Goal: Task Accomplishment & Management: Complete application form

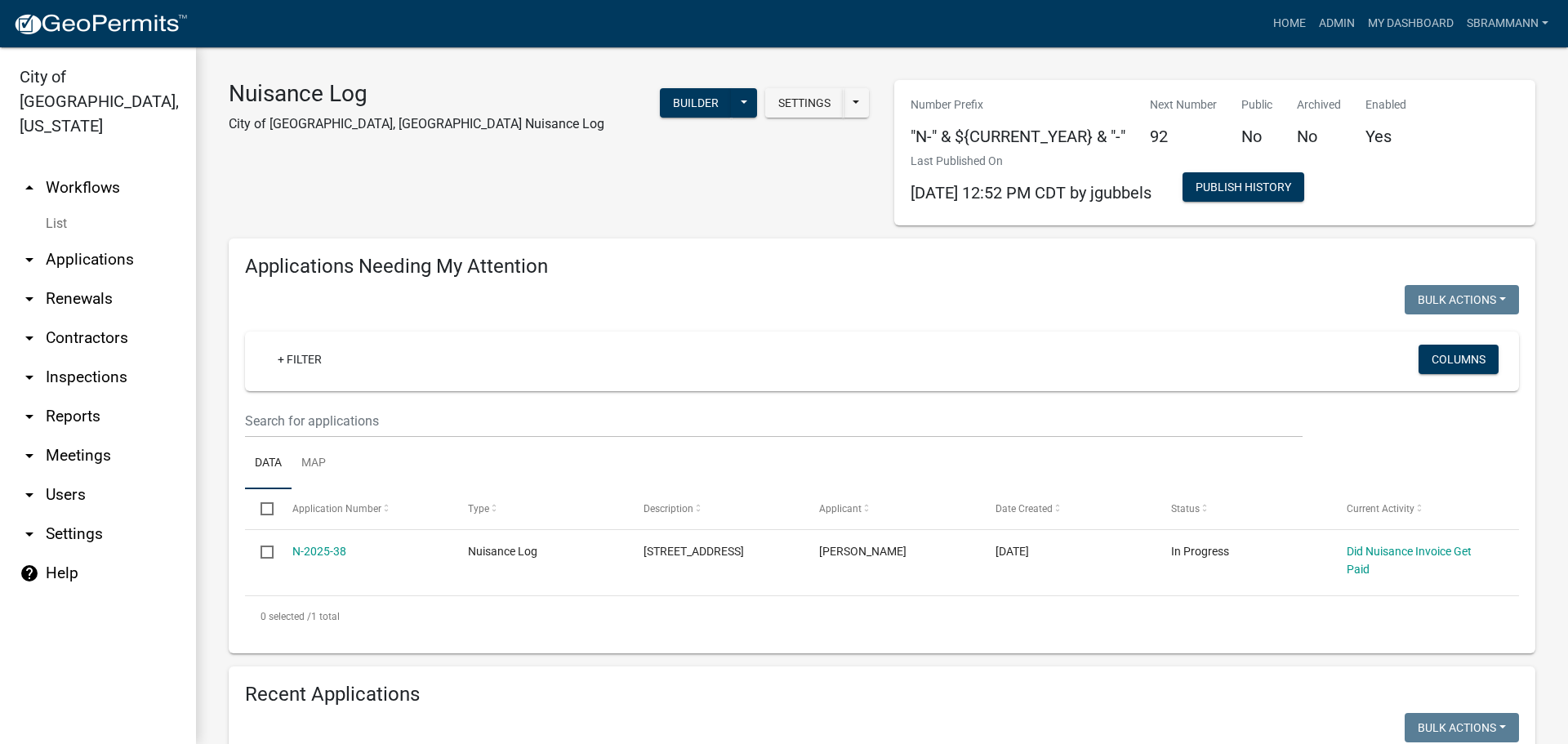
select select "3: 100"
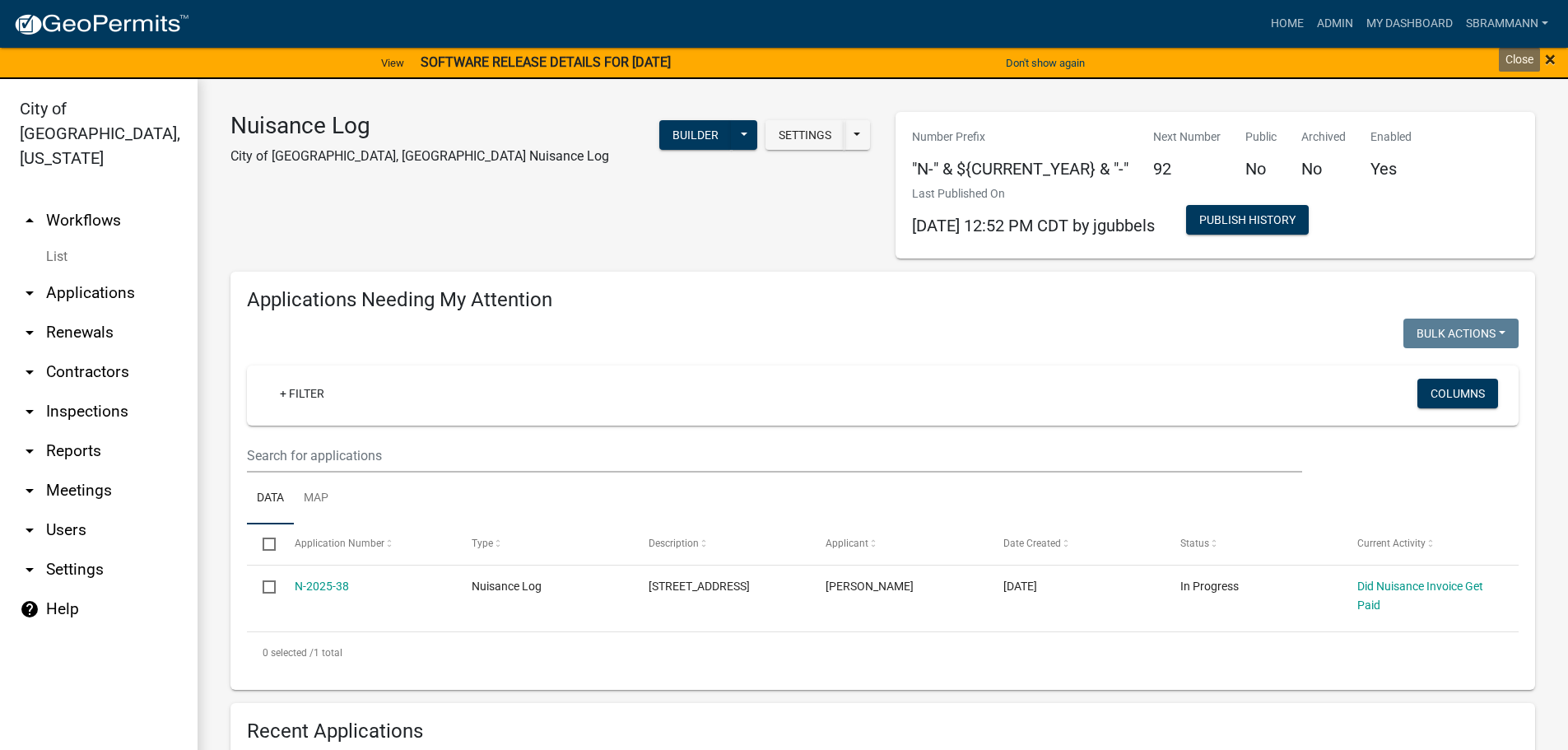
click at [1545, 55] on span "×" at bounding box center [1549, 59] width 11 height 23
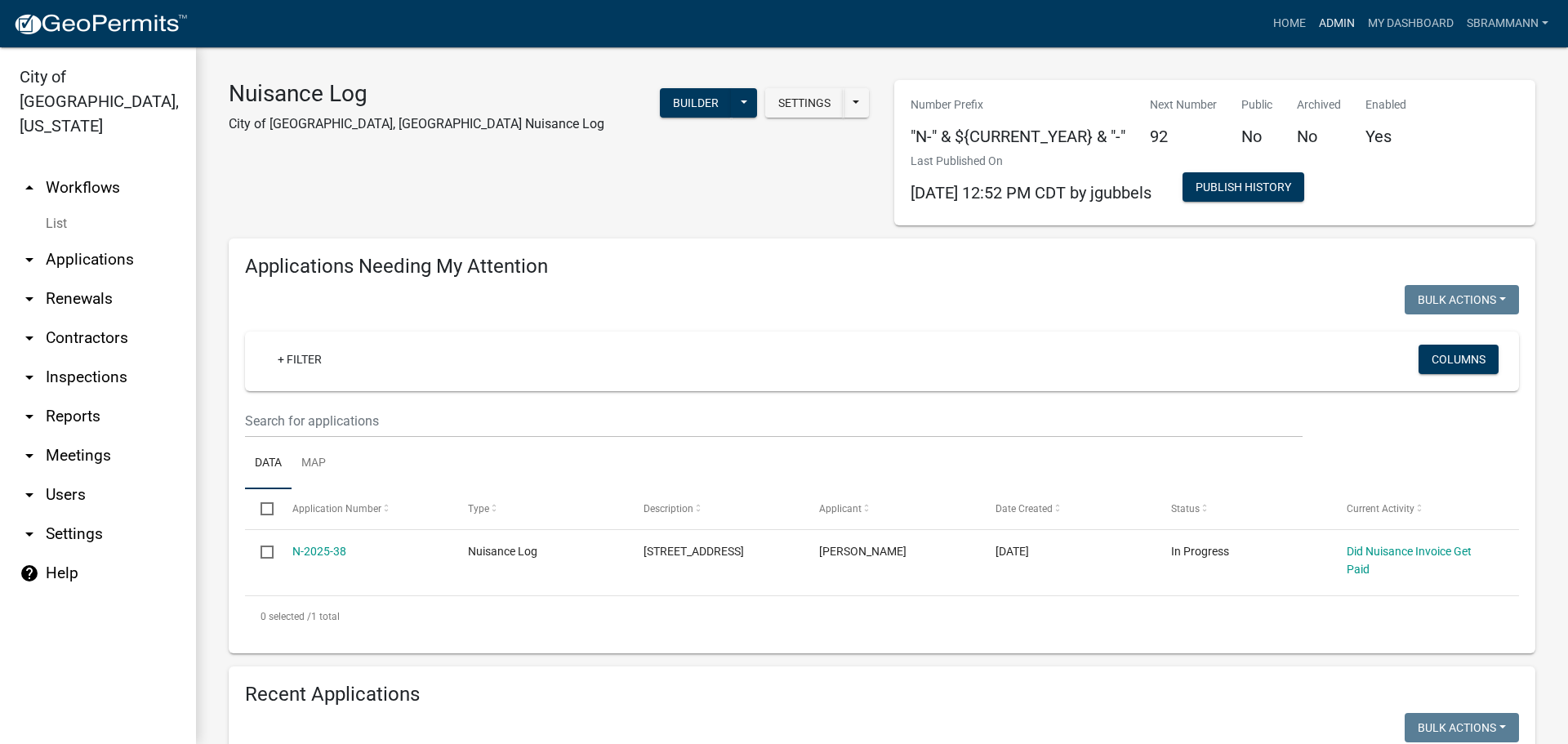
click at [1321, 21] on link "Admin" at bounding box center [1337, 23] width 49 height 31
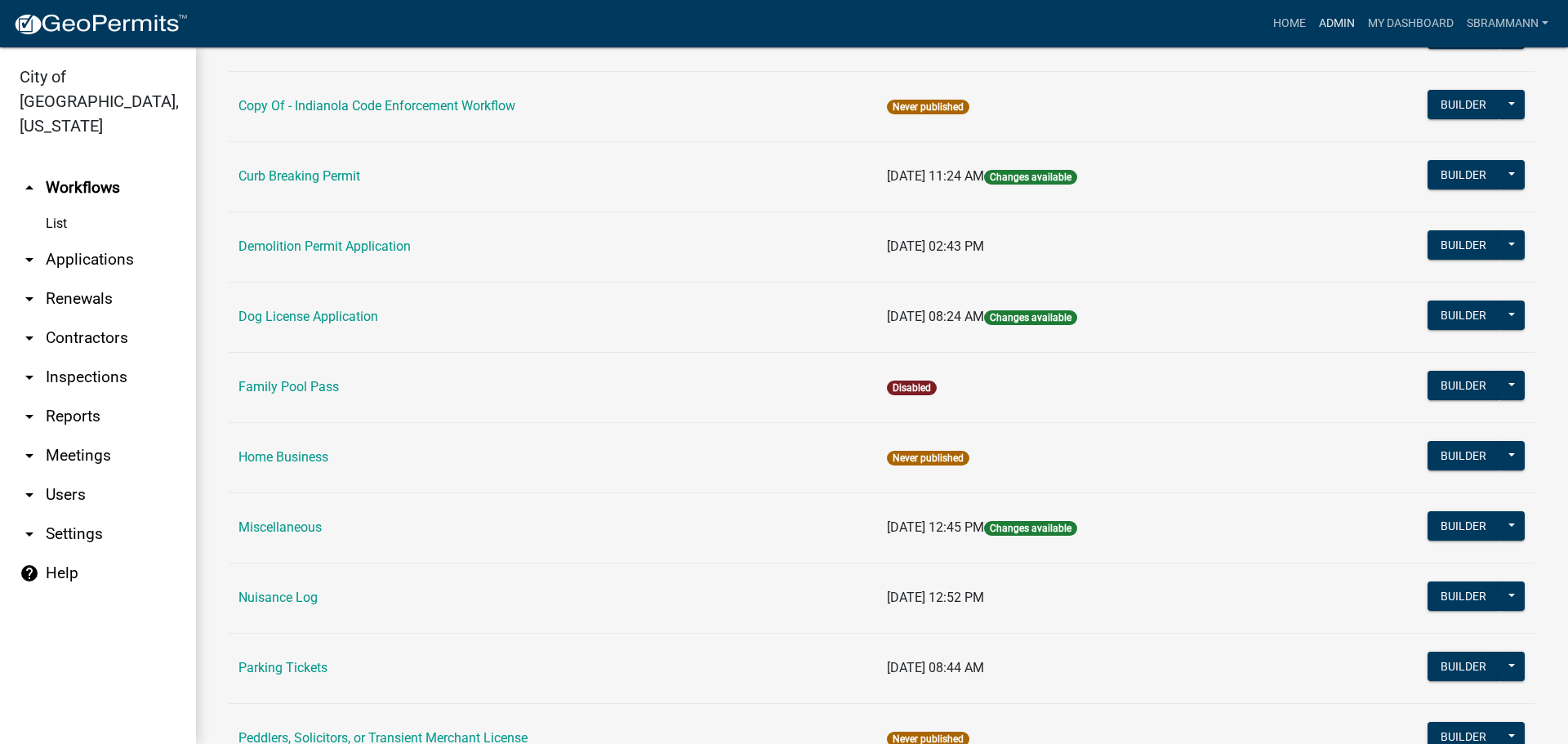
scroll to position [571, 0]
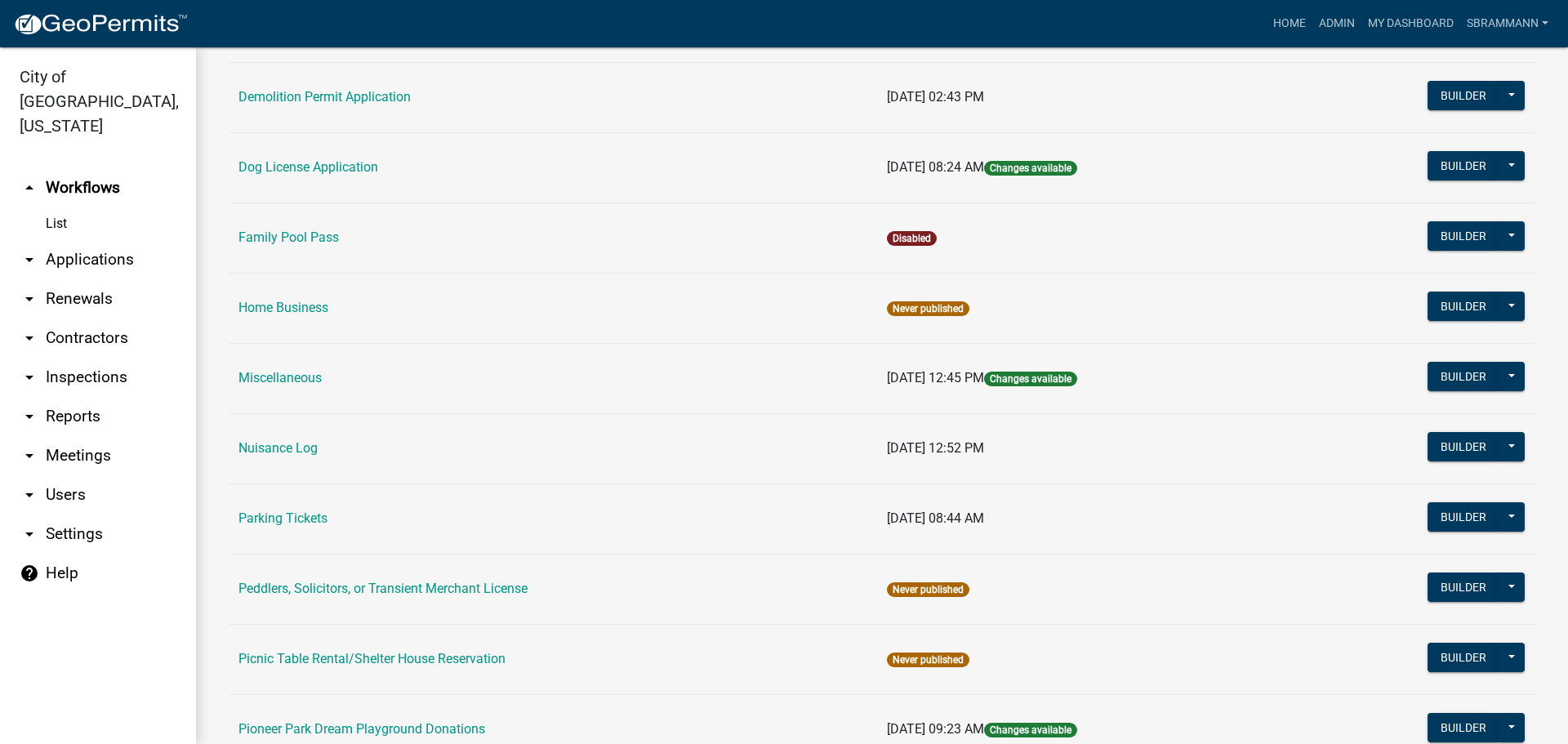
click at [278, 519] on link "Parking Tickets" at bounding box center [283, 518] width 89 height 16
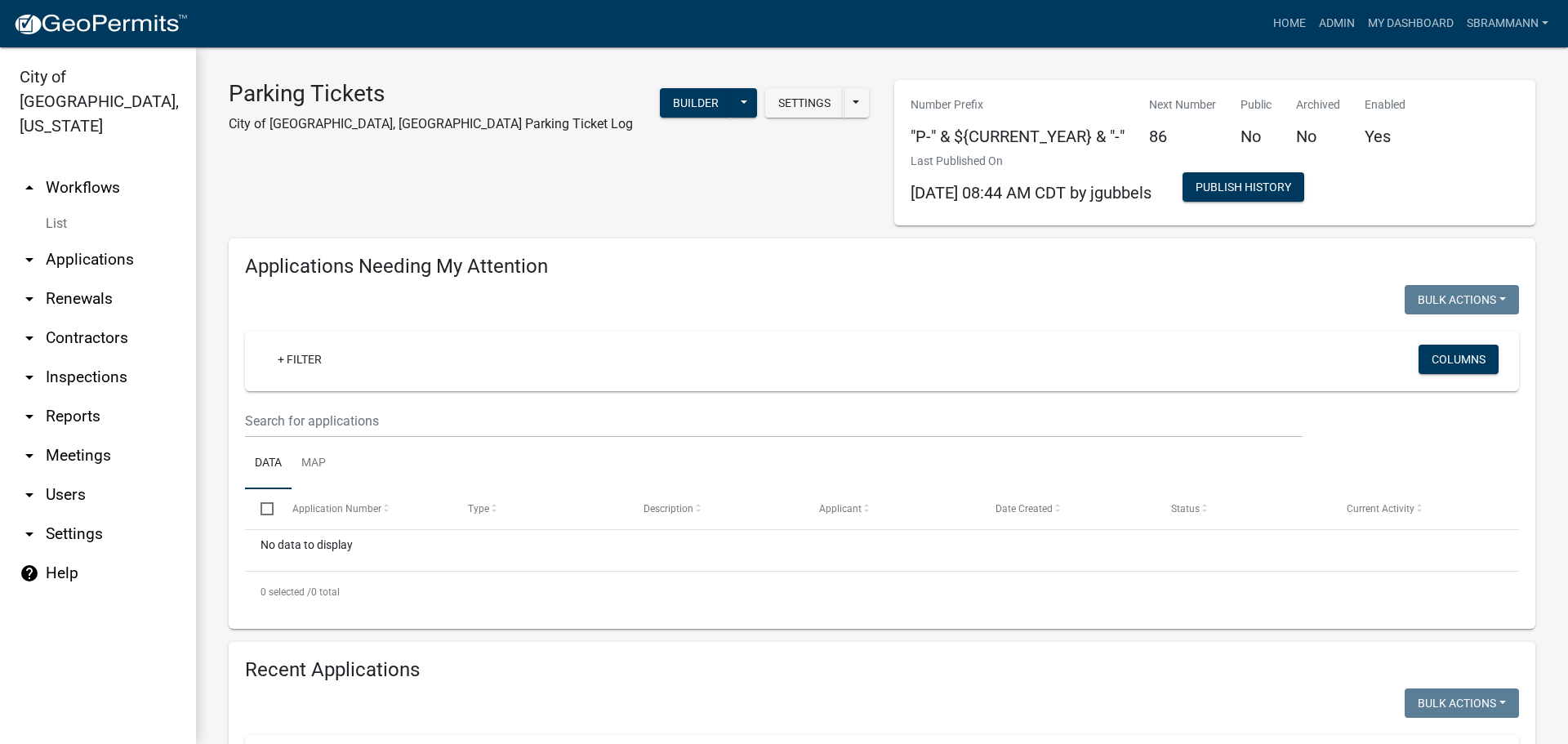
select select "3: 100"
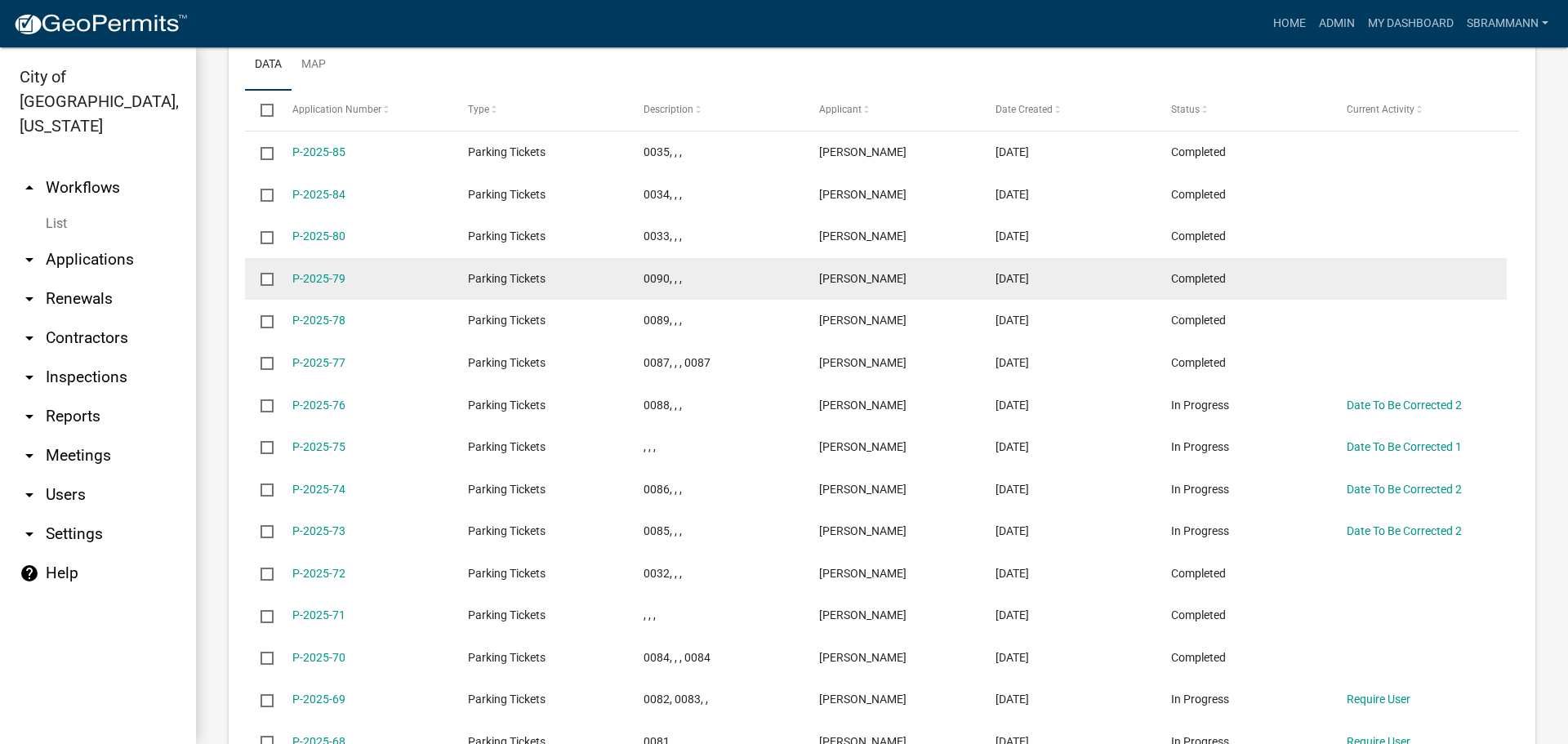
scroll to position [817, 0]
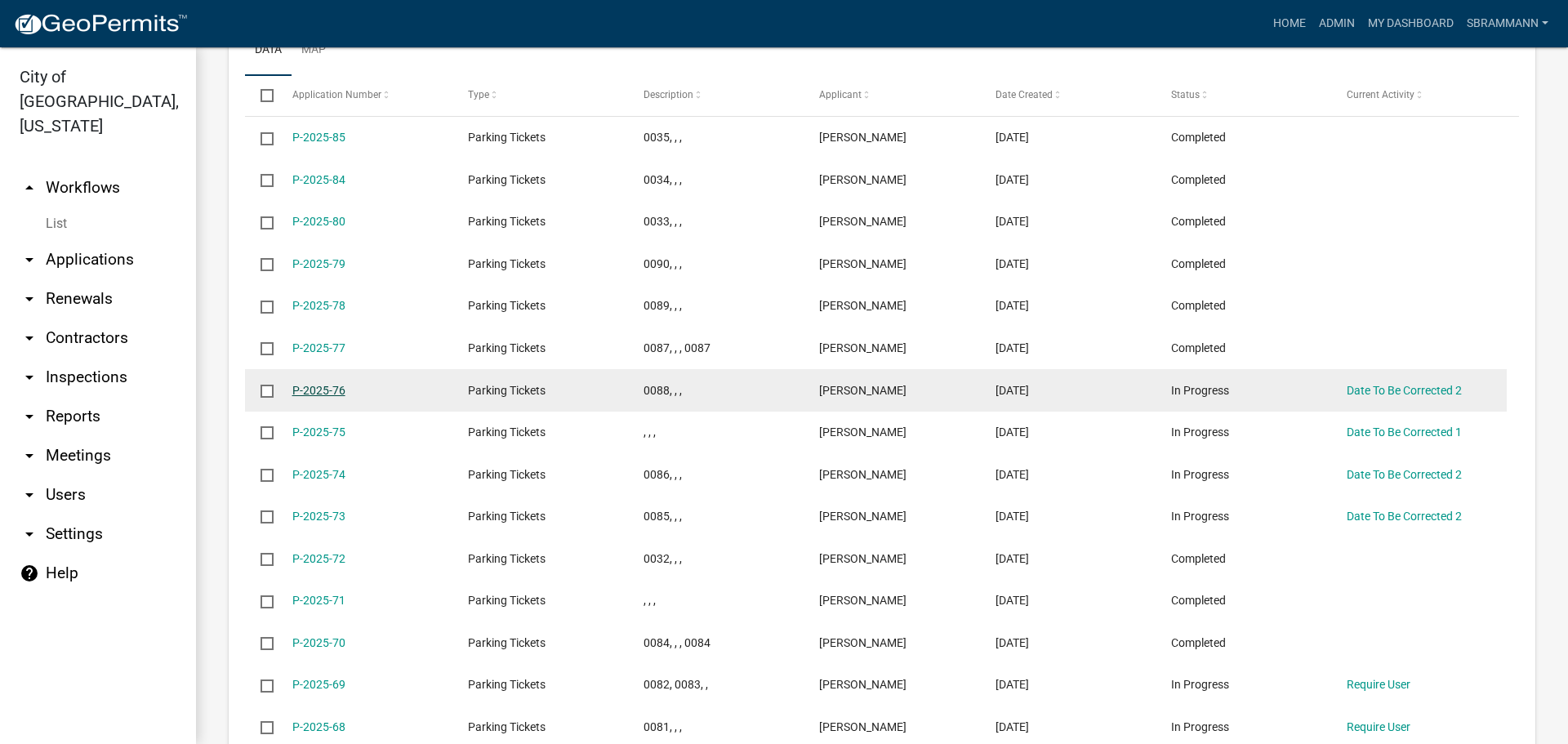
click at [318, 390] on link "P-2025-76" at bounding box center [318, 390] width 53 height 13
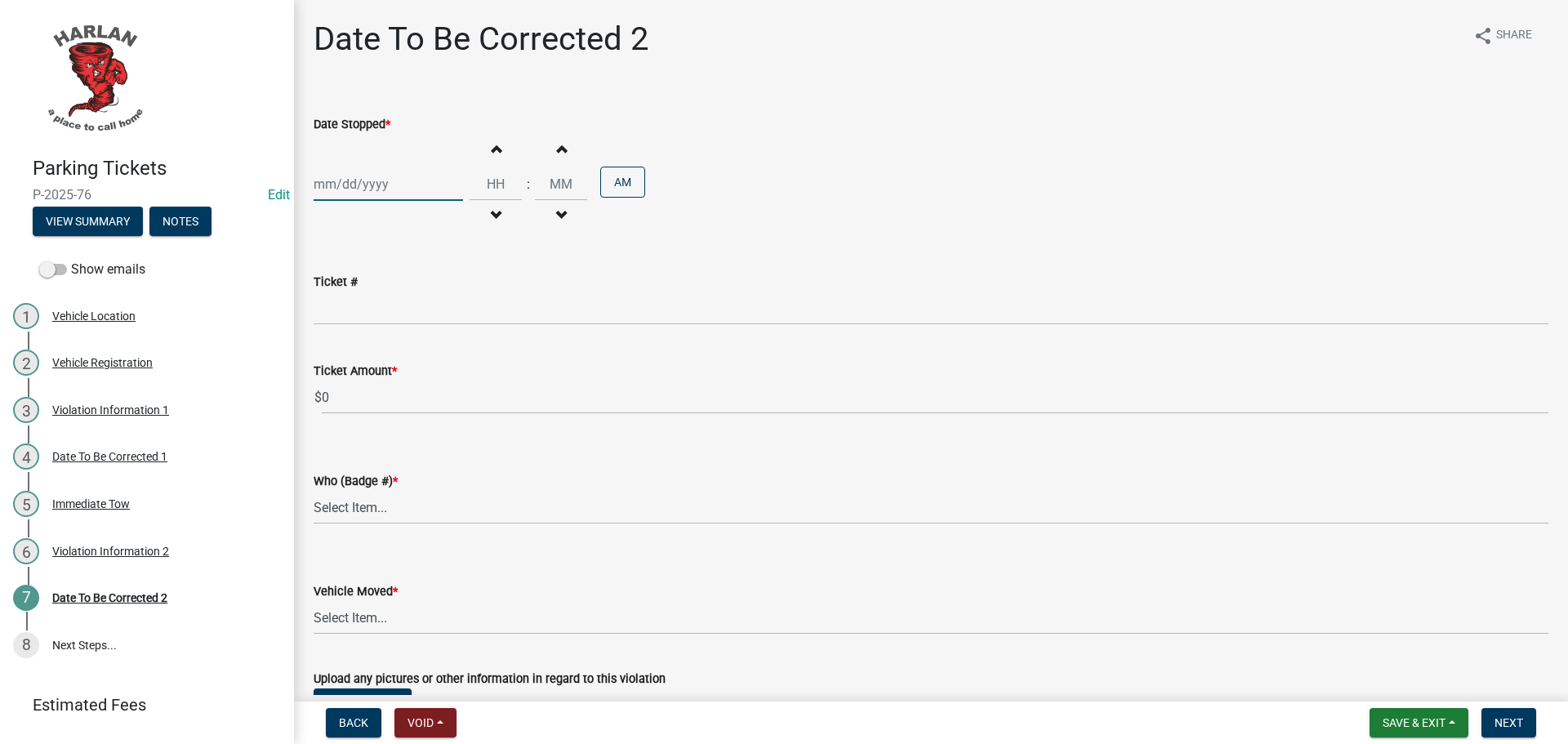
click at [336, 186] on div at bounding box center [388, 184] width 149 height 34
select select "9"
select select "2025"
click at [332, 292] on div "8" at bounding box center [329, 297] width 26 height 26
type input "[DATE]"
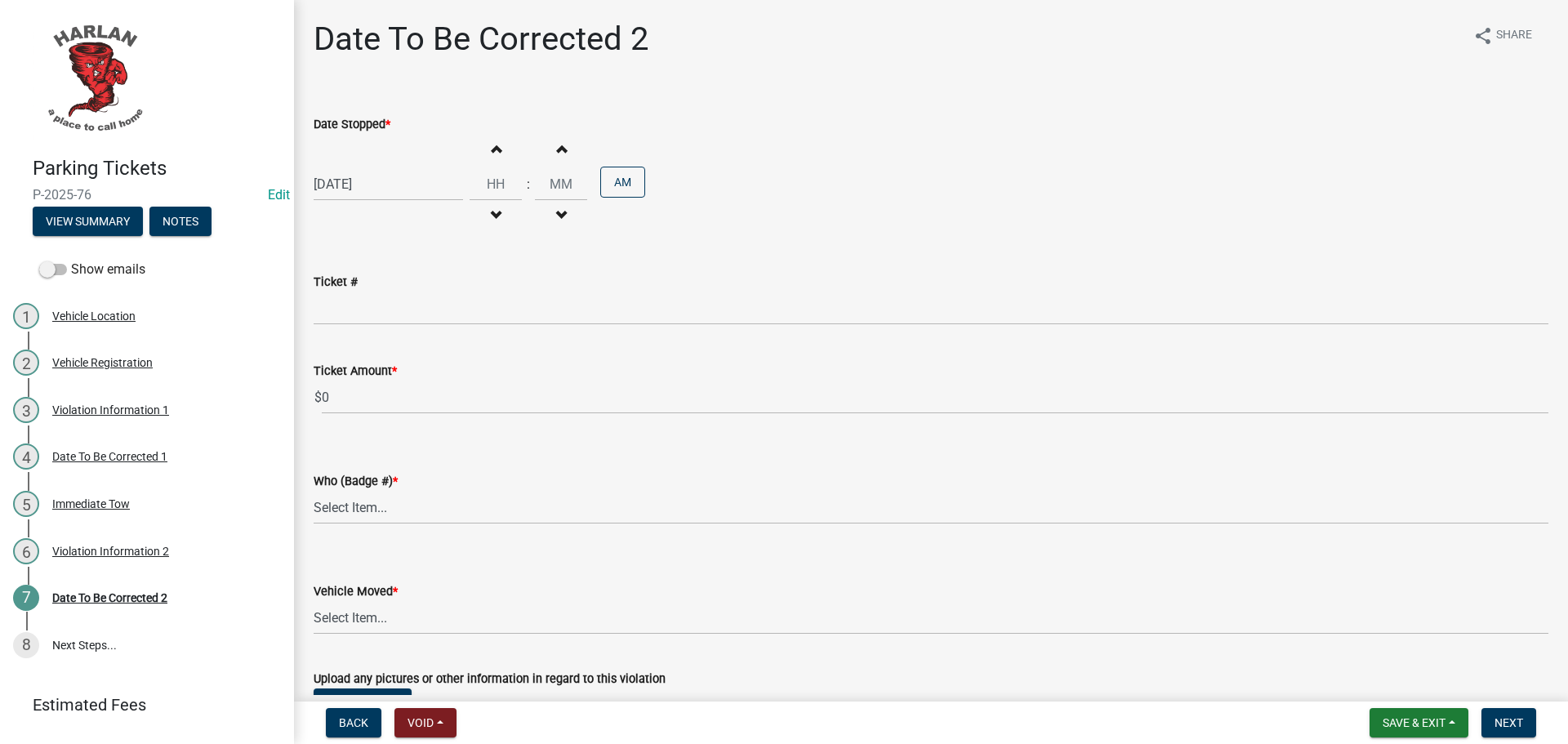
click at [492, 155] on span "button" at bounding box center [496, 149] width 8 height 13
type input "01"
type input "00"
click at [492, 155] on span "button" at bounding box center [496, 149] width 8 height 13
click at [492, 152] on span "button" at bounding box center [496, 149] width 8 height 13
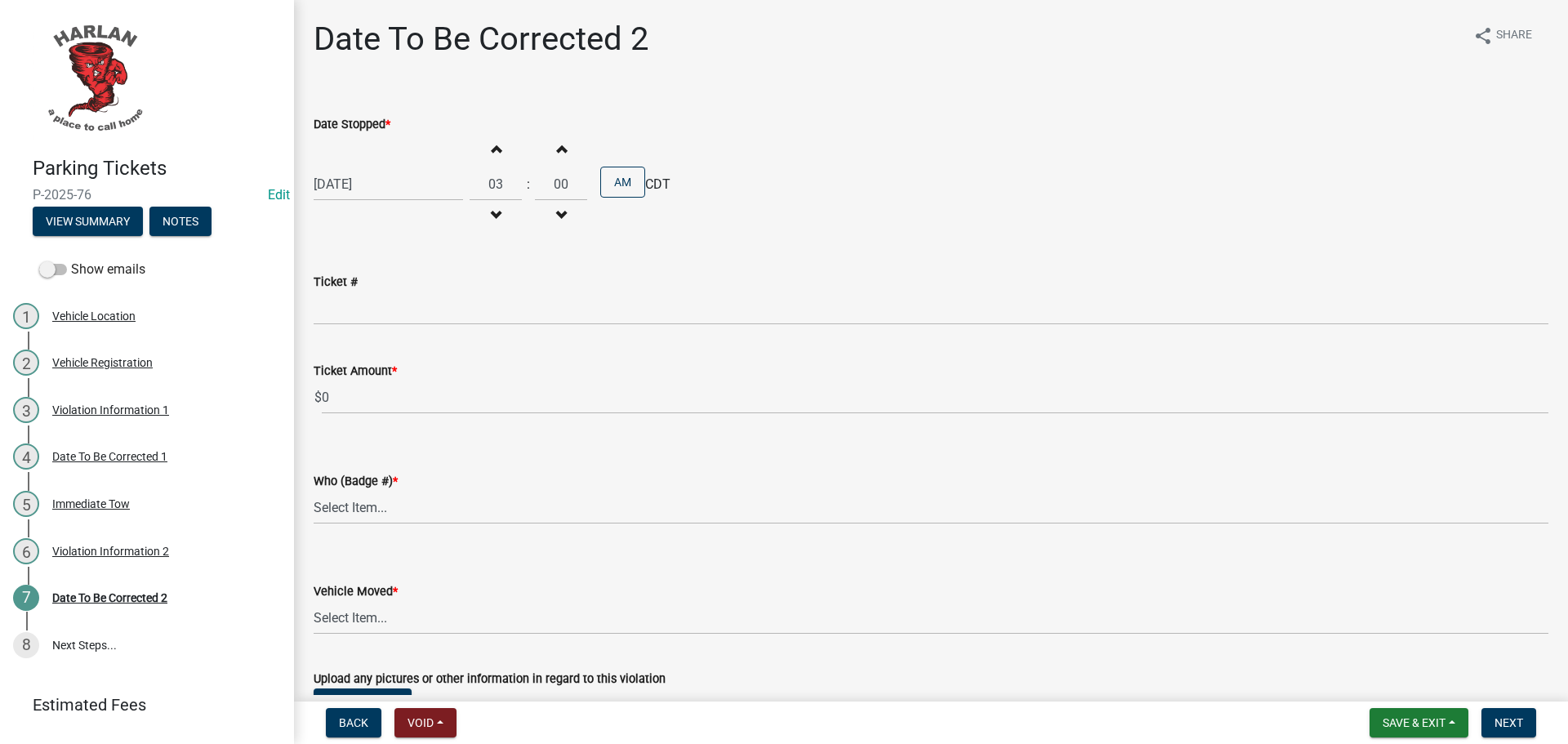
click at [492, 152] on span "button" at bounding box center [496, 149] width 8 height 13
click at [481, 152] on button "Increment hours" at bounding box center [495, 148] width 34 height 29
click at [484, 151] on button "Increment hours" at bounding box center [495, 148] width 34 height 29
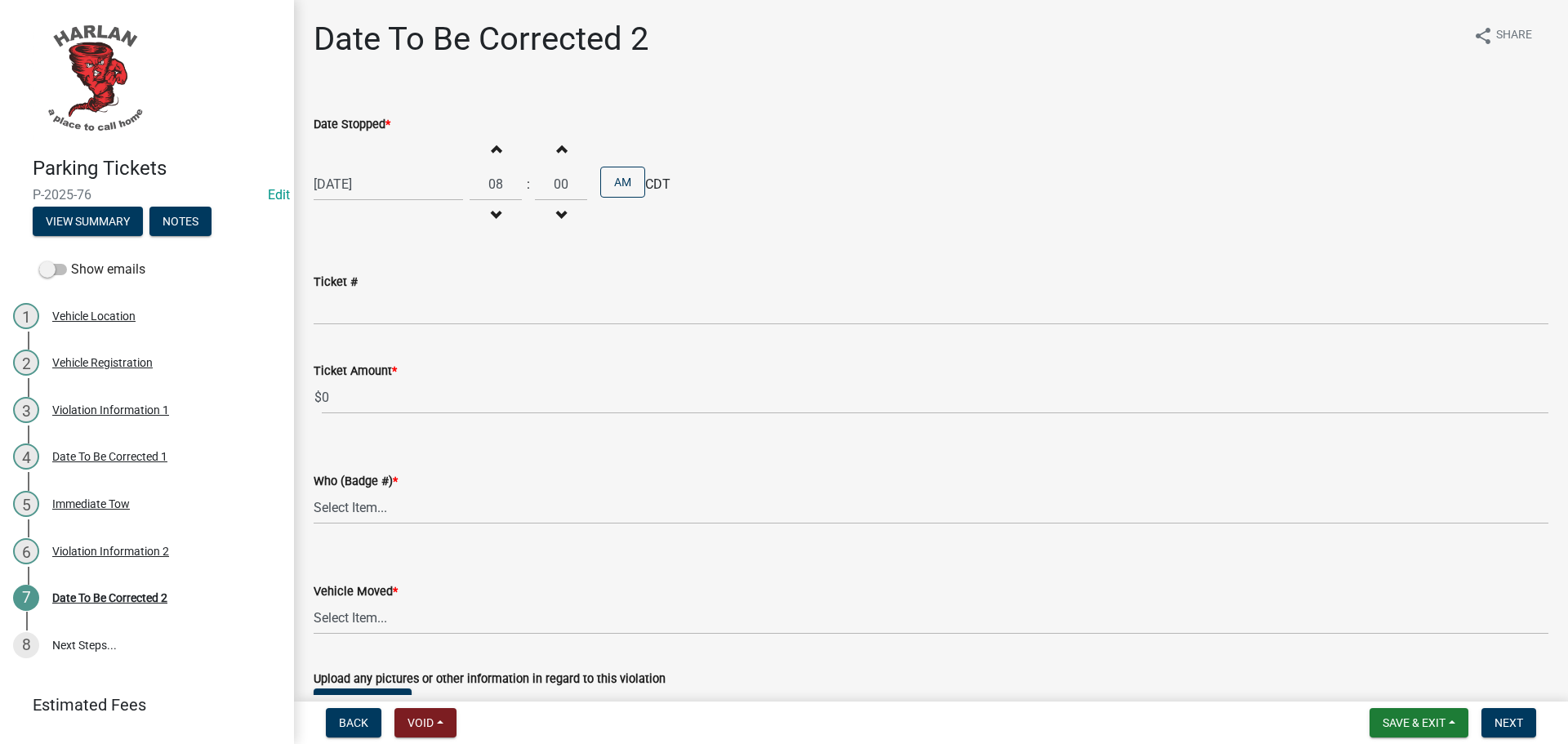
click at [492, 149] on span "button" at bounding box center [496, 149] width 8 height 13
click at [492, 145] on span "button" at bounding box center [496, 149] width 8 height 13
type input "10"
click at [557, 150] on span "button" at bounding box center [561, 149] width 8 height 13
click at [557, 147] on span "button" at bounding box center [561, 149] width 8 height 13
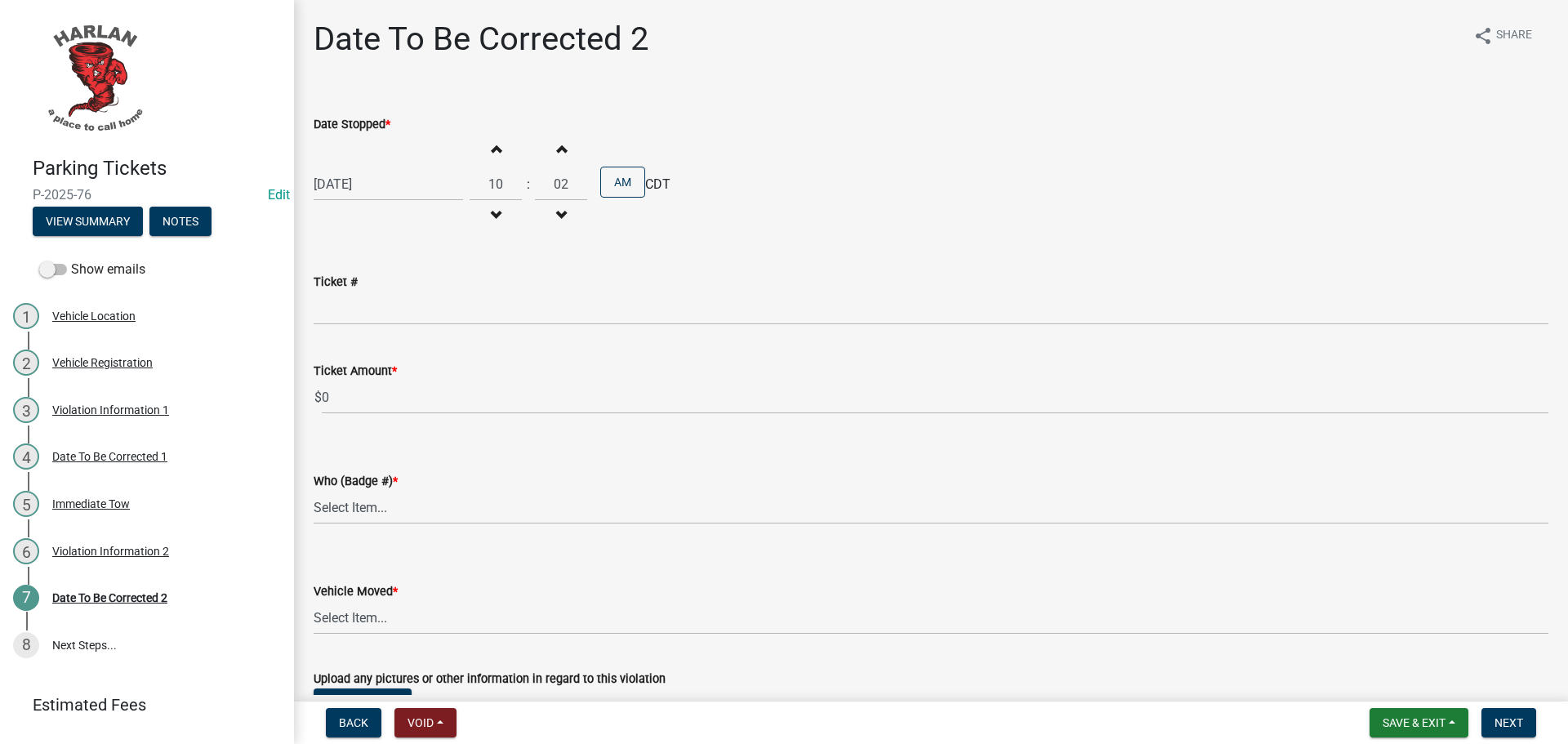
click at [557, 147] on span "button" at bounding box center [561, 149] width 8 height 13
click at [557, 147] on span "button" at bounding box center [561, 149] width 8 height 13
click at [557, 146] on span "button" at bounding box center [561, 149] width 8 height 13
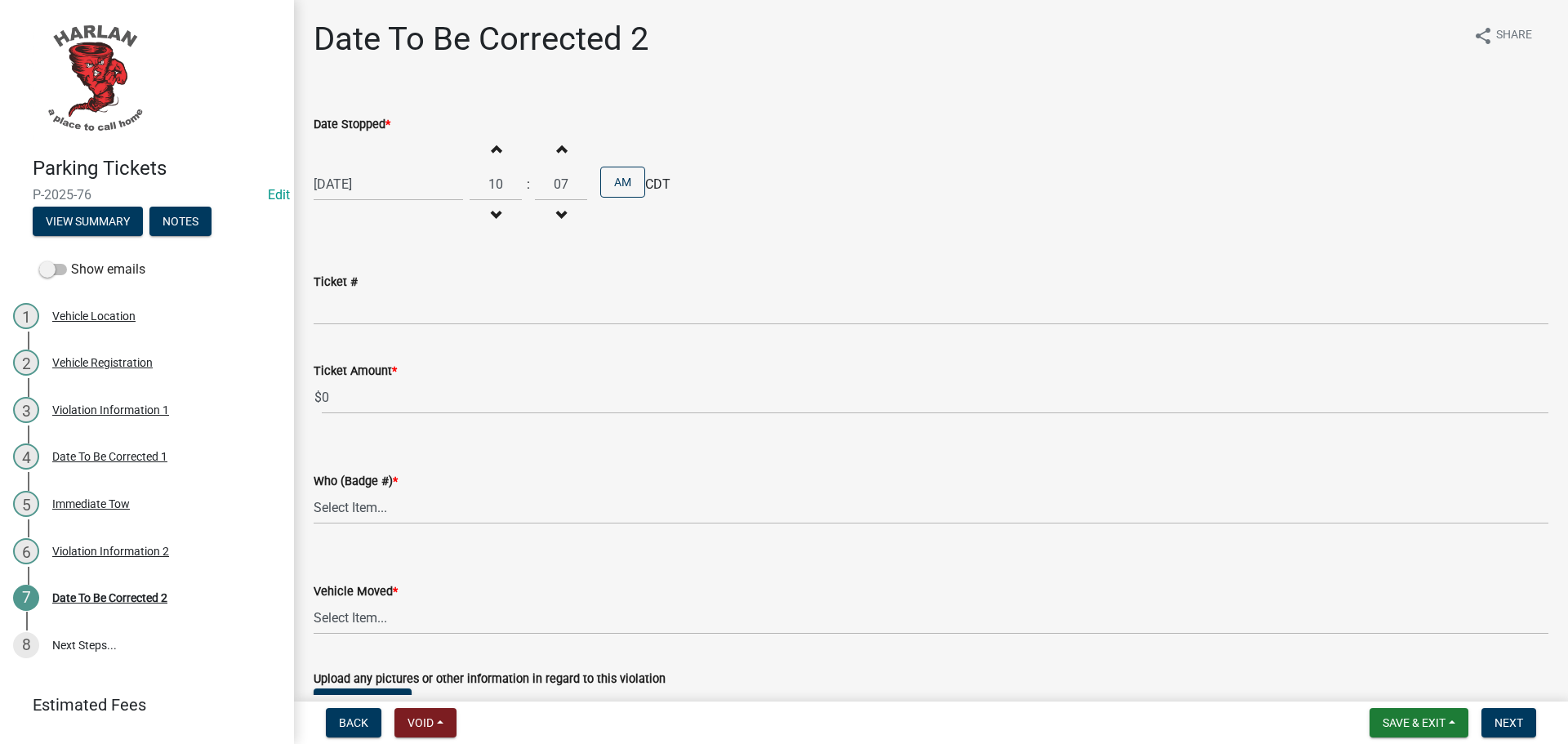
click at [557, 146] on span "button" at bounding box center [561, 149] width 8 height 13
click at [557, 145] on span "button" at bounding box center [561, 149] width 8 height 13
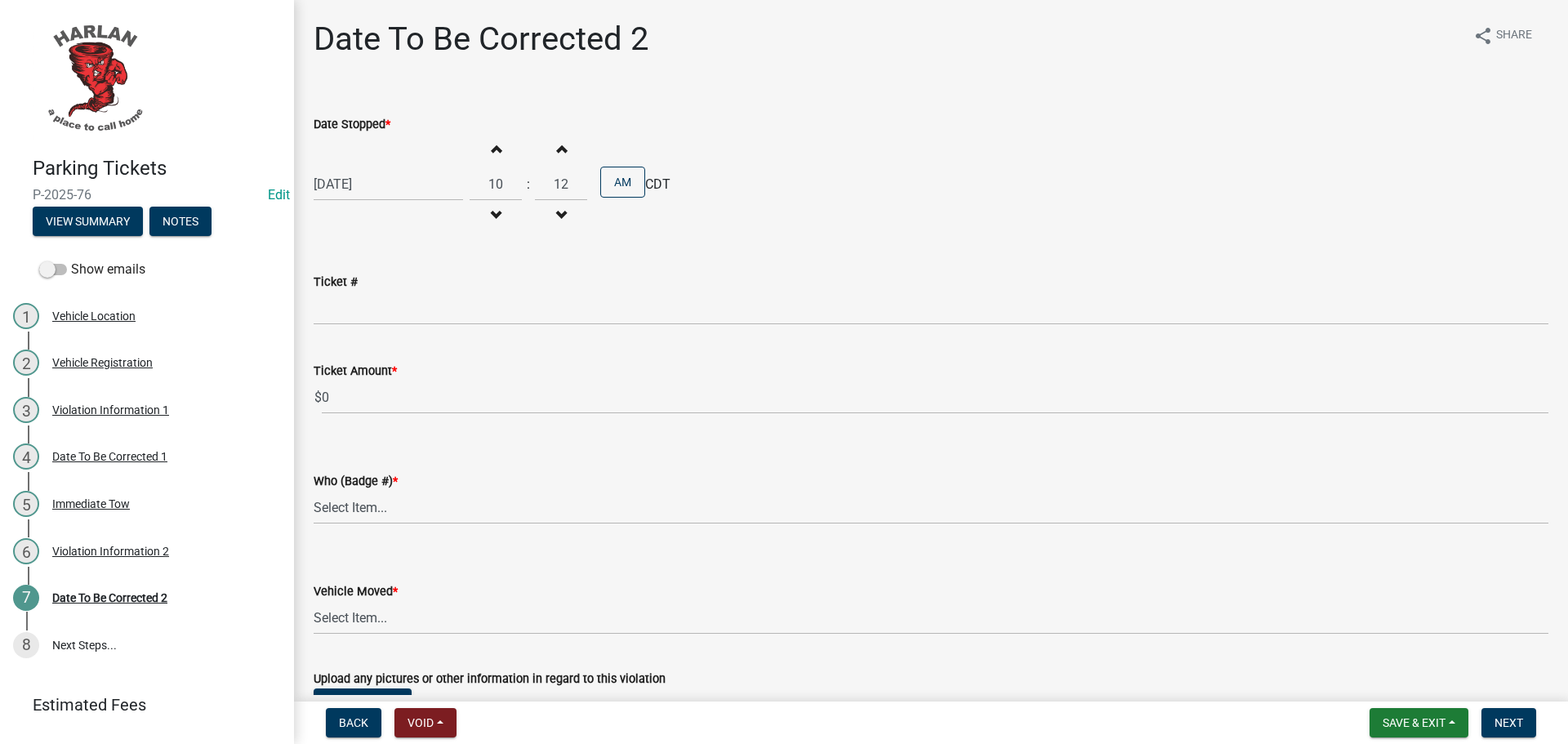
click at [557, 145] on span "button" at bounding box center [561, 149] width 8 height 13
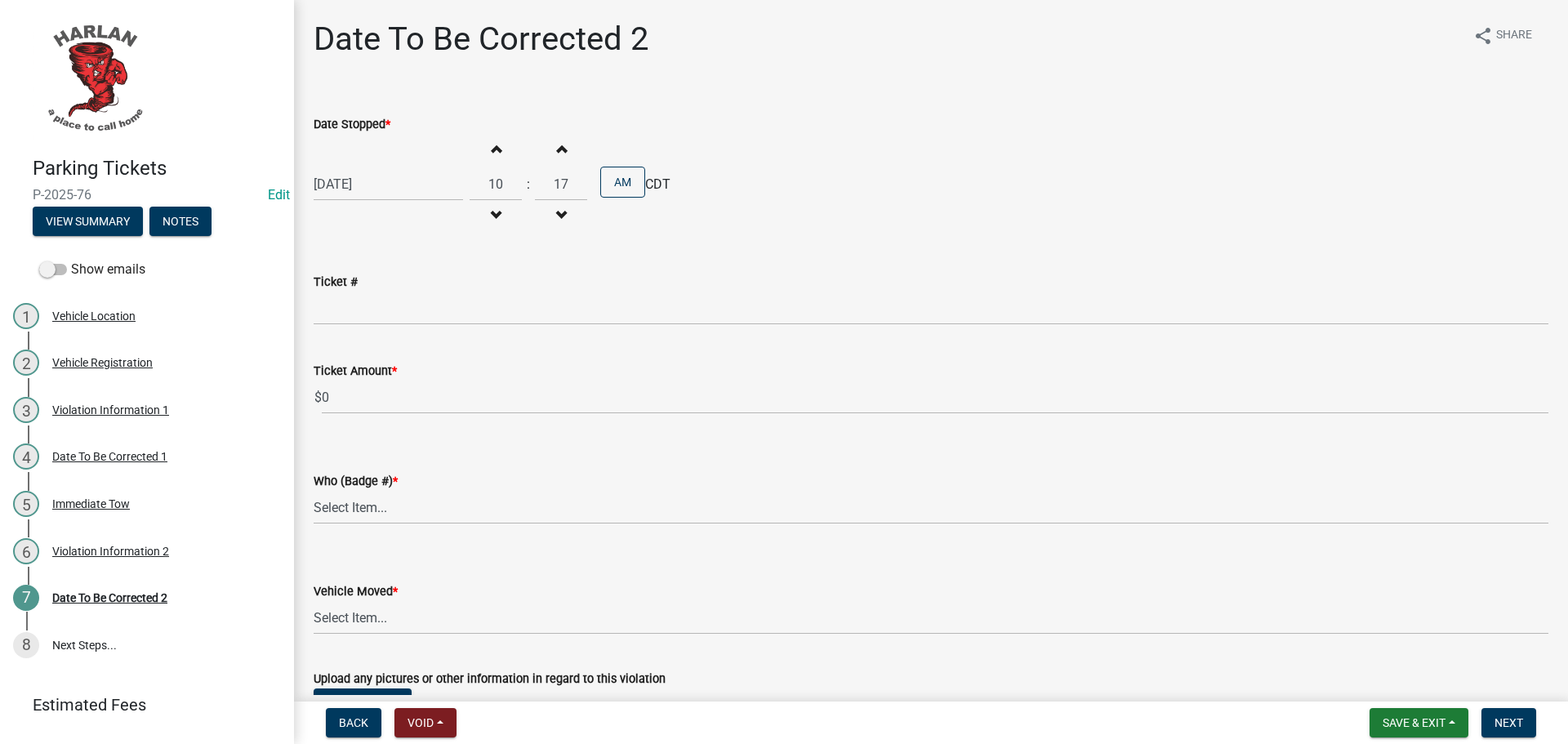
click at [557, 145] on span "button" at bounding box center [561, 149] width 8 height 13
click at [557, 144] on span "button" at bounding box center [561, 149] width 8 height 13
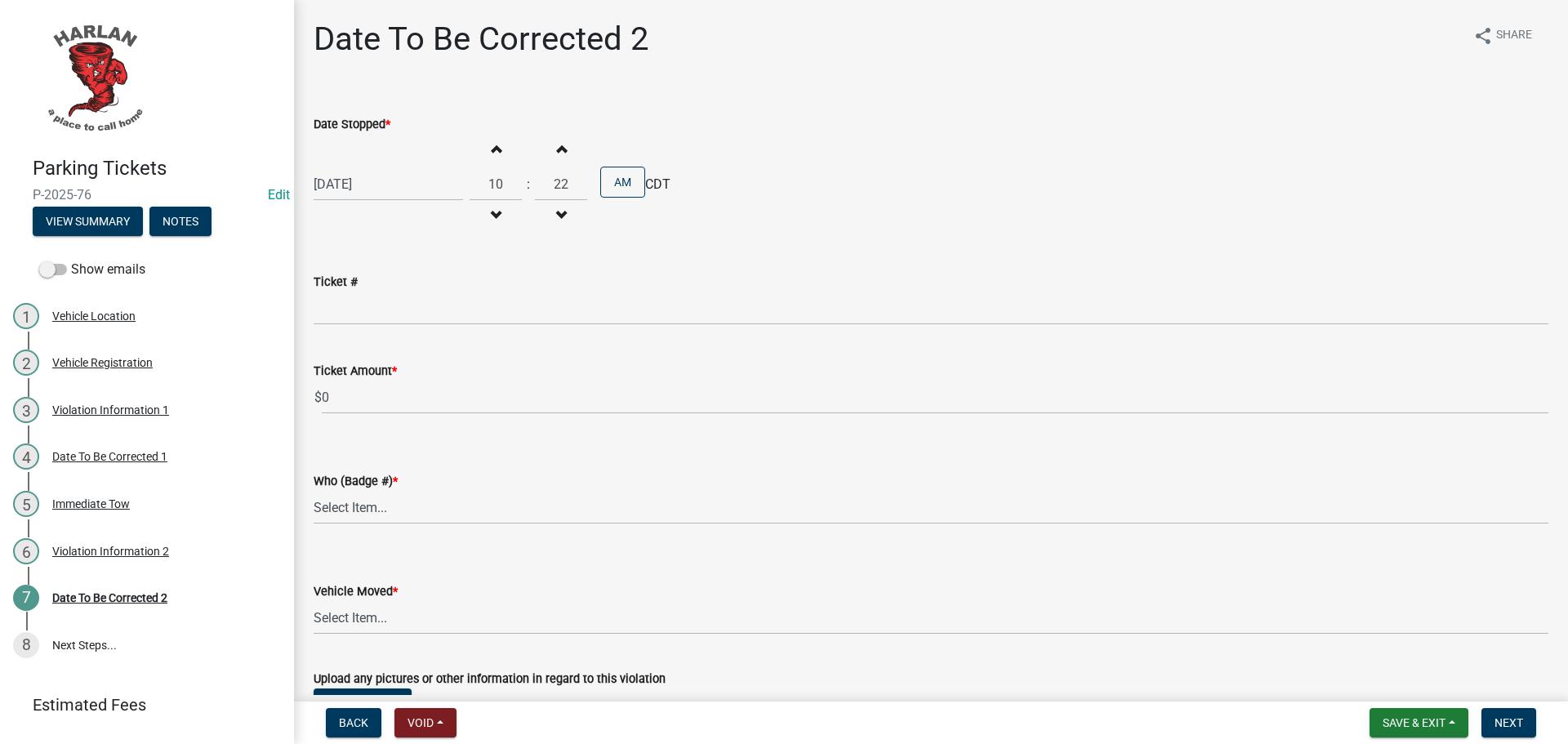
click at [558, 144] on span "button" at bounding box center [561, 149] width 8 height 13
click at [559, 143] on button "Increment minutes" at bounding box center [561, 148] width 34 height 29
click at [561, 143] on button "Increment minutes" at bounding box center [561, 148] width 34 height 29
click at [560, 143] on button "Increment minutes" at bounding box center [561, 148] width 34 height 29
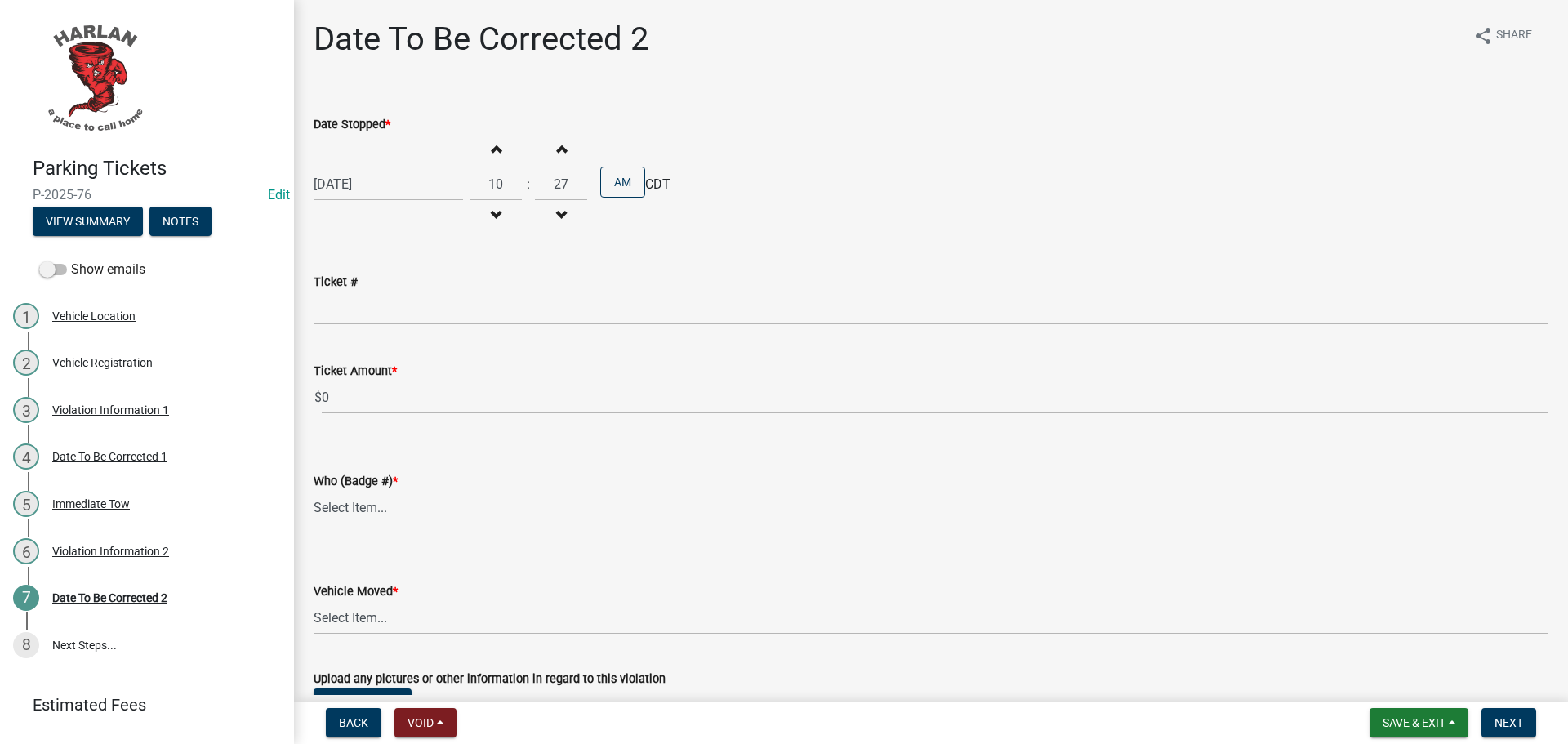
click at [558, 144] on span "button" at bounding box center [561, 149] width 8 height 13
click at [558, 146] on span "button" at bounding box center [561, 149] width 8 height 13
click at [557, 146] on span "button" at bounding box center [561, 149] width 8 height 13
click at [559, 147] on button "Increment minutes" at bounding box center [561, 148] width 34 height 29
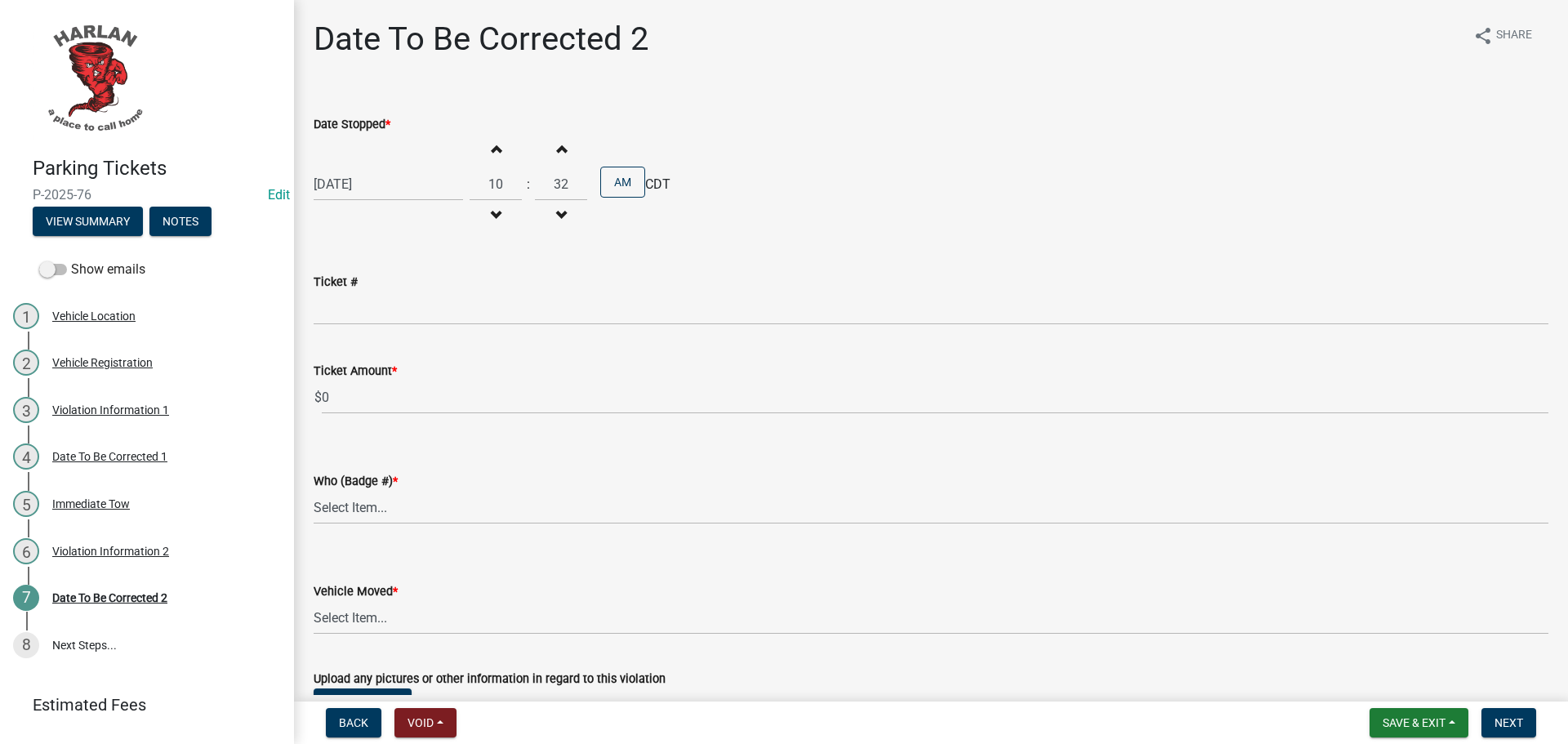
click at [558, 147] on span "button" at bounding box center [561, 149] width 8 height 13
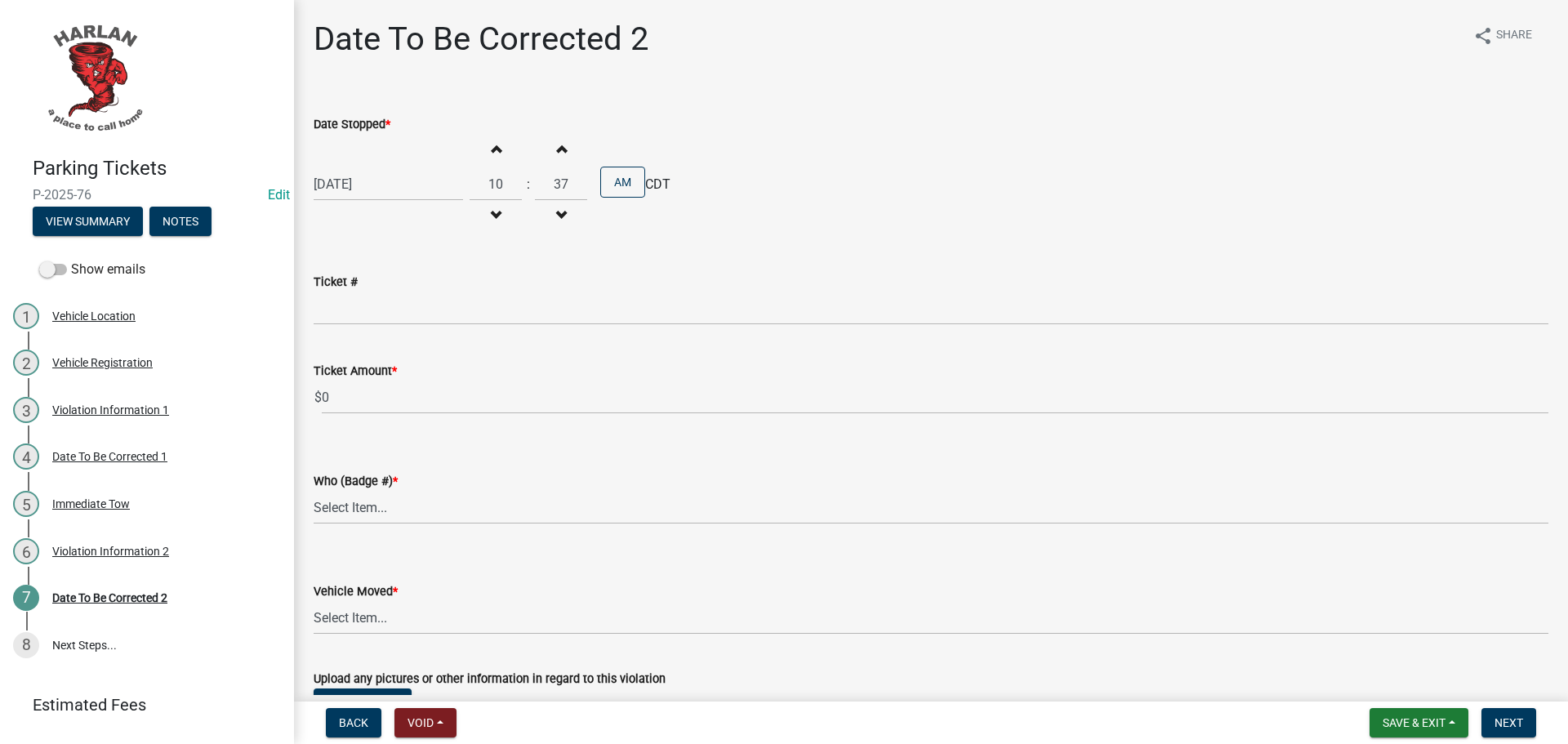
click at [558, 147] on span "button" at bounding box center [561, 149] width 8 height 13
click at [560, 147] on button "Increment minutes" at bounding box center [561, 148] width 34 height 29
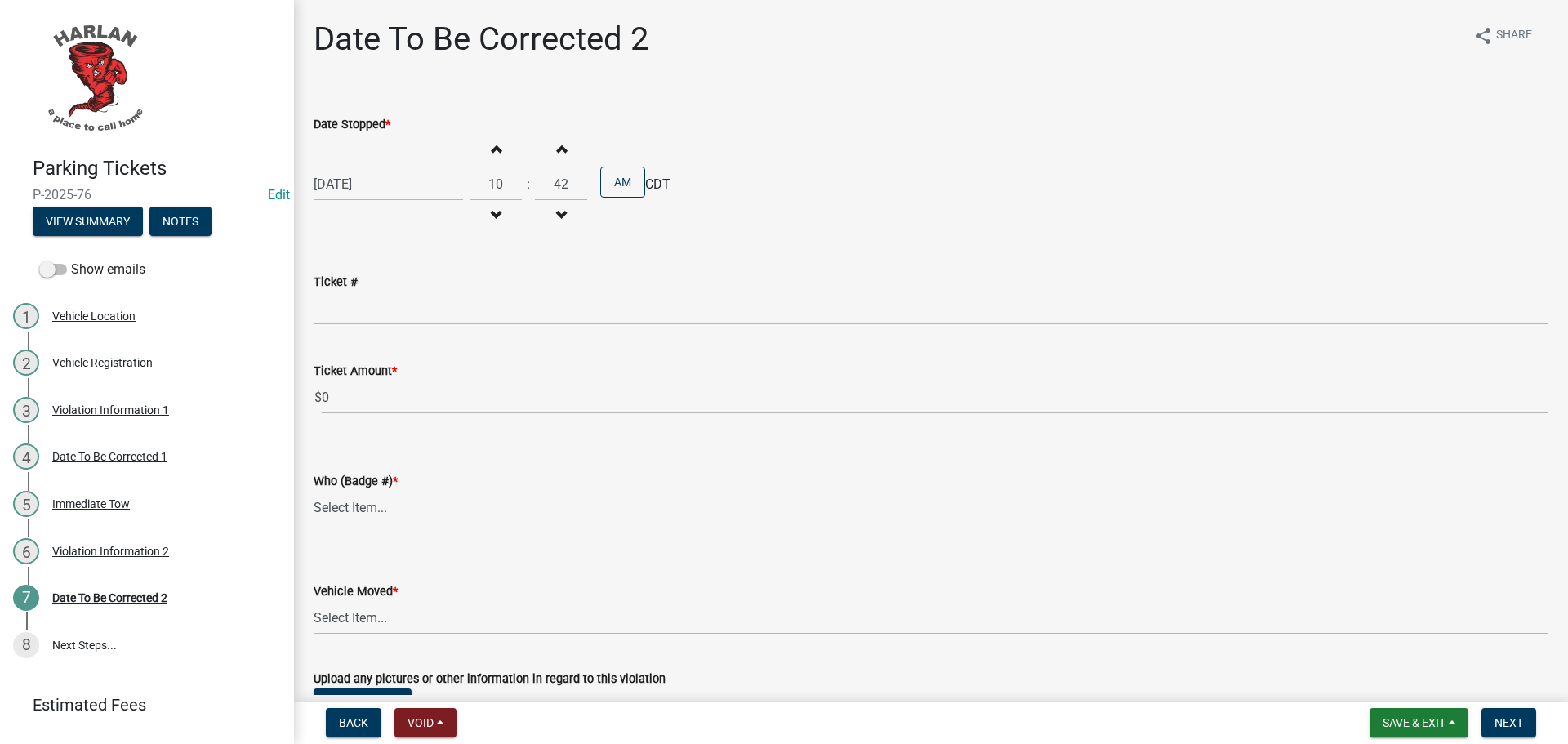
click at [560, 147] on button "Increment minutes" at bounding box center [561, 148] width 34 height 29
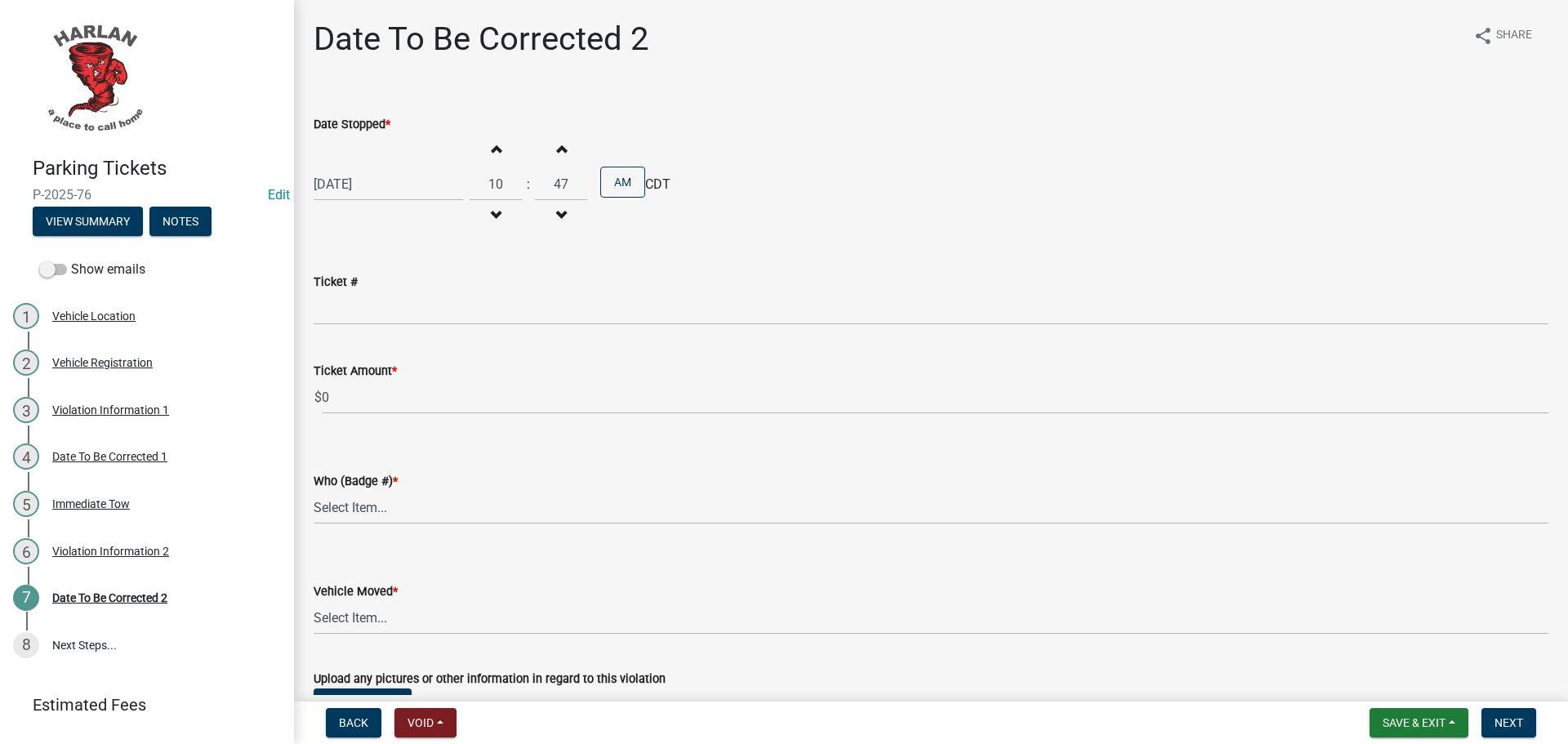
click at [560, 147] on button "Increment minutes" at bounding box center [561, 148] width 34 height 29
click at [559, 147] on button "Increment minutes" at bounding box center [561, 148] width 34 height 29
click at [559, 146] on button "Increment minutes" at bounding box center [561, 148] width 34 height 29
click at [559, 145] on button "Increment minutes" at bounding box center [561, 148] width 34 height 29
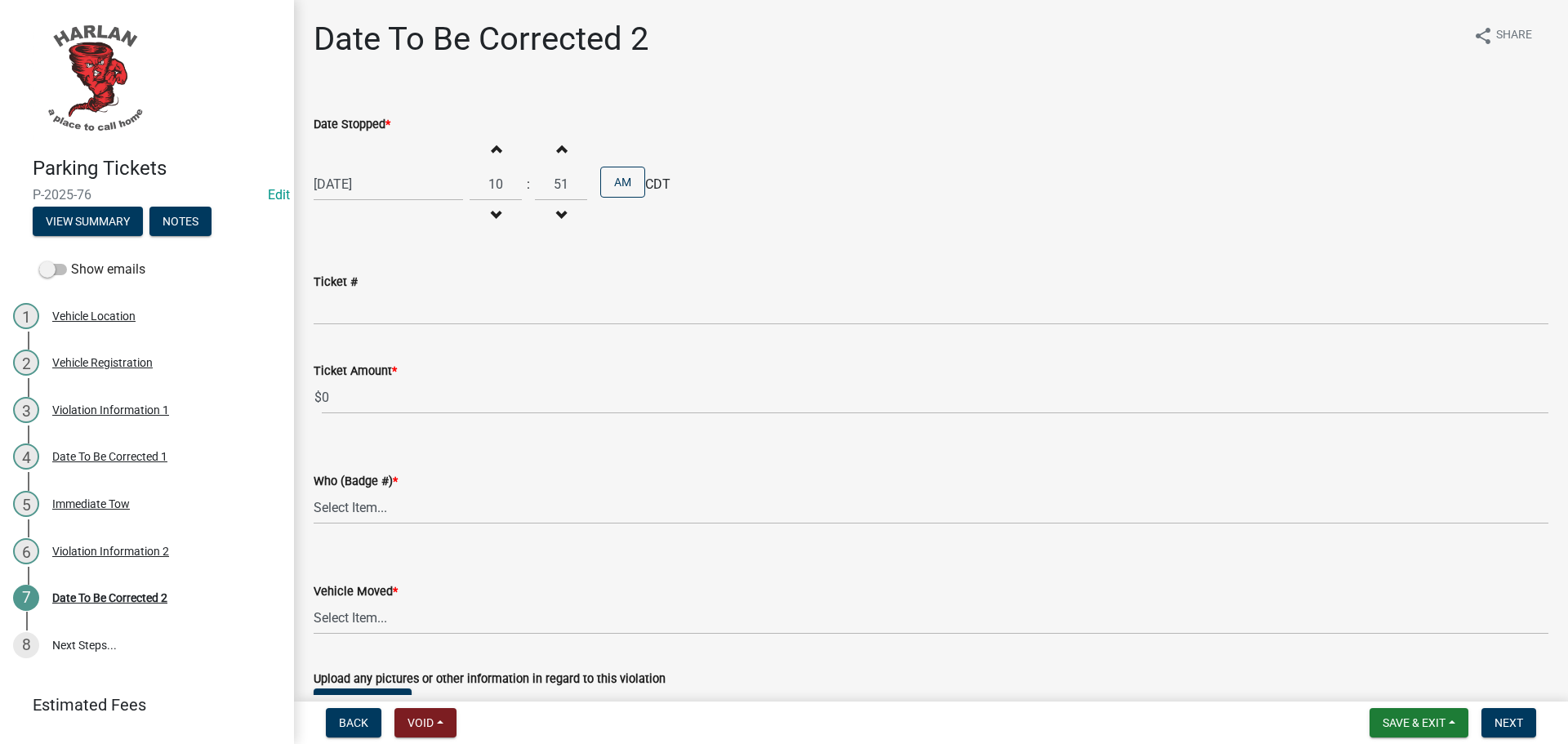
type input "52"
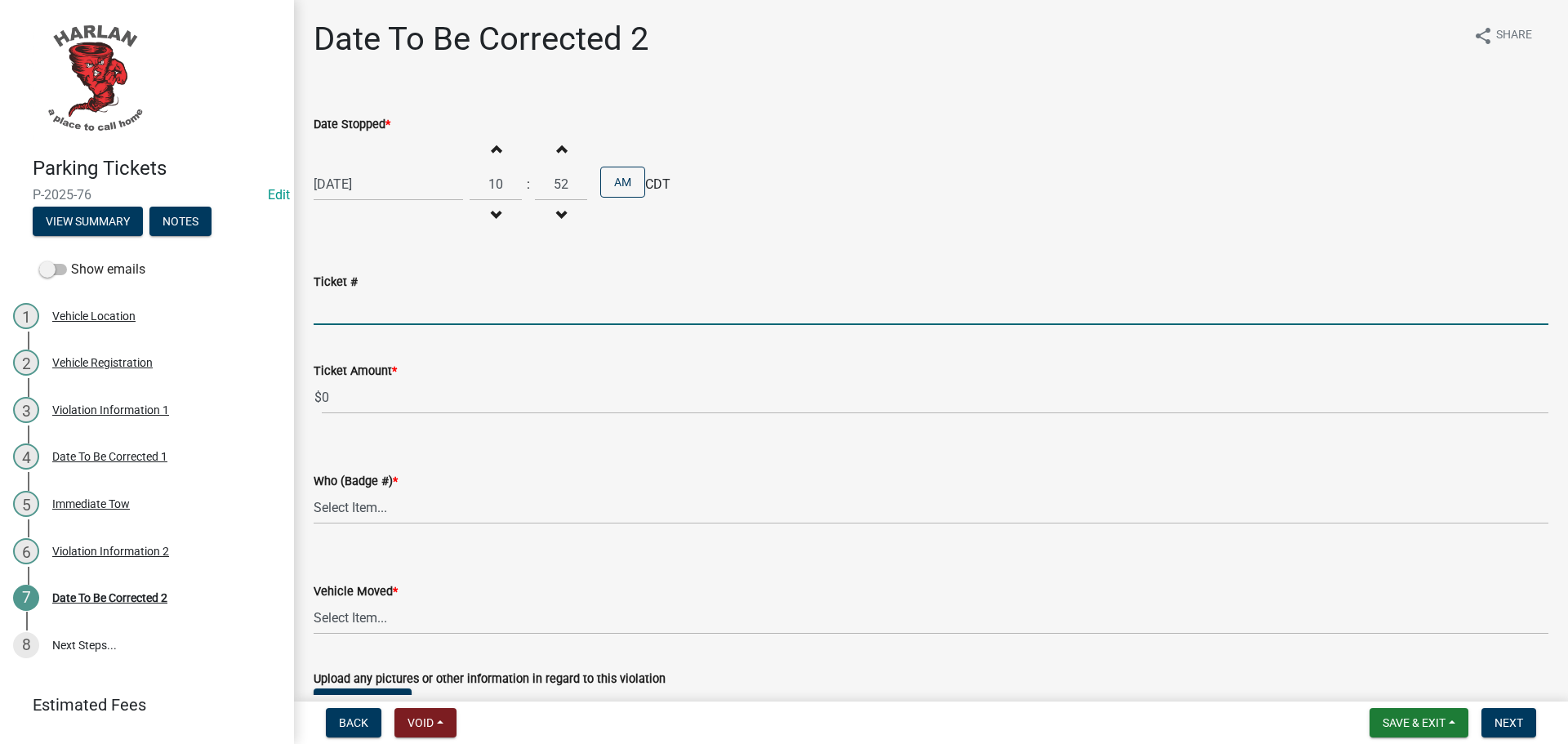
click at [336, 301] on input "Ticket #" at bounding box center [931, 308] width 1235 height 34
type input "0088"
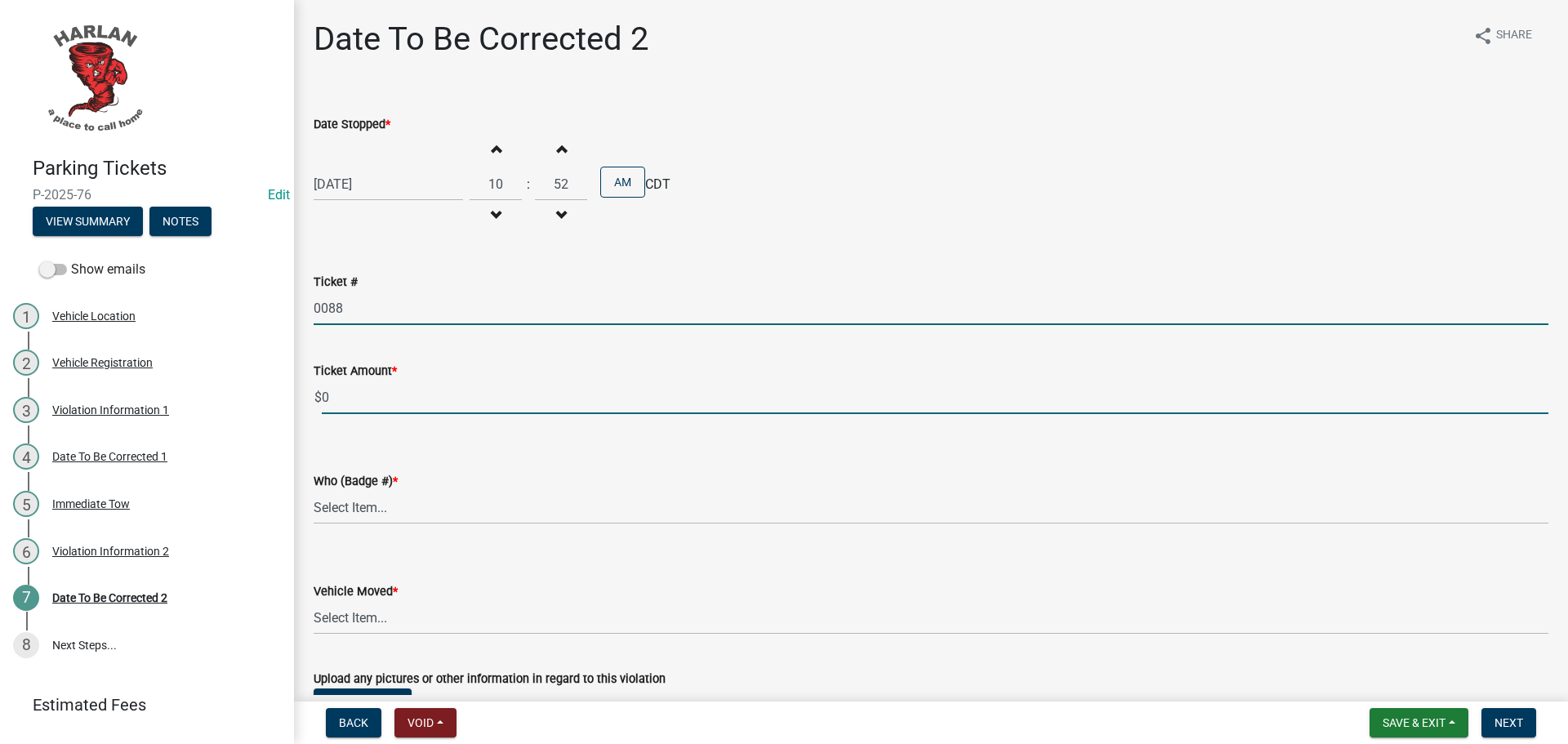
click at [329, 395] on input "0" at bounding box center [935, 397] width 1227 height 34
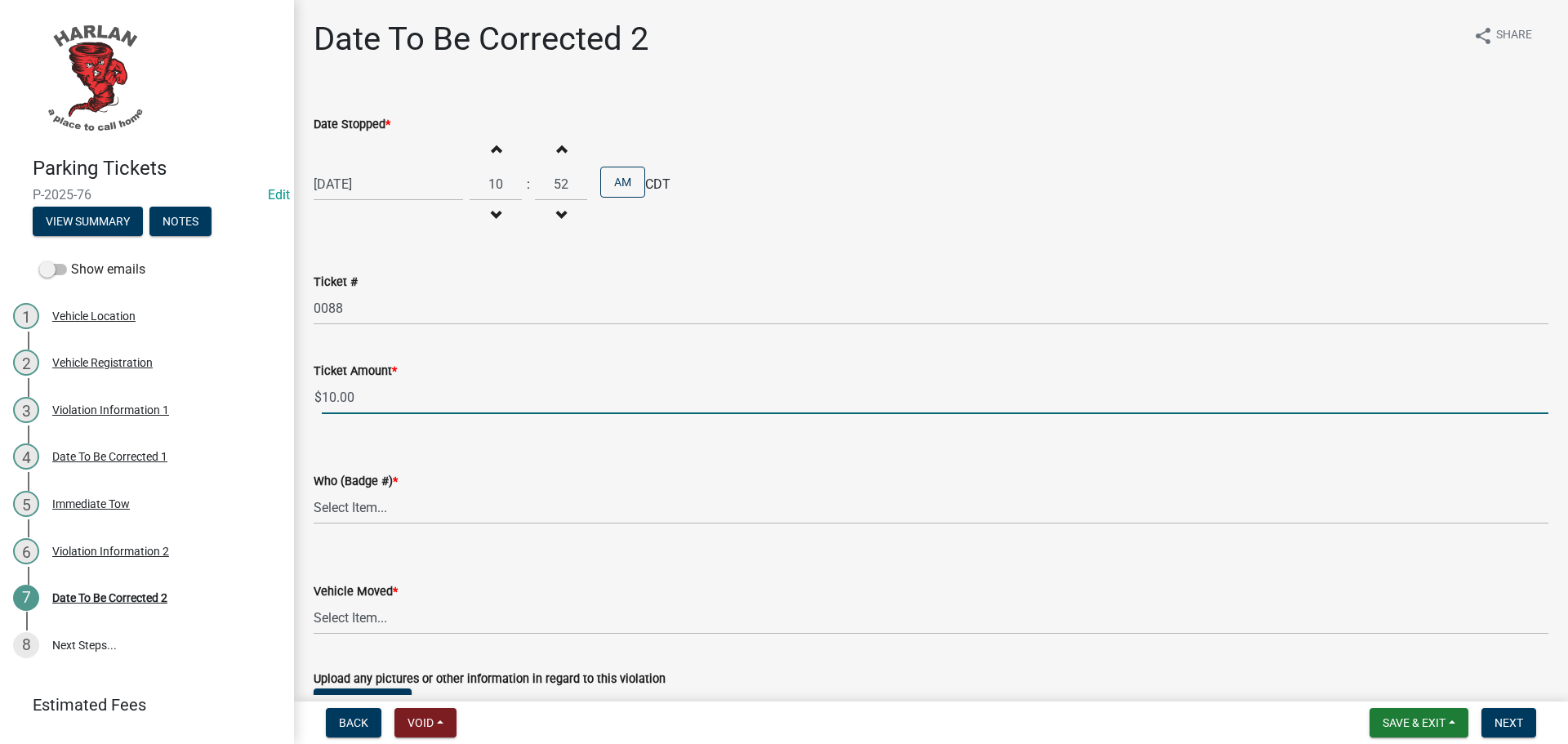
type input "10.00"
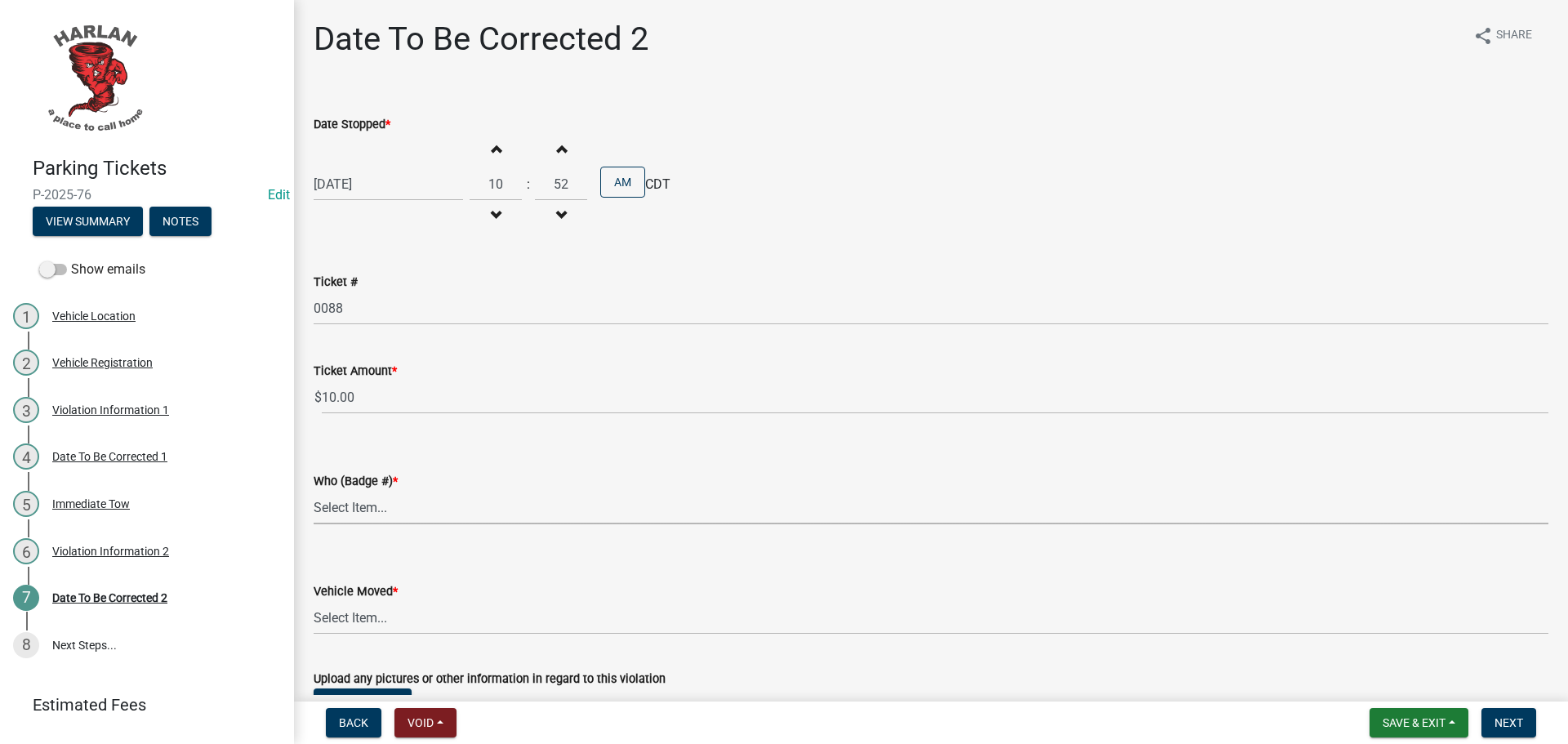
click at [383, 506] on select "Select Item... [PHONE_NUMBER] 83-15" at bounding box center [931, 508] width 1235 height 34
click at [313, 491] on select "Select Item... [PHONE_NUMBER] 83-15" at bounding box center [931, 508] width 1235 height 34
select select "4d712faf-da68-4fce-8593-8358734038f3"
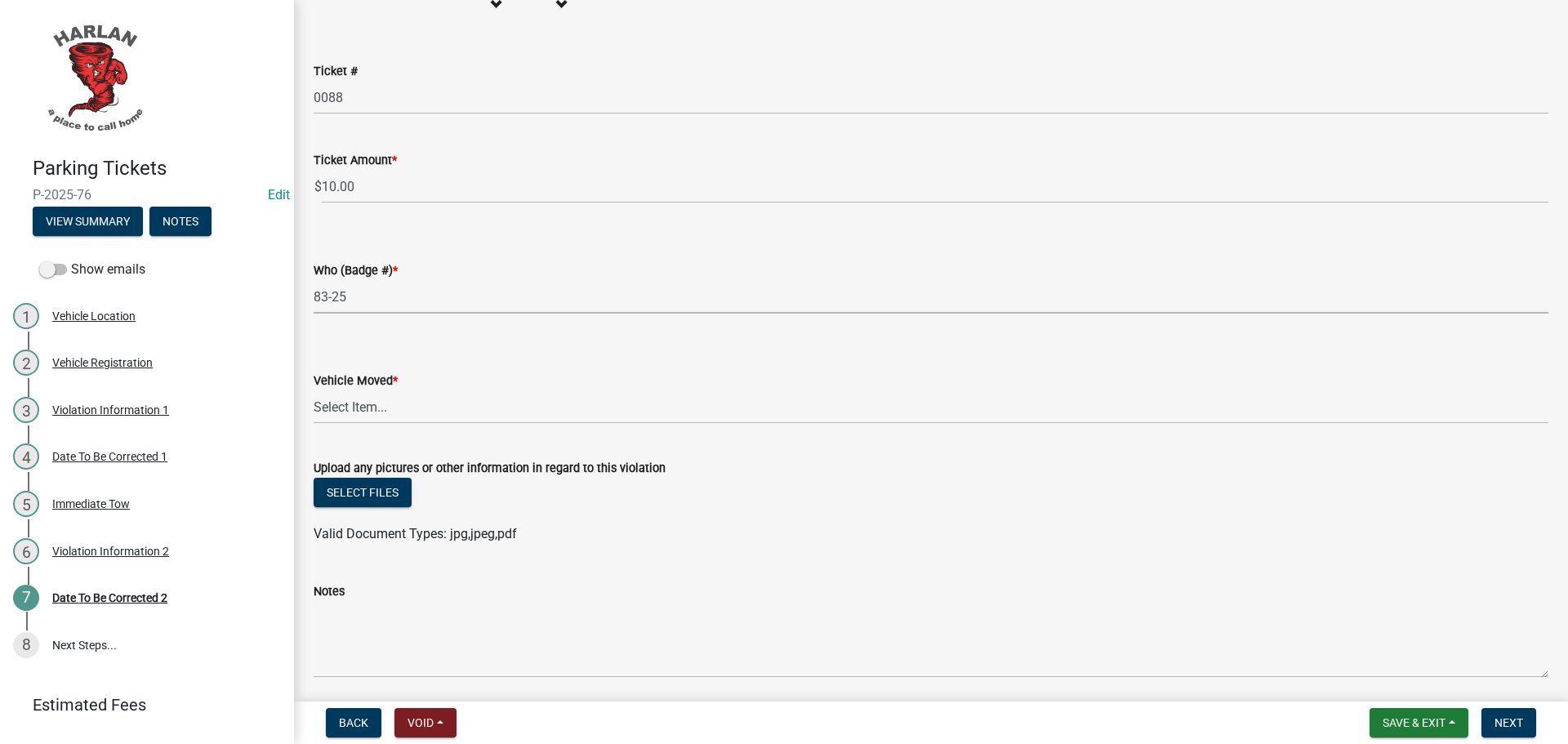
scroll to position [245, 0]
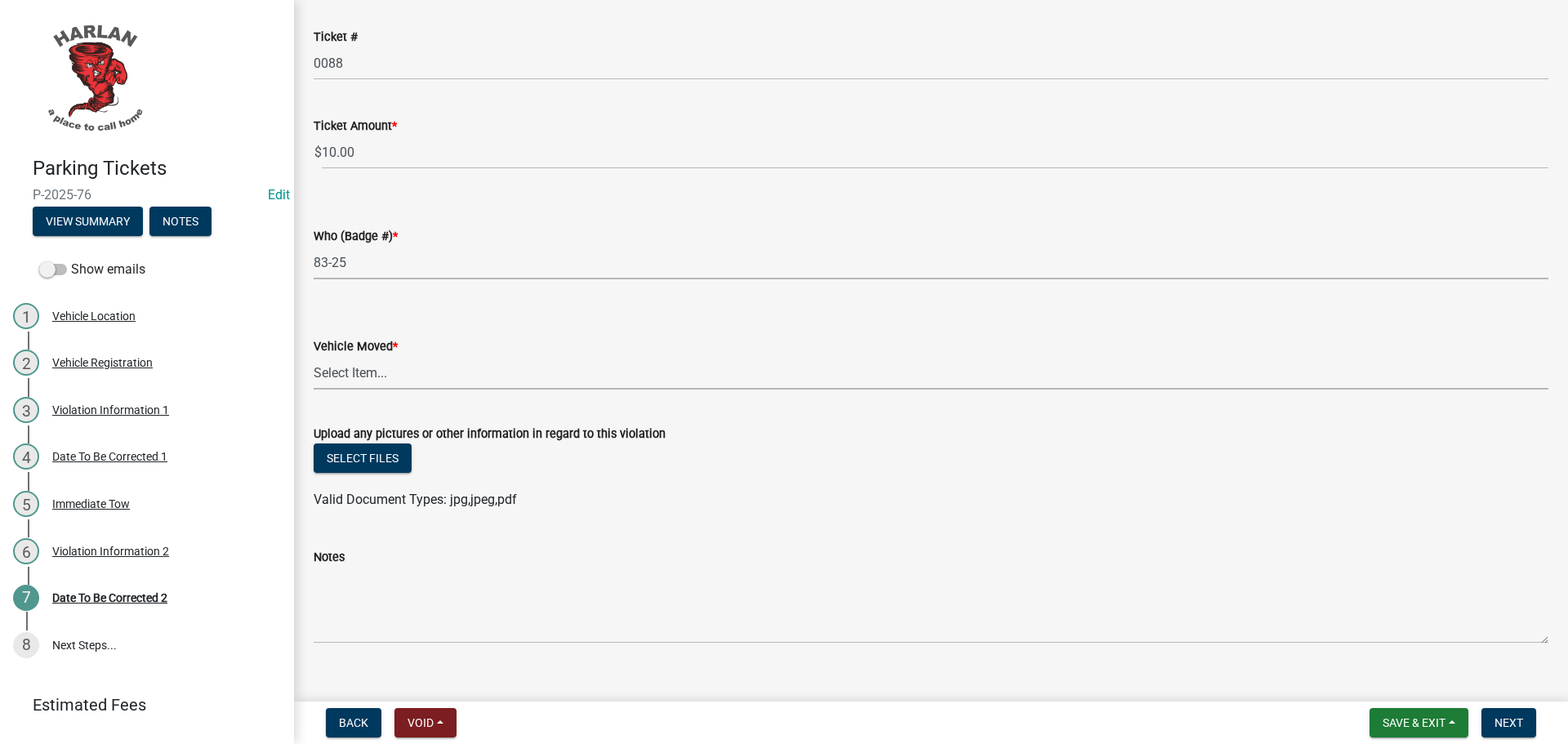
click at [385, 375] on select "Select Item... Yes No" at bounding box center [931, 373] width 1235 height 34
click at [313, 356] on select "Select Item... Yes No" at bounding box center [931, 373] width 1235 height 34
select select "48a692b8-104f-4075-9072-841642fea642"
click at [1510, 717] on span "Next" at bounding box center [1508, 723] width 28 height 13
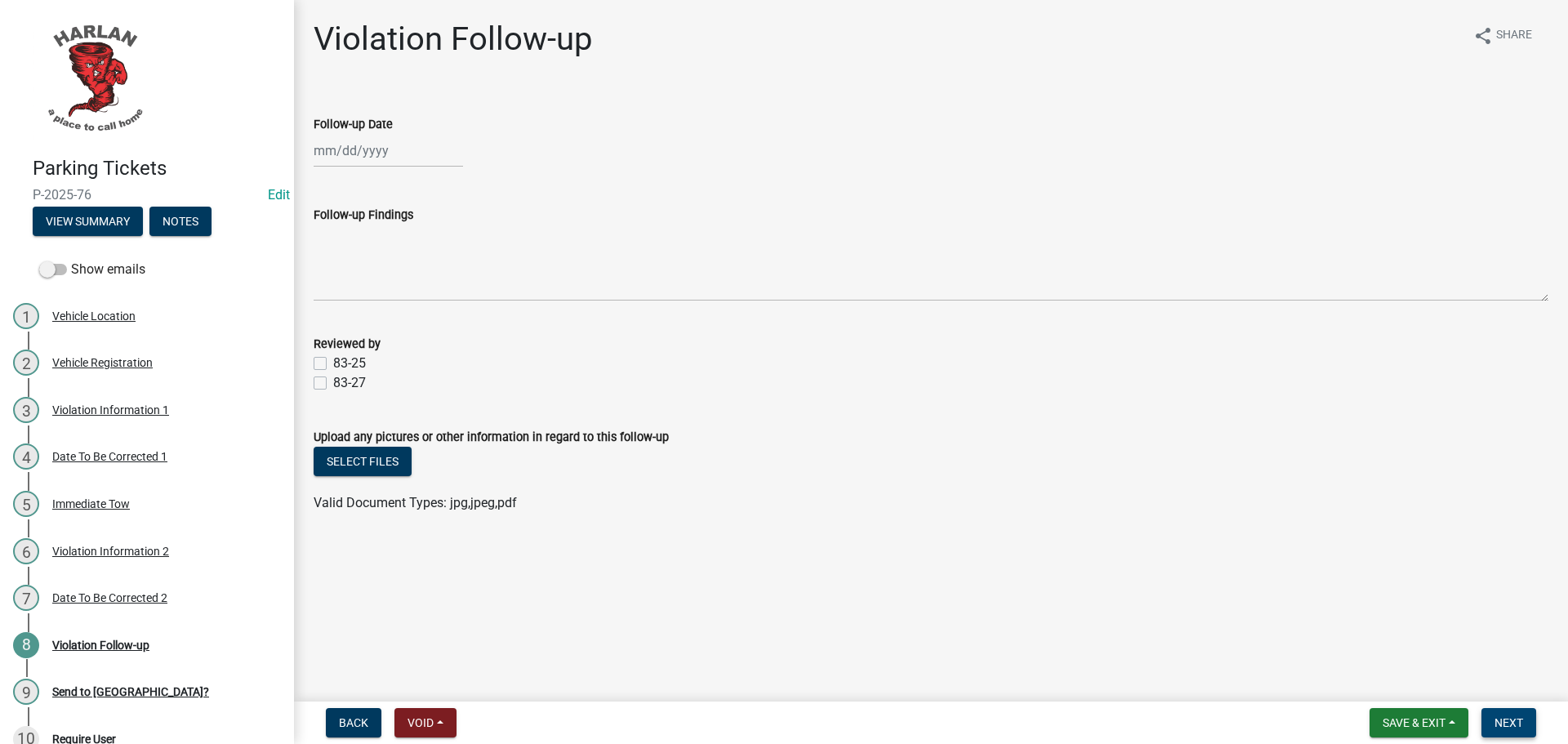
click at [1503, 721] on span "Next" at bounding box center [1508, 723] width 28 height 13
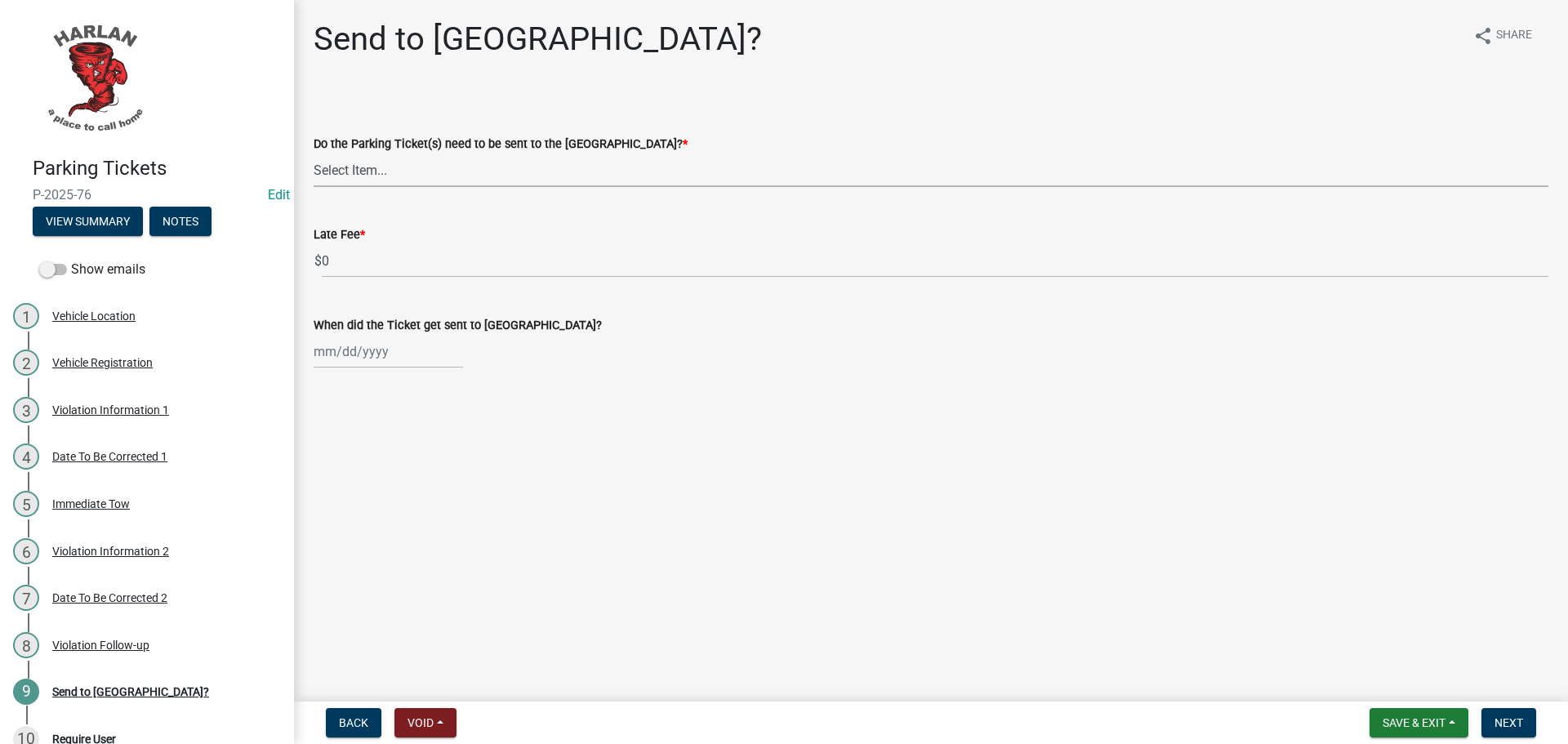
click at [335, 168] on select "Select Item... Yes No" at bounding box center [931, 170] width 1235 height 34
click at [313, 153] on select "Select Item... Yes No" at bounding box center [931, 170] width 1235 height 34
select select "5b600111-4ff5-4da3-bcae-dc88a9f3c8db"
click at [1507, 719] on span "Next" at bounding box center [1508, 723] width 28 height 13
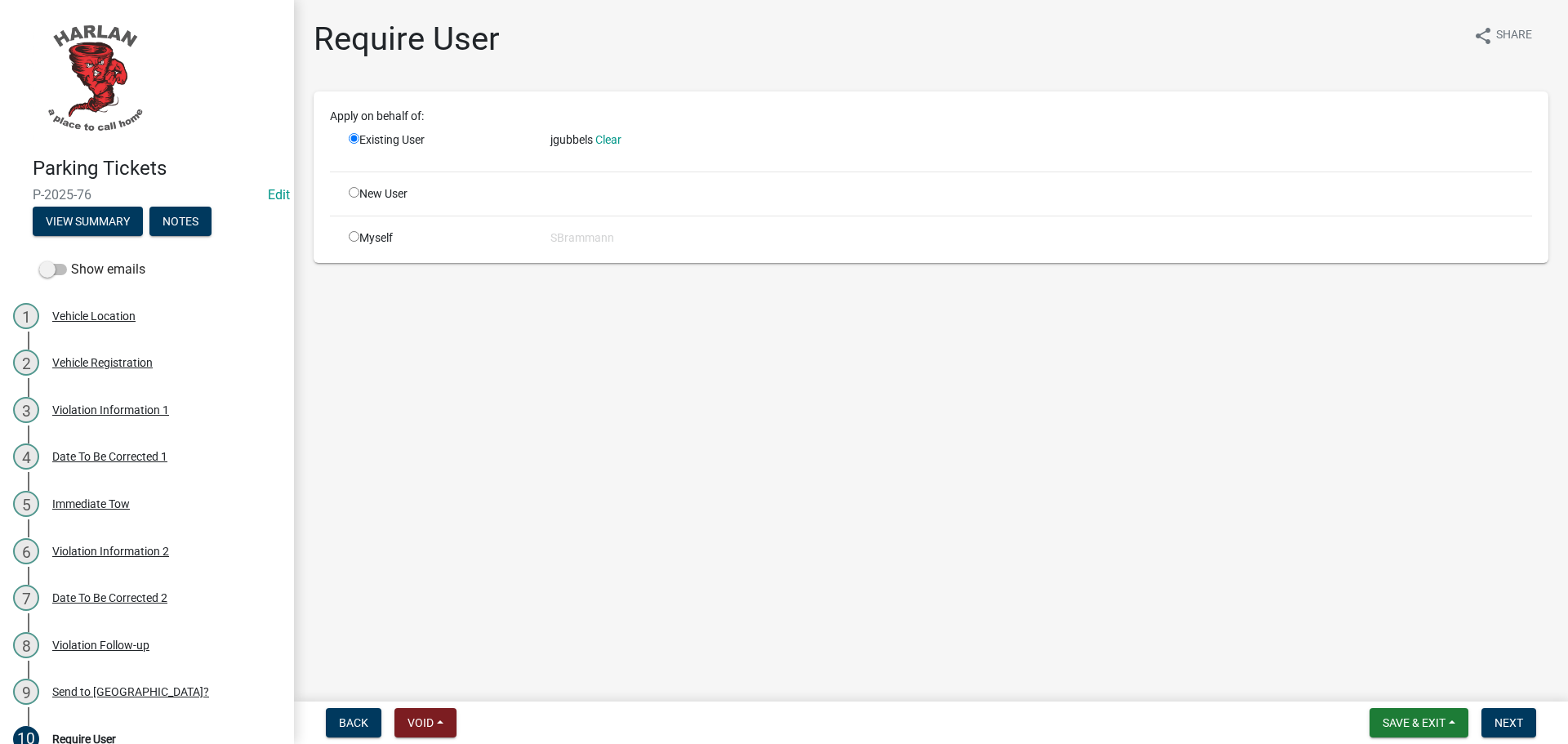
click at [360, 239] on div "Myself" at bounding box center [437, 238] width 202 height 17
click at [355, 238] on input "radio" at bounding box center [354, 236] width 11 height 11
radio input "true"
radio input "false"
click at [1508, 723] on span "Next" at bounding box center [1508, 723] width 28 height 13
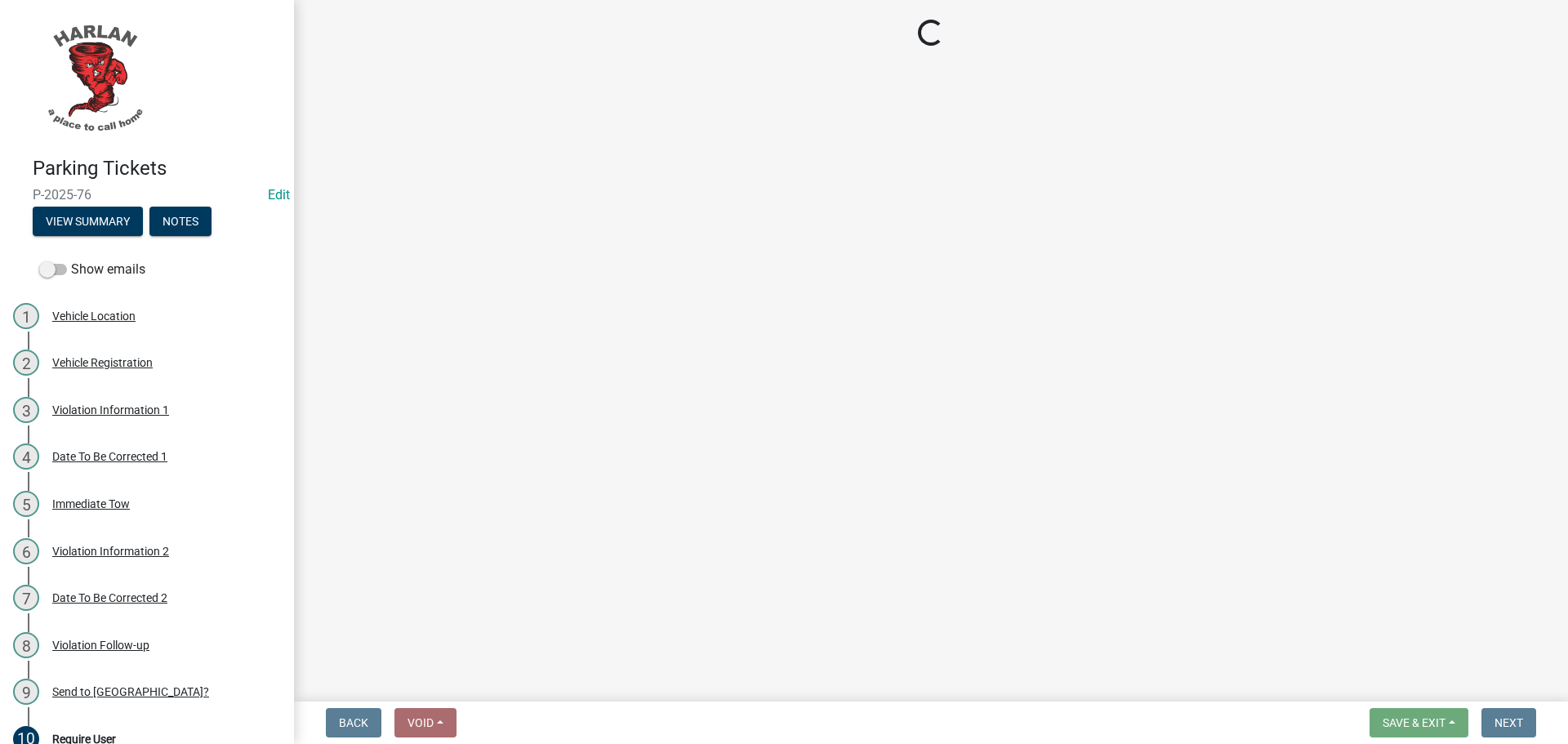
select select "3: 3"
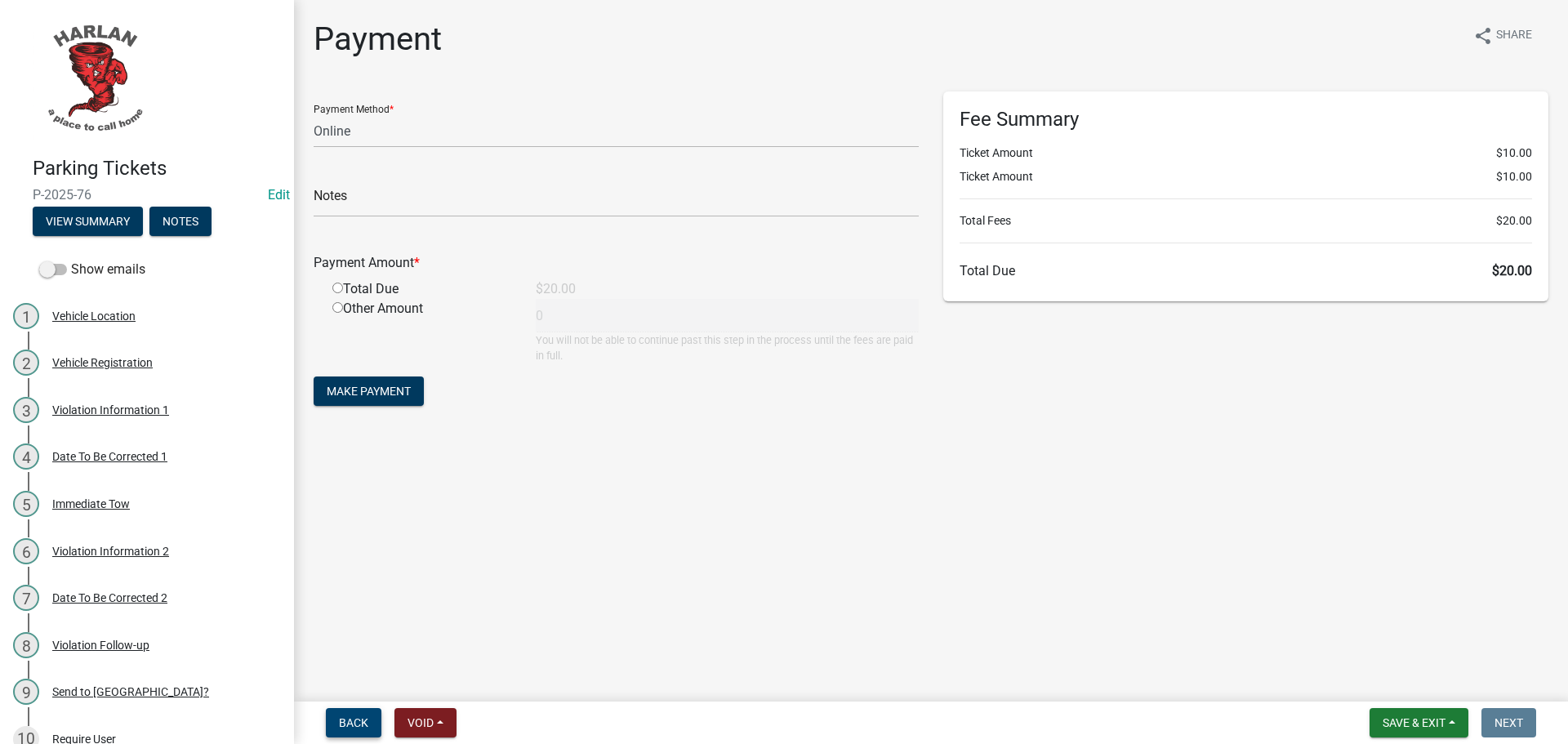
click at [349, 720] on span "Back" at bounding box center [353, 723] width 29 height 13
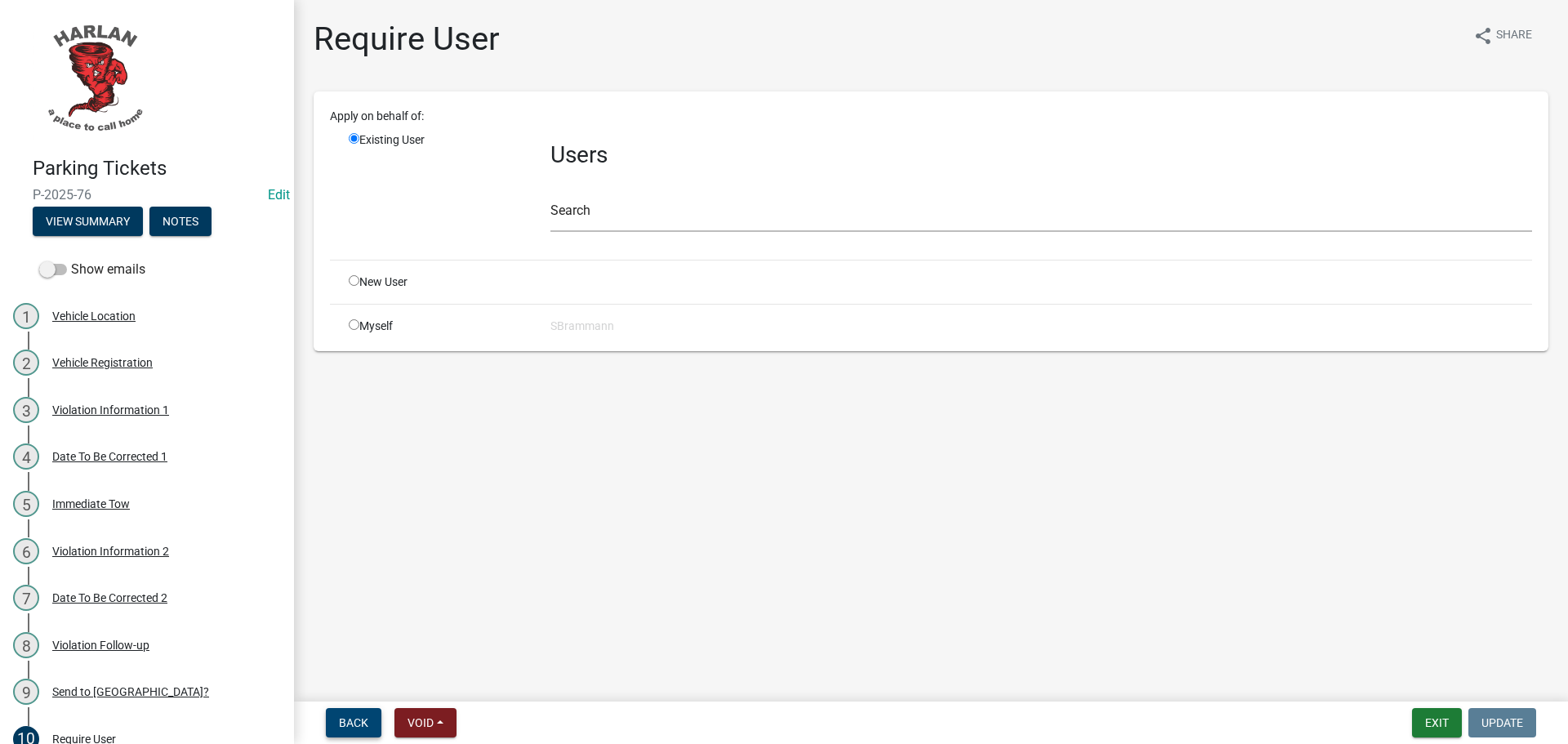
click at [349, 720] on span "Back" at bounding box center [353, 723] width 29 height 13
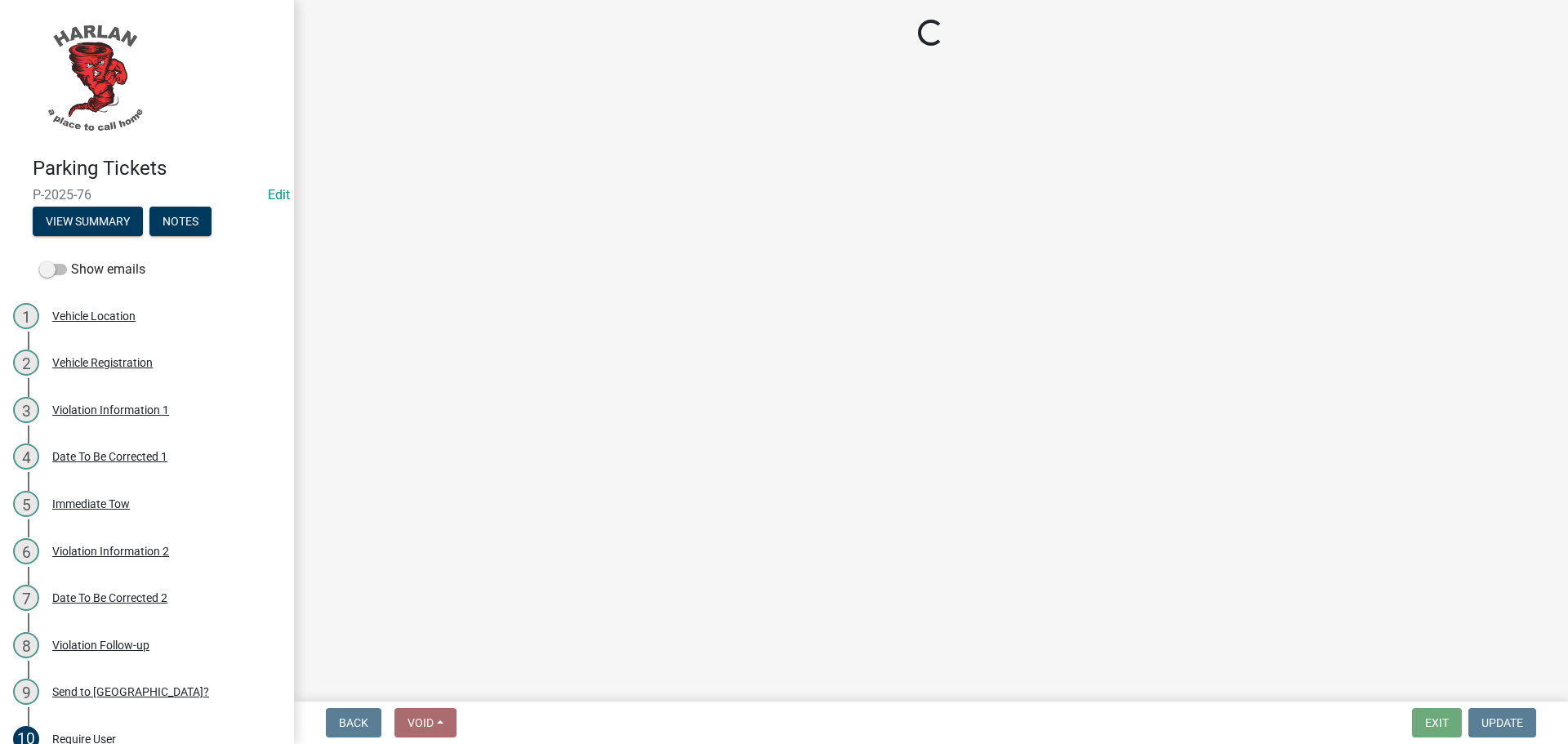
select select "5b600111-4ff5-4da3-bcae-dc88a9f3c8db"
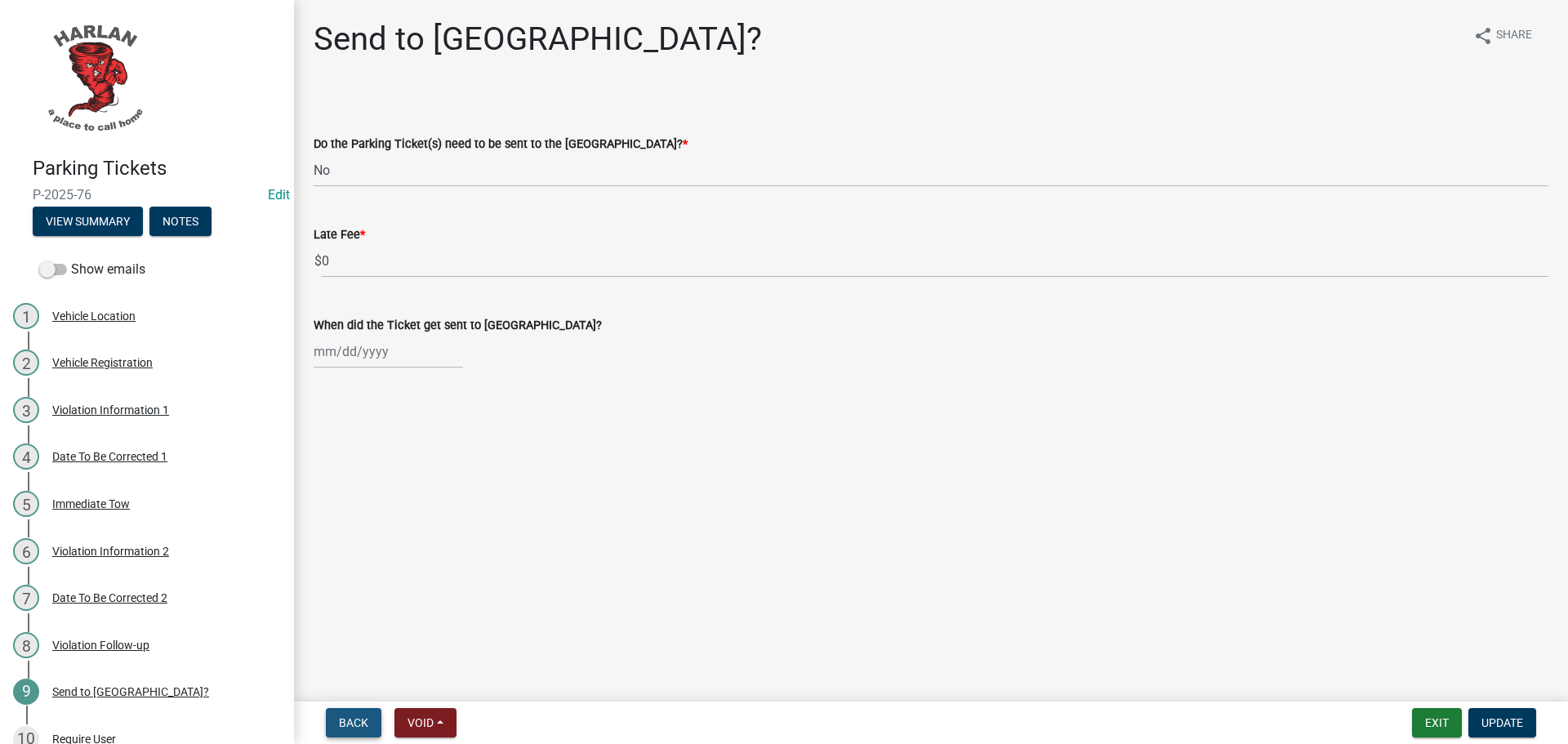
click at [349, 720] on span "Back" at bounding box center [353, 723] width 29 height 13
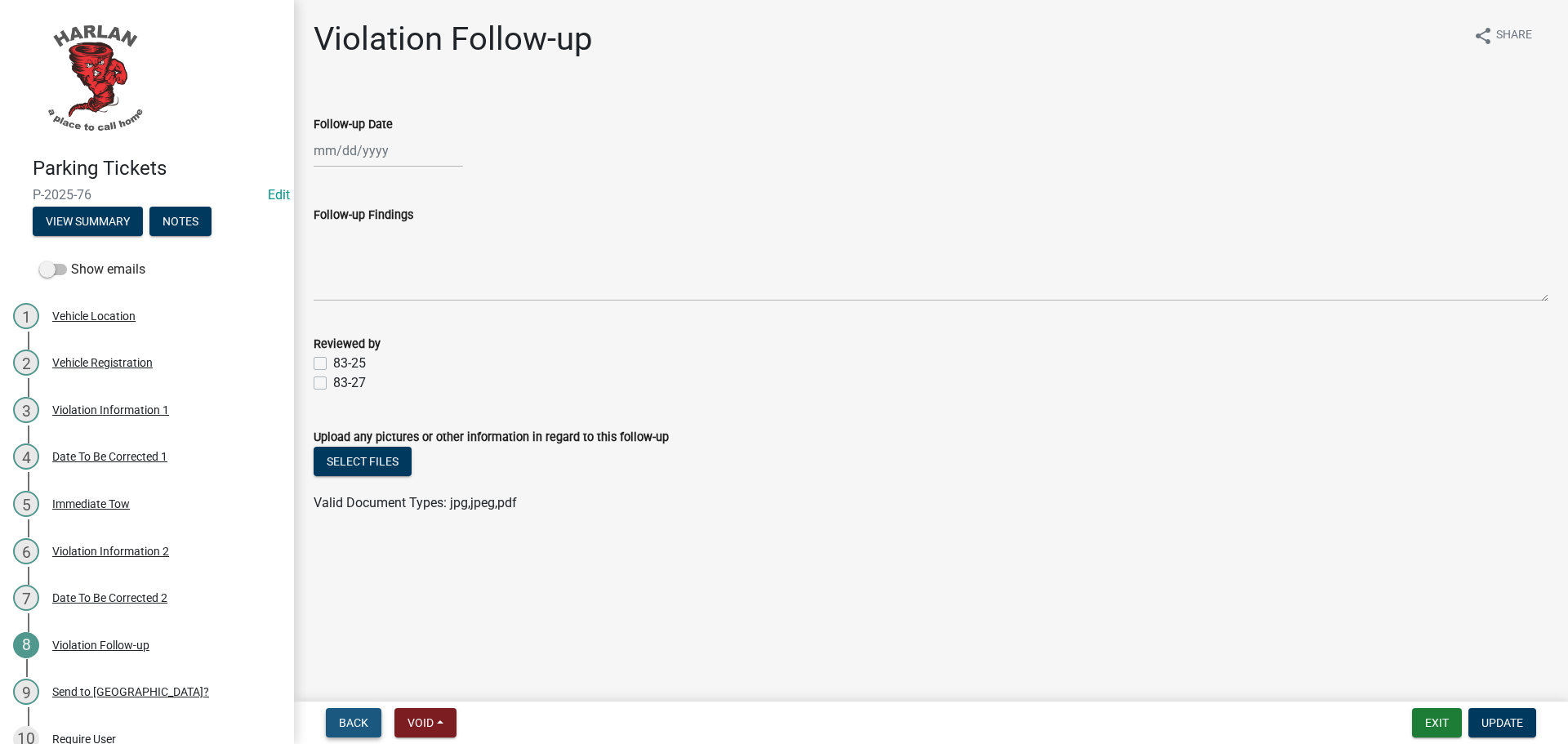
click at [349, 720] on span "Back" at bounding box center [353, 723] width 29 height 13
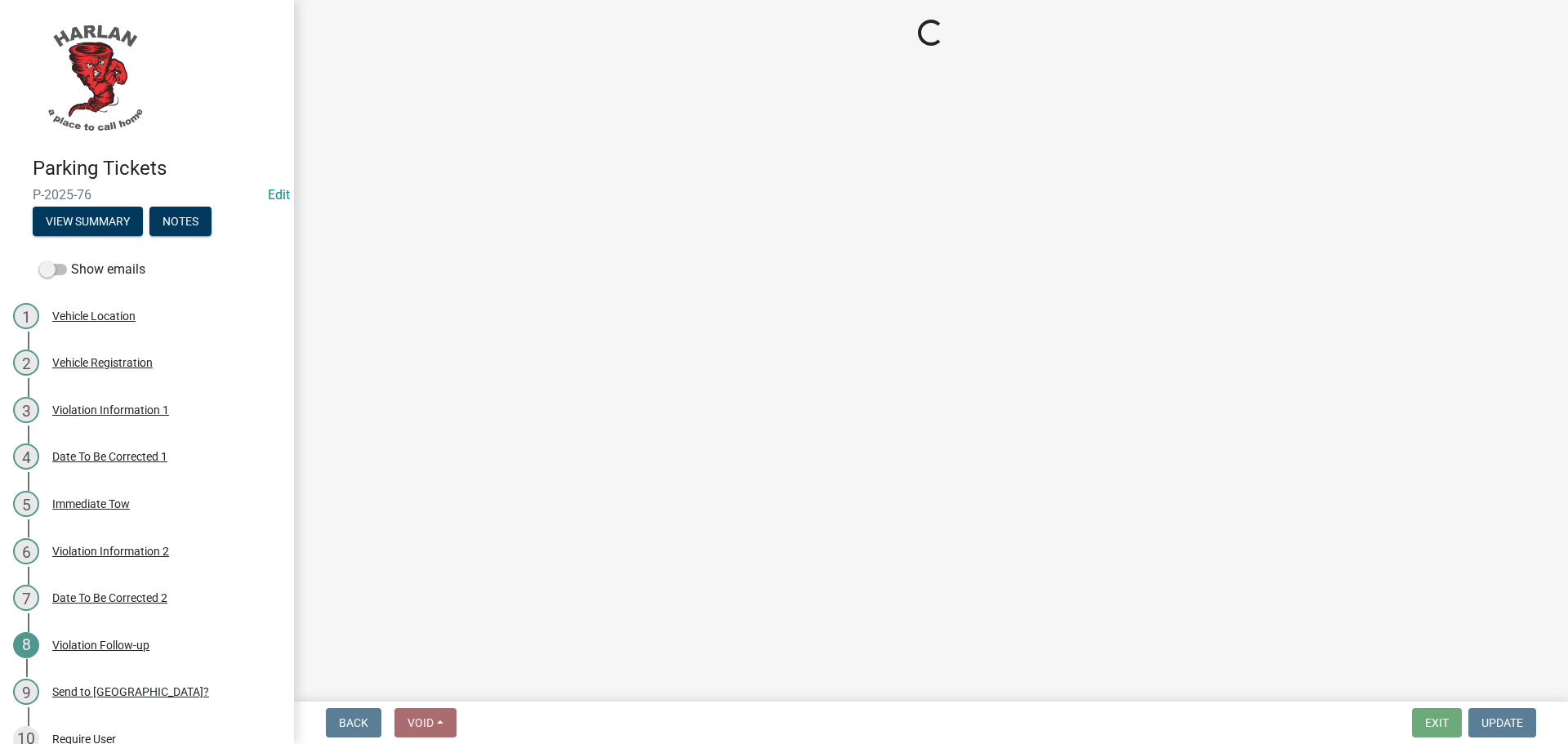
select select "4d712faf-da68-4fce-8593-8358734038f3"
select select "48a692b8-104f-4075-9072-841642fea642"
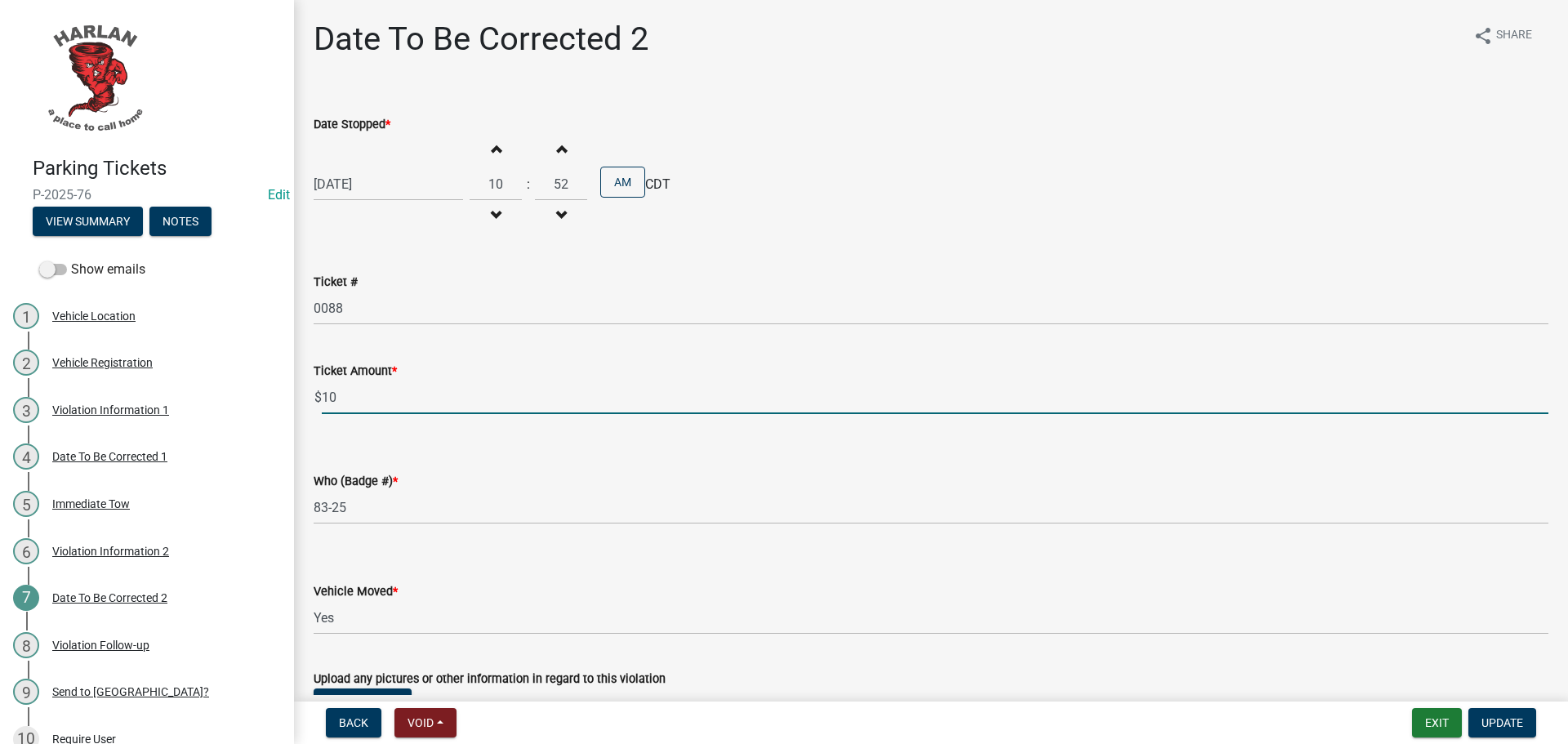
click at [349, 395] on input "10" at bounding box center [935, 397] width 1227 height 34
type input "1"
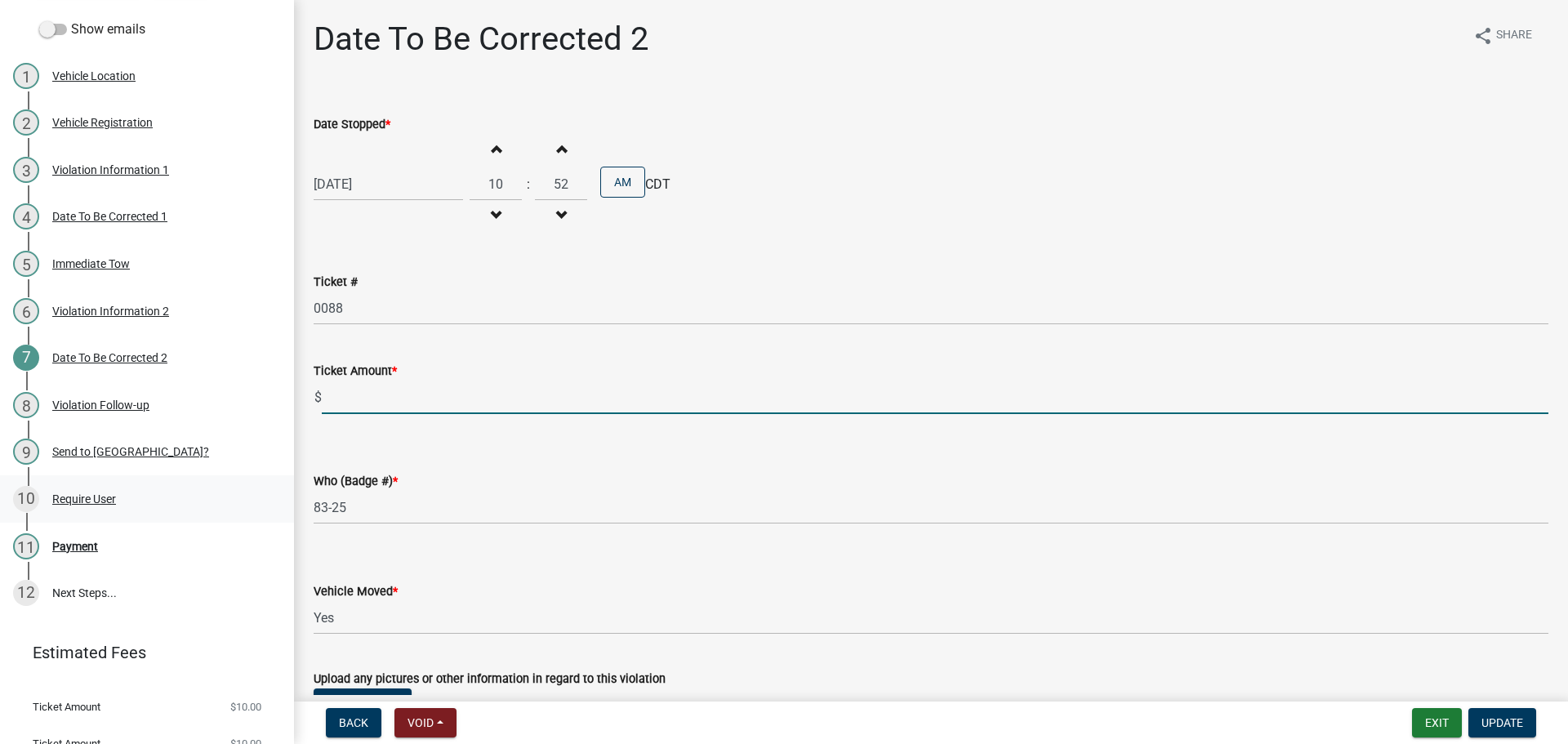
scroll to position [302, 0]
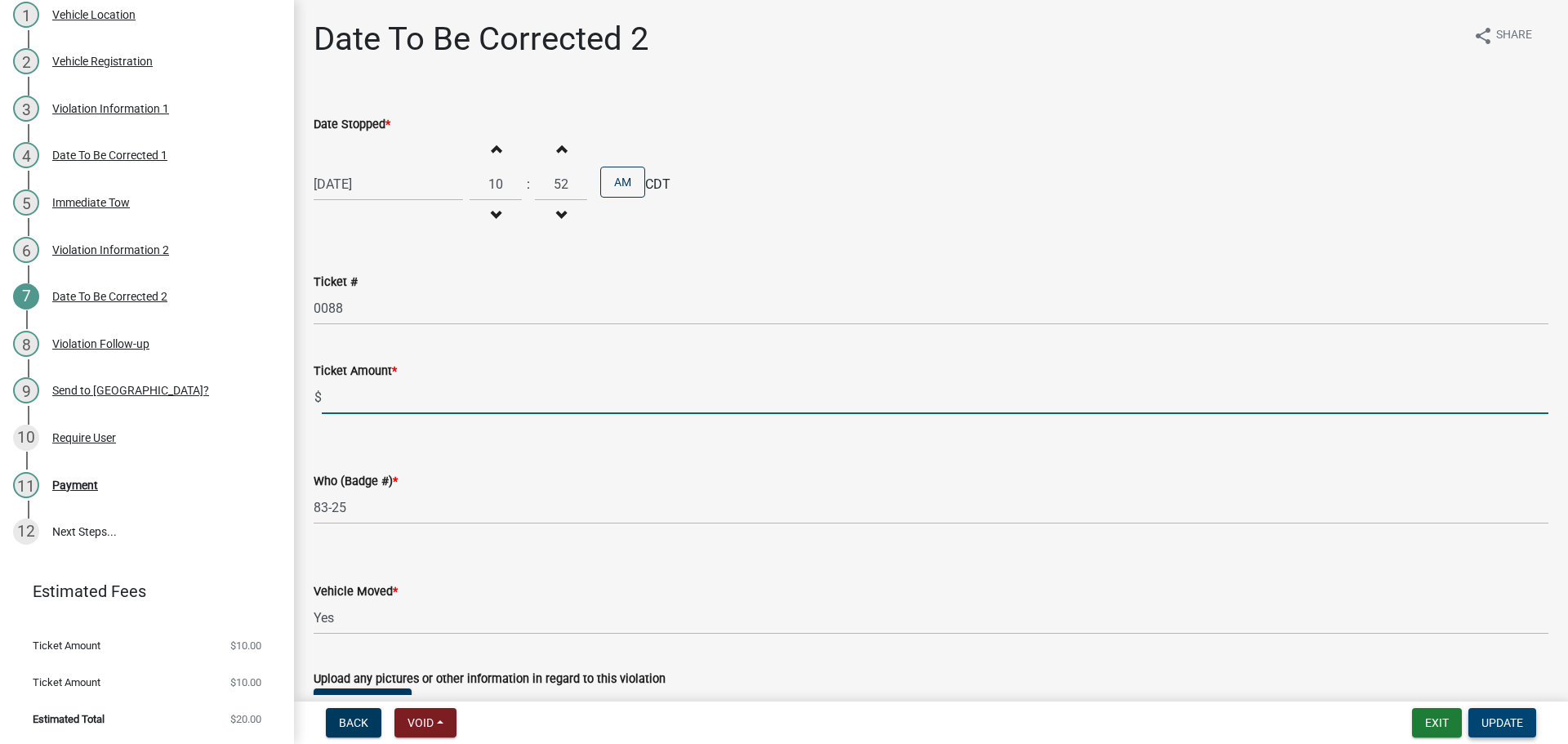
click at [1508, 719] on span "Update" at bounding box center [1503, 723] width 42 height 13
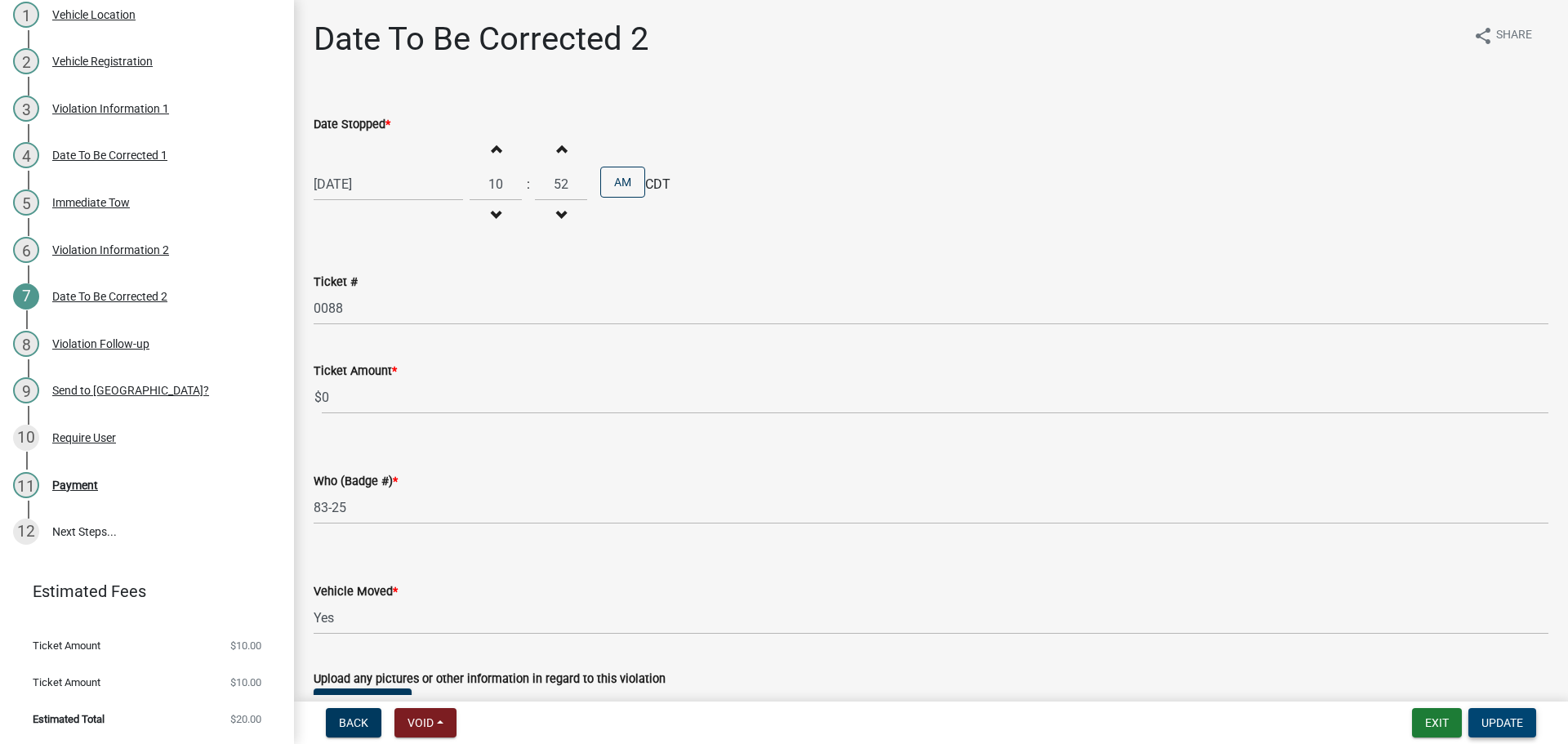
click at [1498, 723] on span "Update" at bounding box center [1503, 723] width 42 height 13
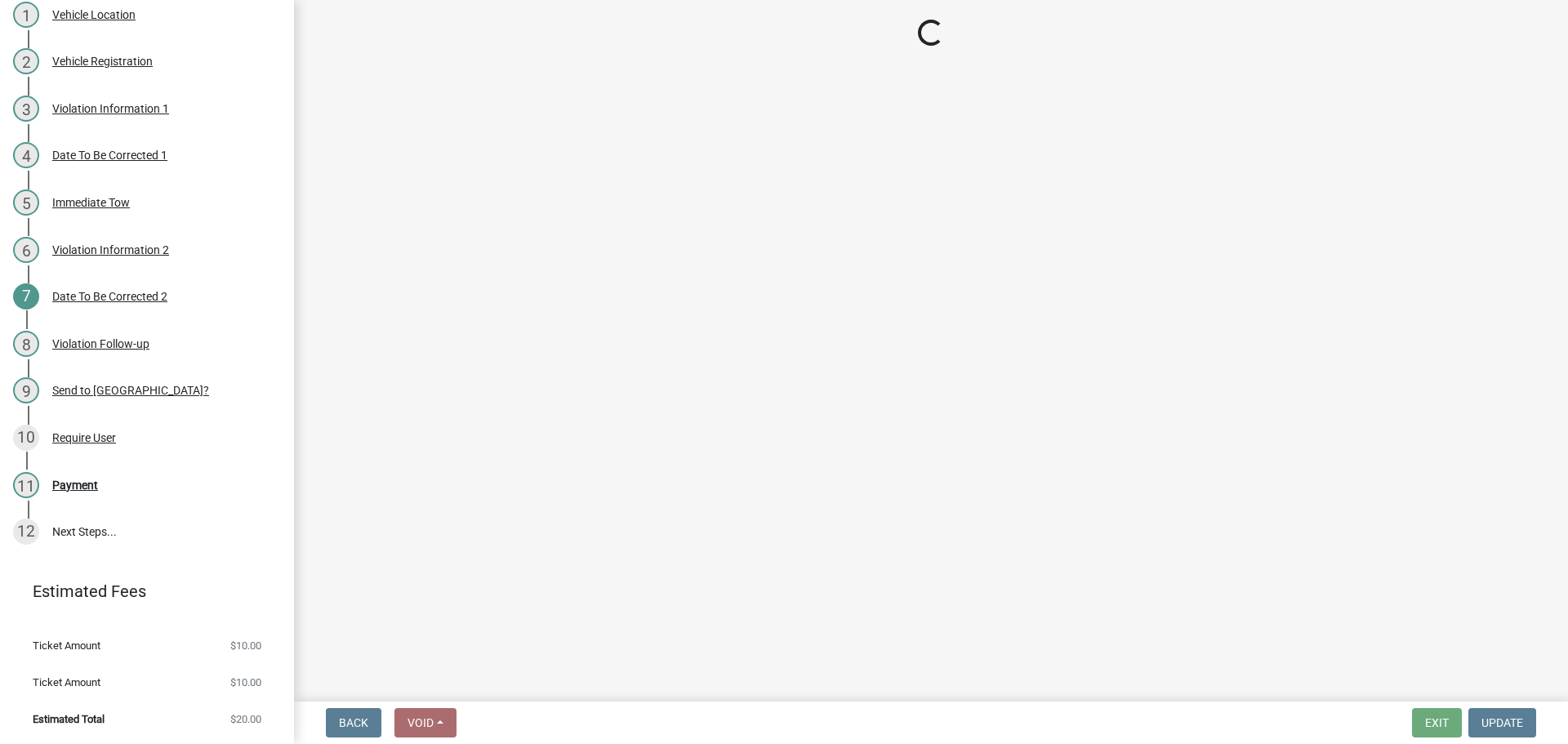
select select "3: 3"
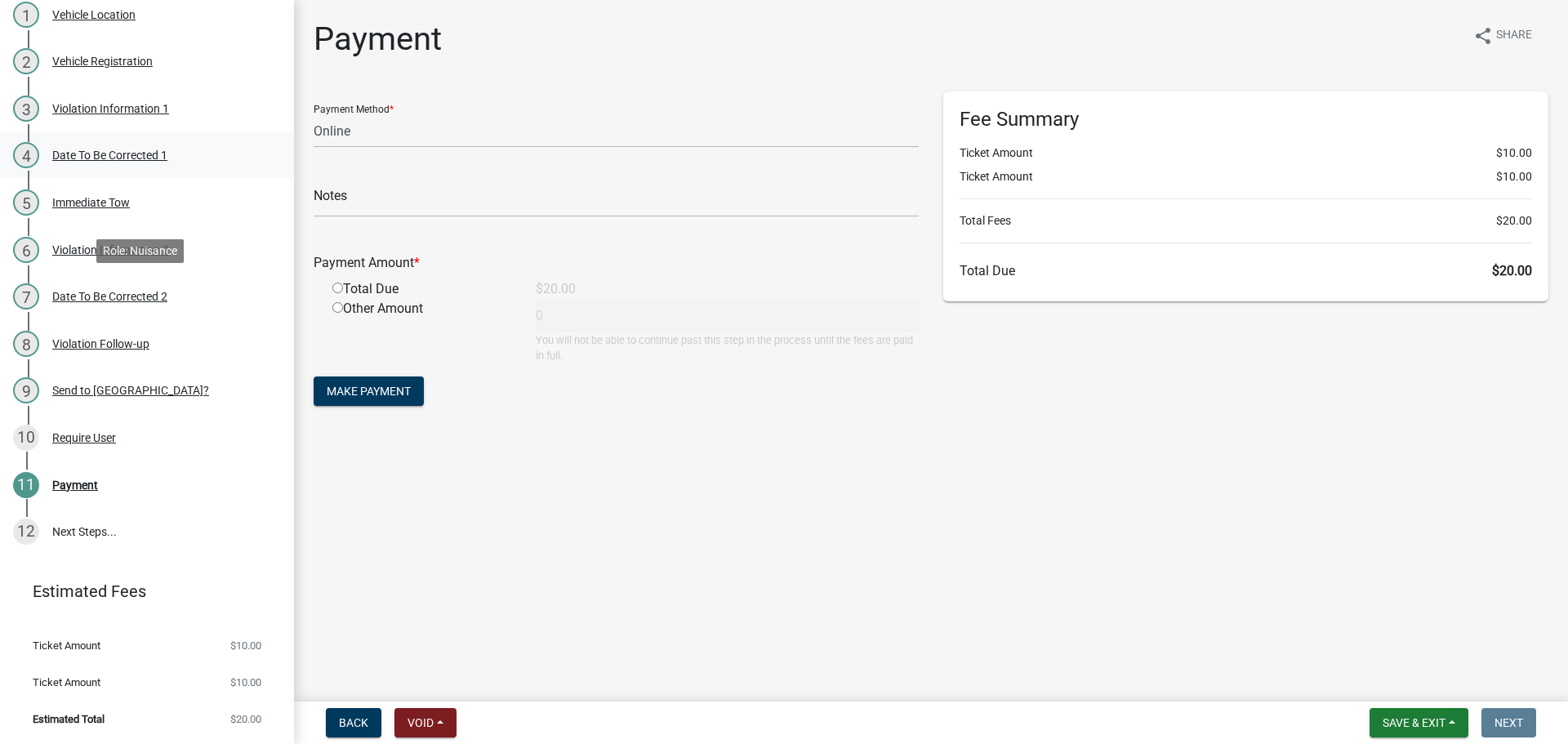
scroll to position [138, 0]
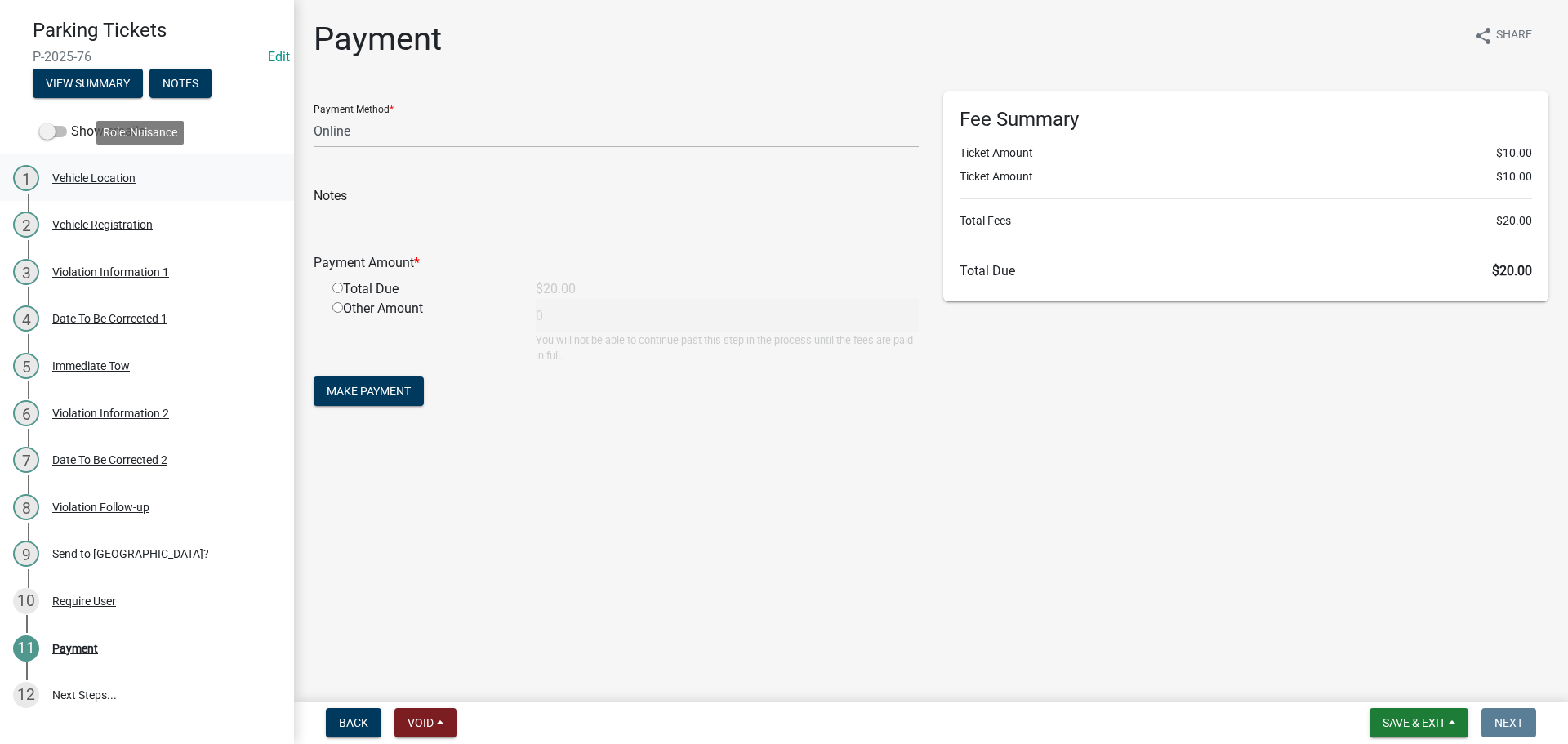
click at [83, 173] on div "Vehicle Location" at bounding box center [93, 178] width 83 height 12
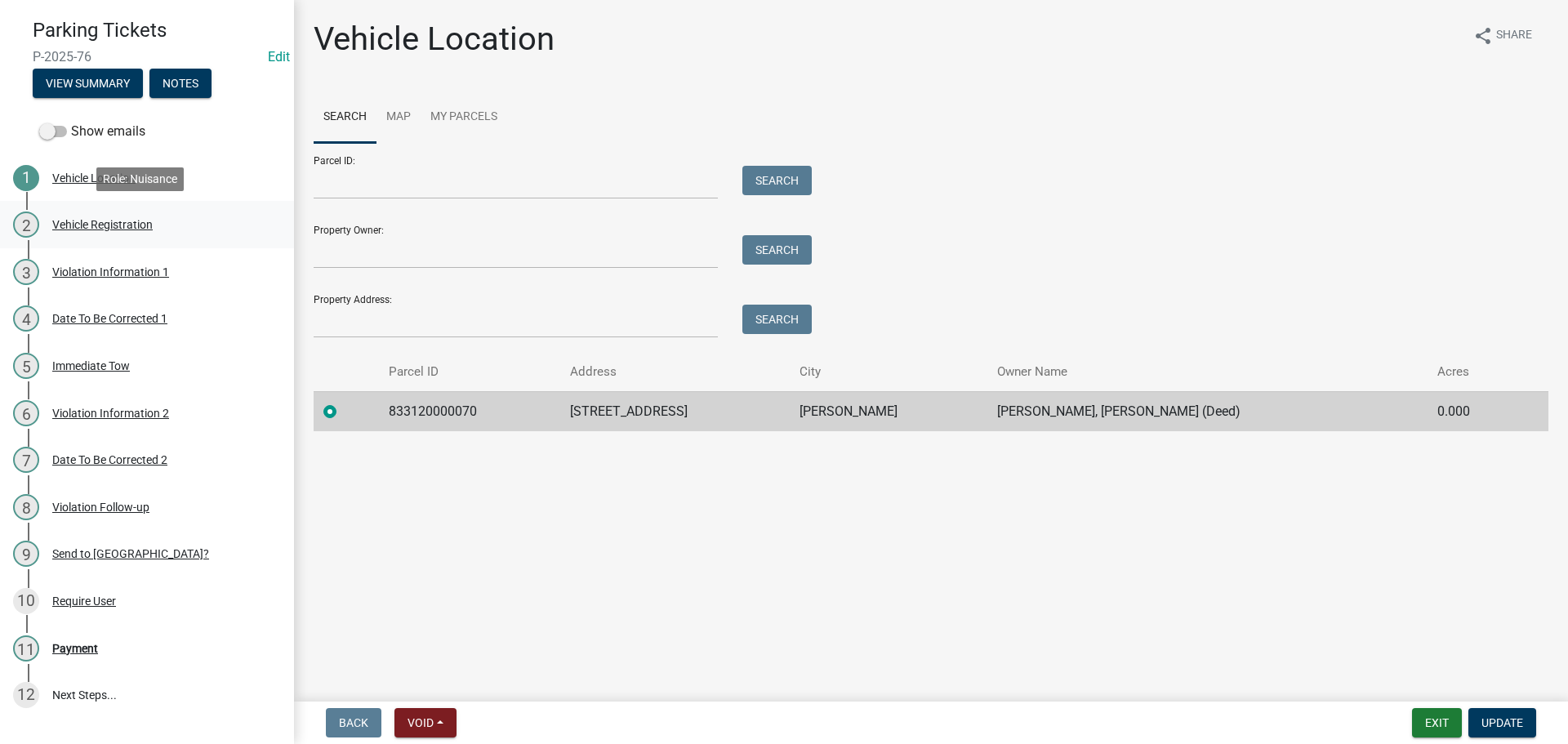
click at [79, 221] on div "Vehicle Registration" at bounding box center [102, 225] width 101 height 12
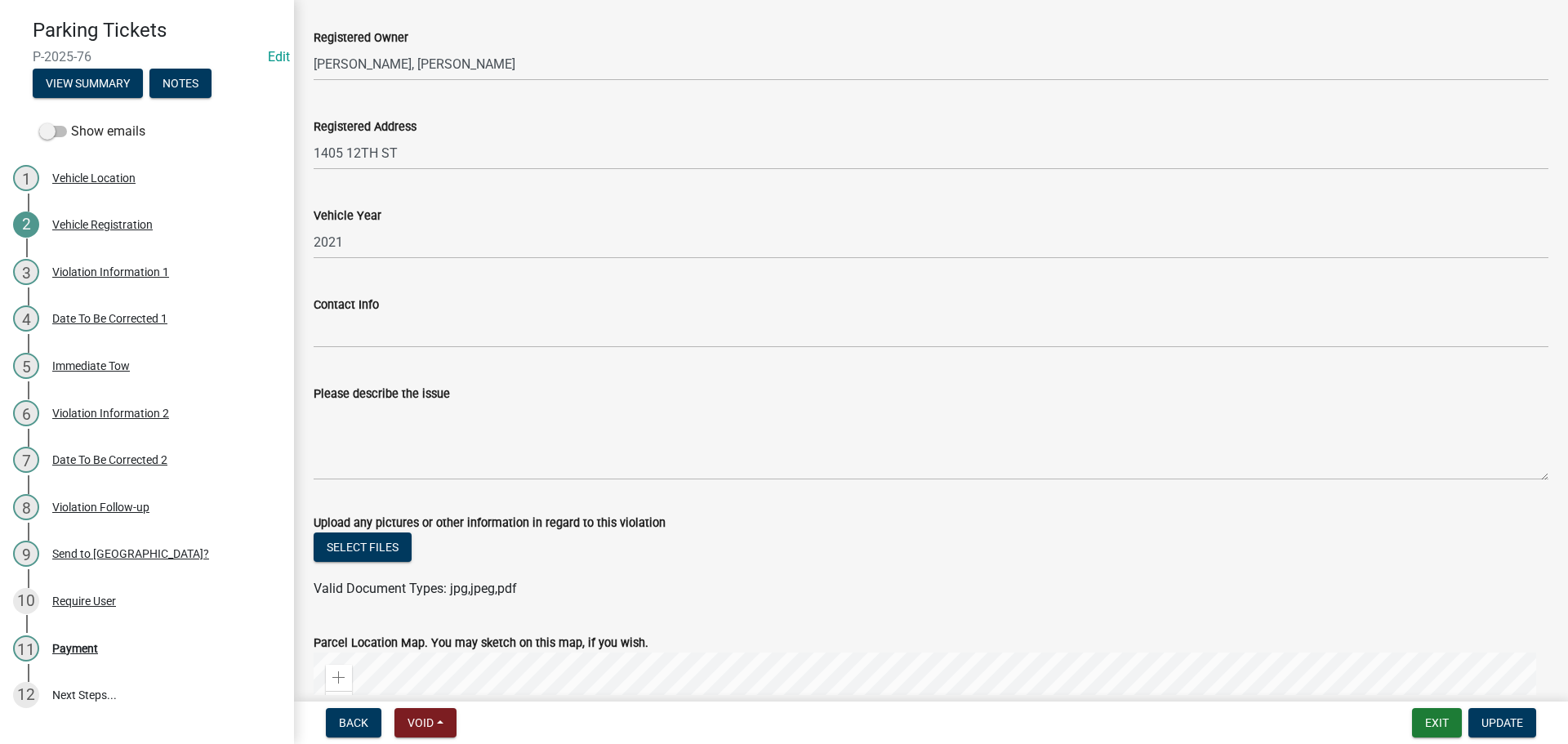
scroll to position [1143, 0]
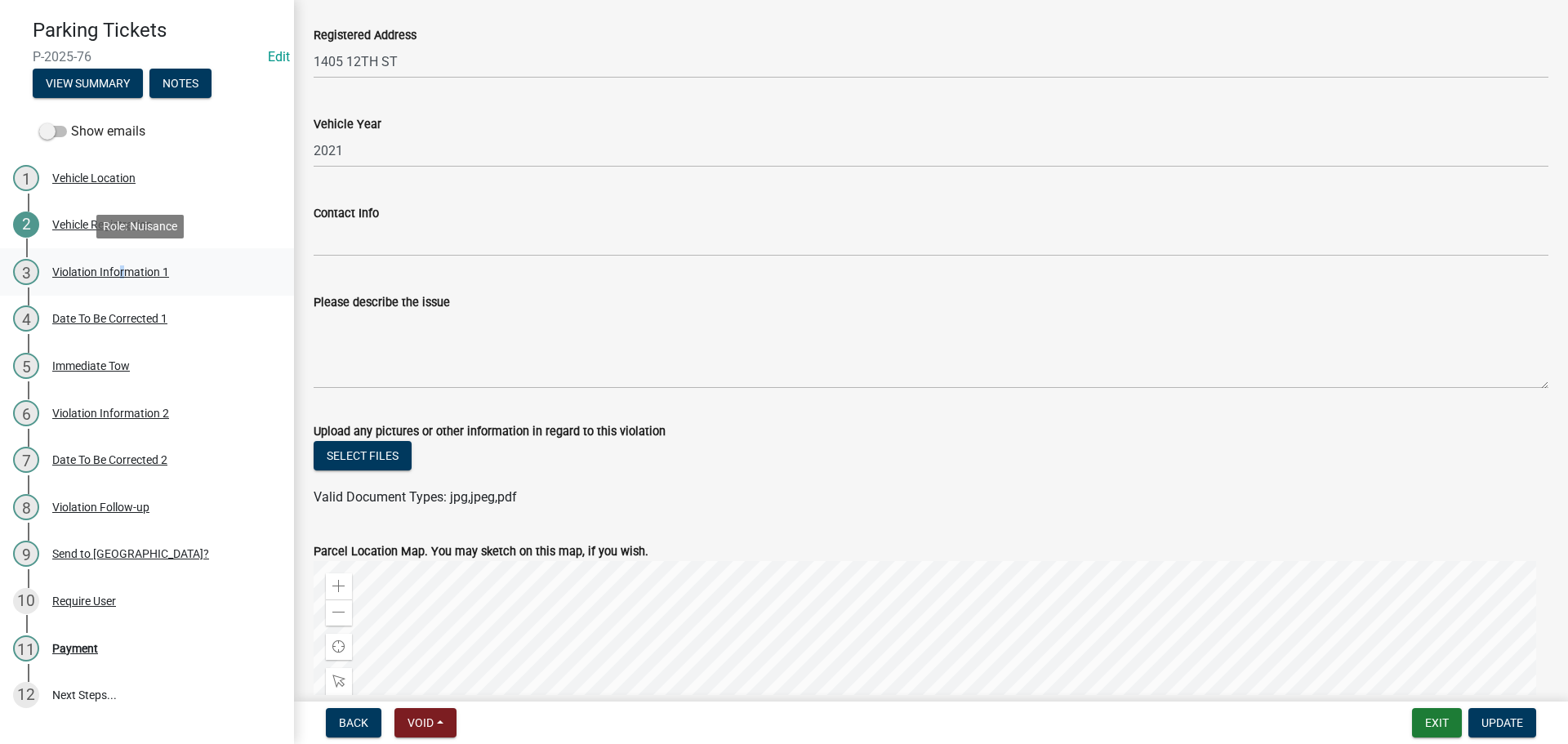
click at [119, 264] on div "3 Violation Information 1" at bounding box center [141, 271] width 255 height 26
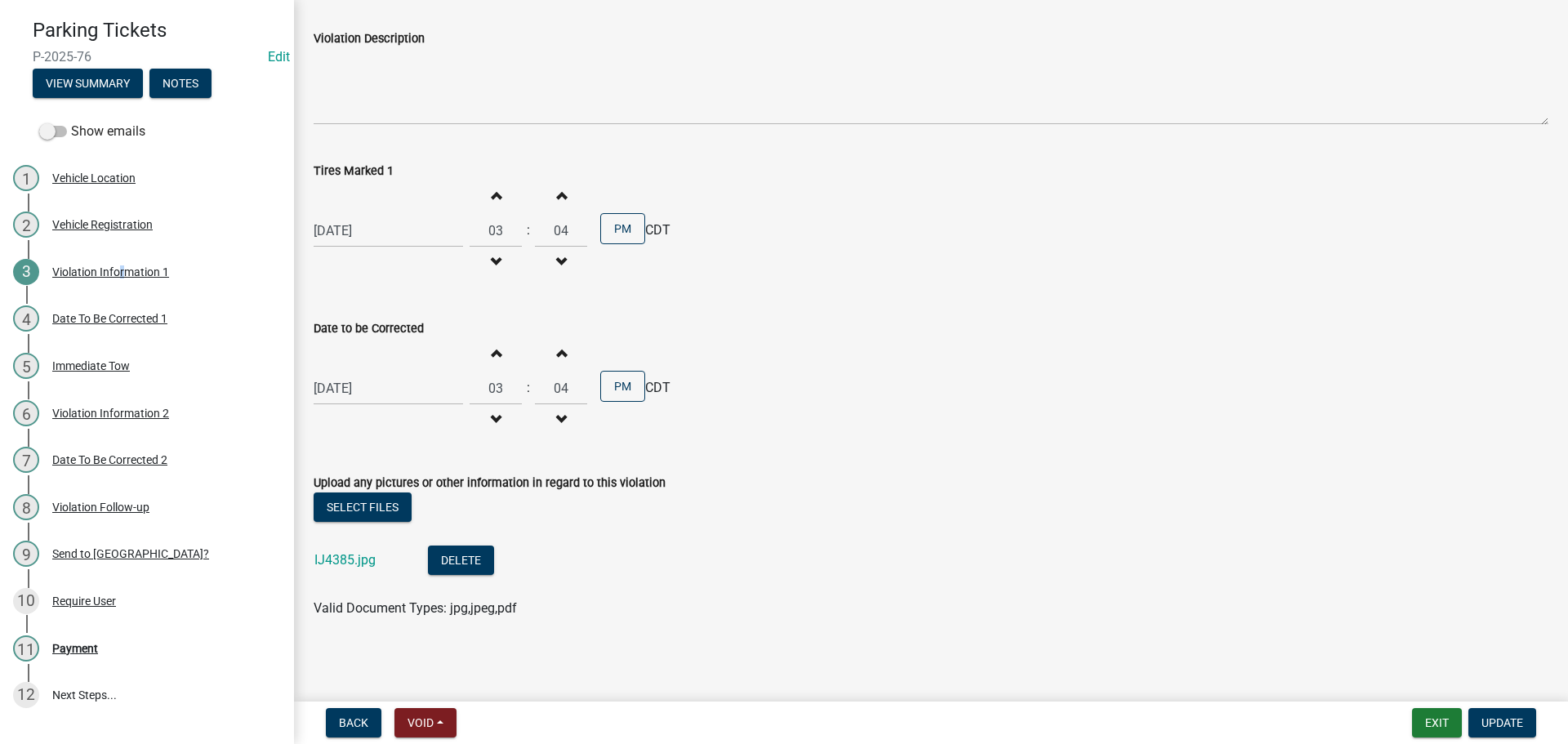
scroll to position [492, 0]
click at [344, 561] on link "IJ4385.jpg" at bounding box center [344, 558] width 61 height 16
click at [88, 310] on div "4 Date To Be Corrected 1" at bounding box center [141, 318] width 255 height 26
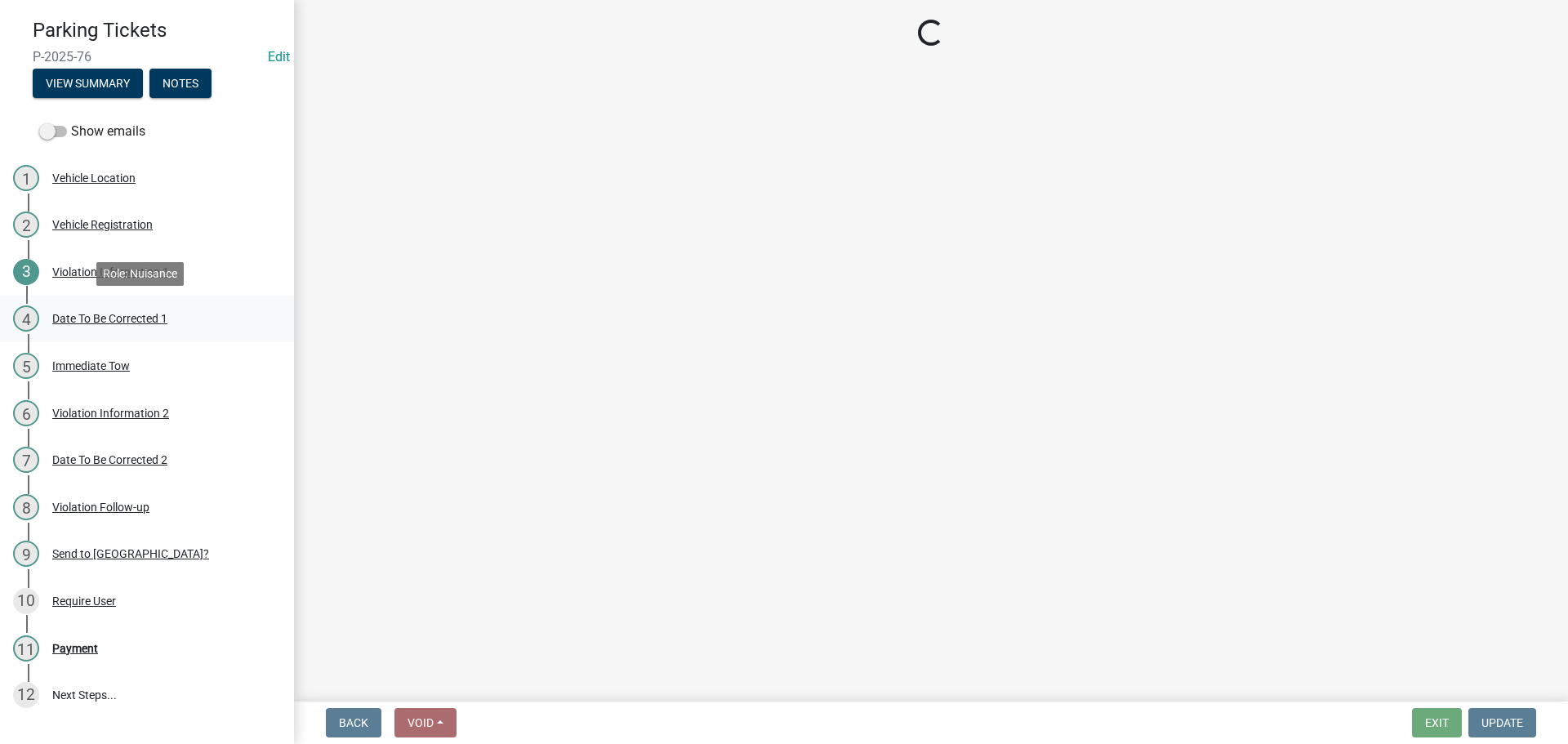
select select "4d712faf-da68-4fce-8593-8358734038f3"
select select "a2de05ef-af75-4916-bbf6-c2624a2c23d1"
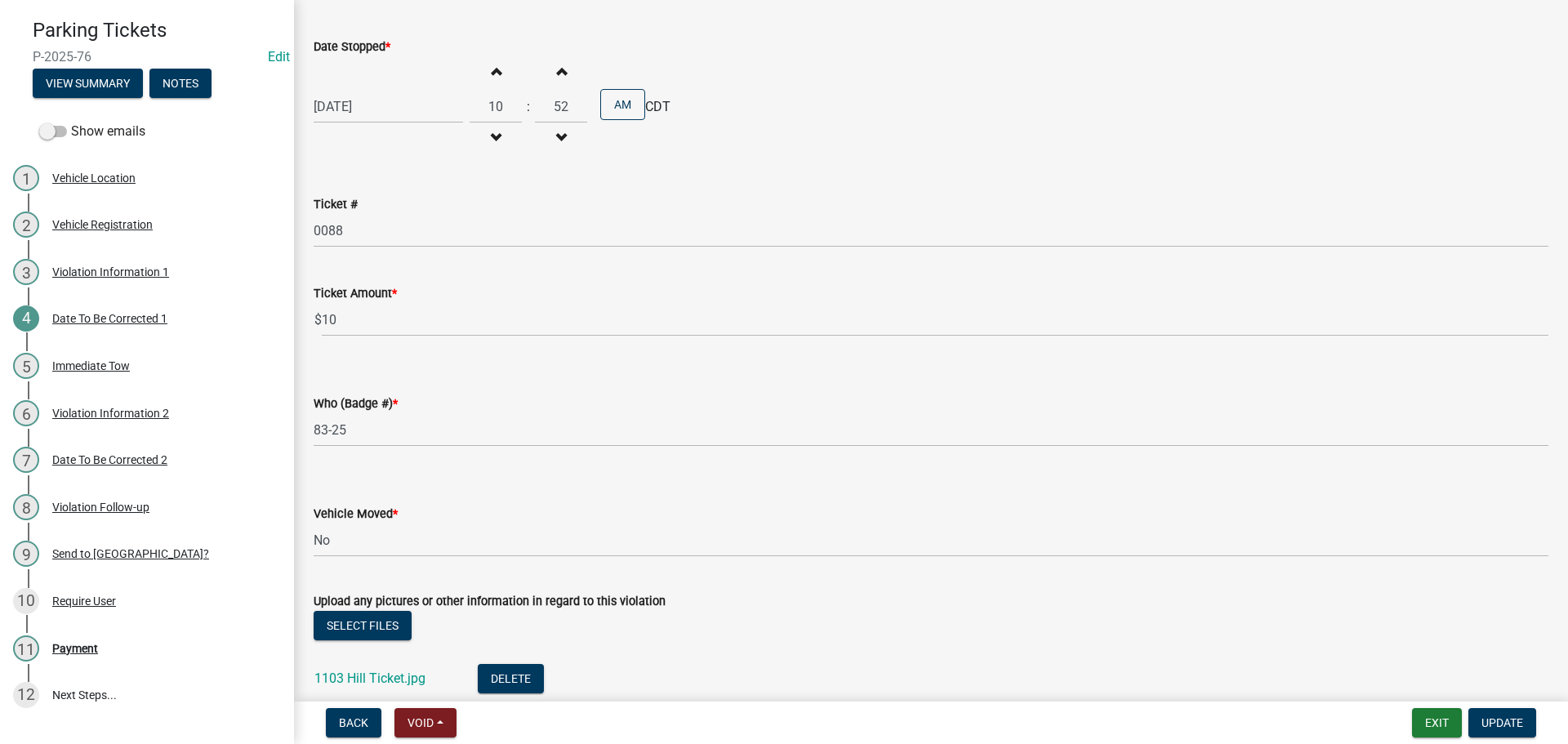
scroll to position [327, 0]
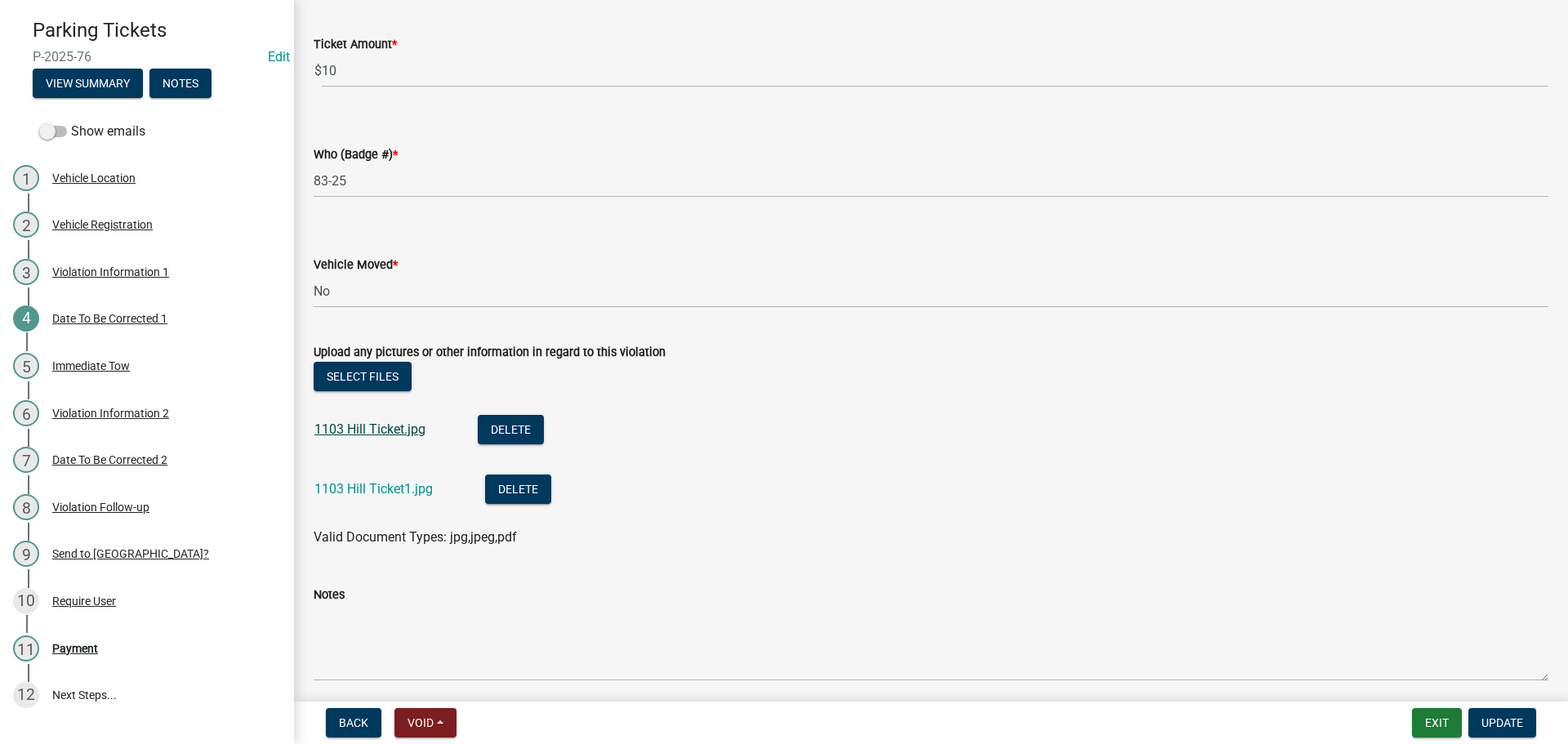
click at [371, 428] on link "1103 Hill Ticket.jpg" at bounding box center [370, 429] width 111 height 16
click at [392, 488] on link "1103 Hill Ticket1.jpg" at bounding box center [373, 488] width 118 height 16
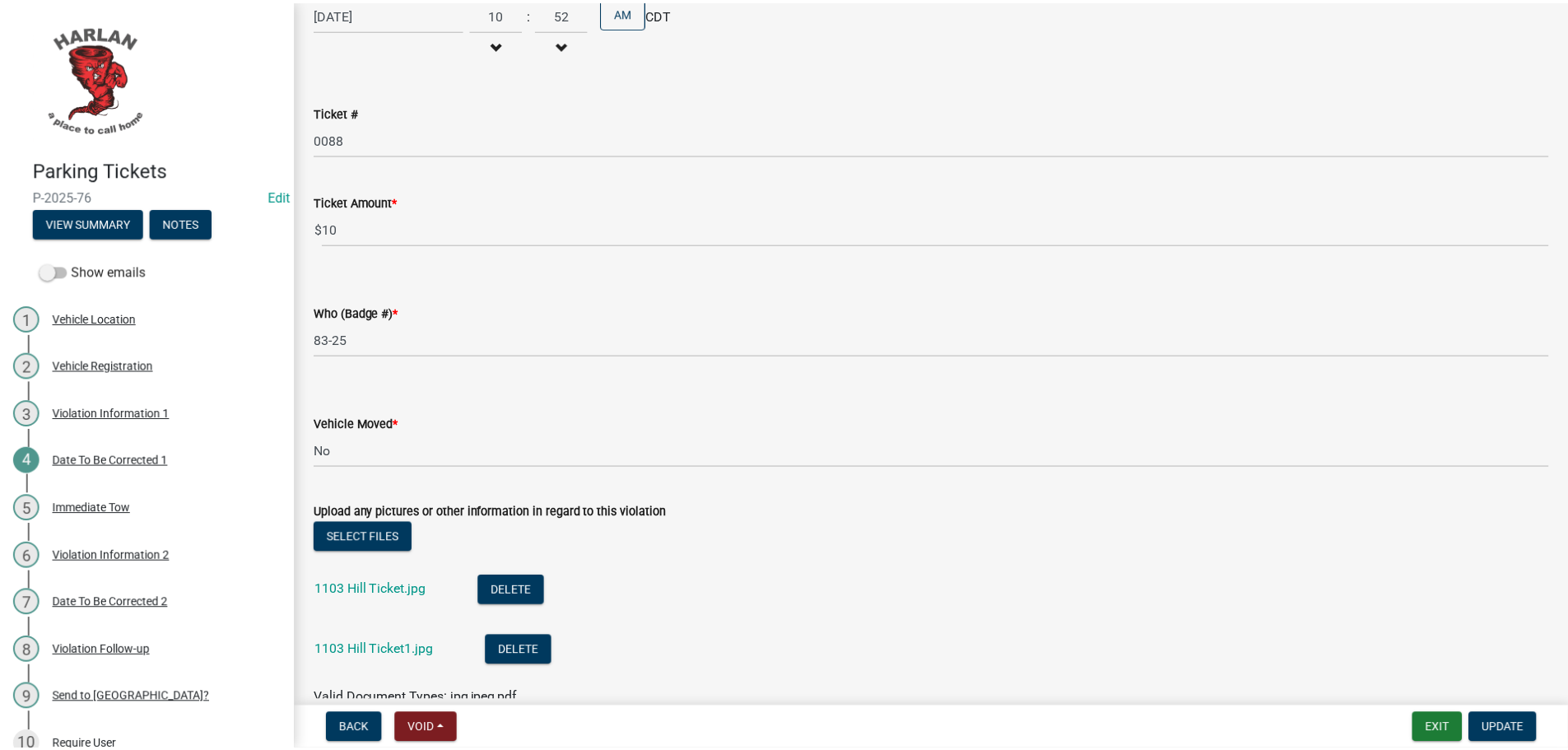
scroll to position [0, 0]
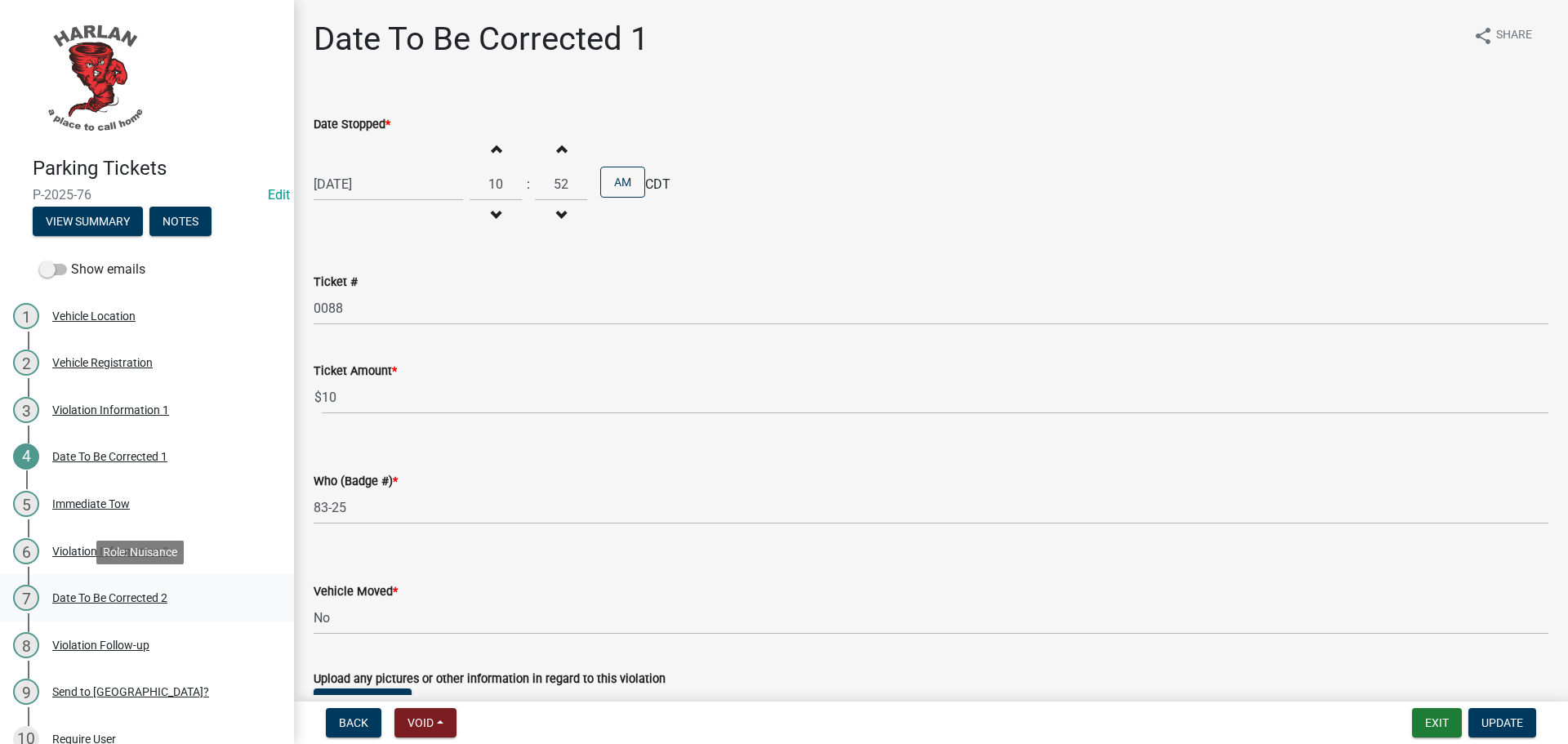
click at [96, 594] on div "Date To Be Corrected 2" at bounding box center [109, 598] width 115 height 12
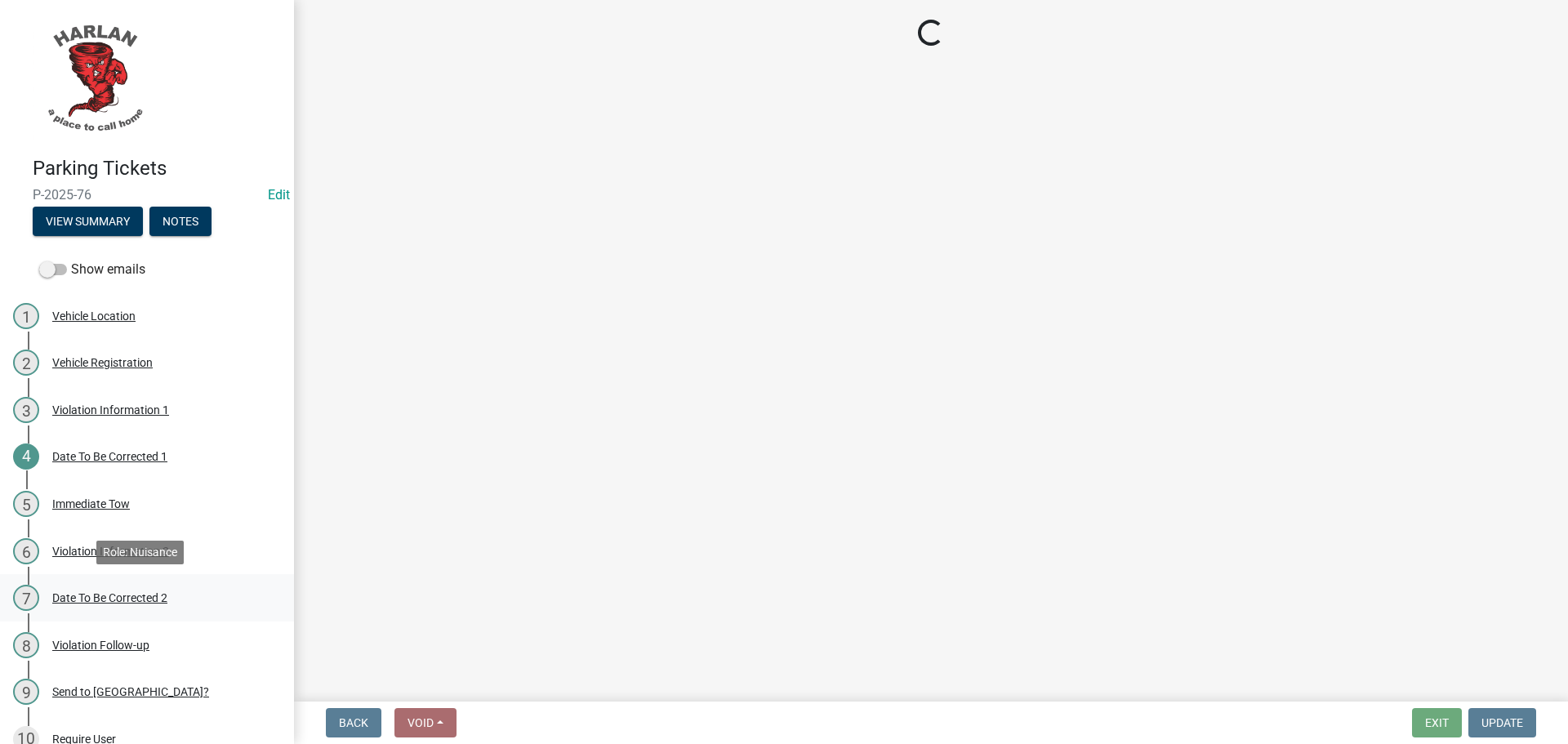
select select "4d712faf-da68-4fce-8593-8358734038f3"
select select "48a692b8-104f-4075-9072-841642fea642"
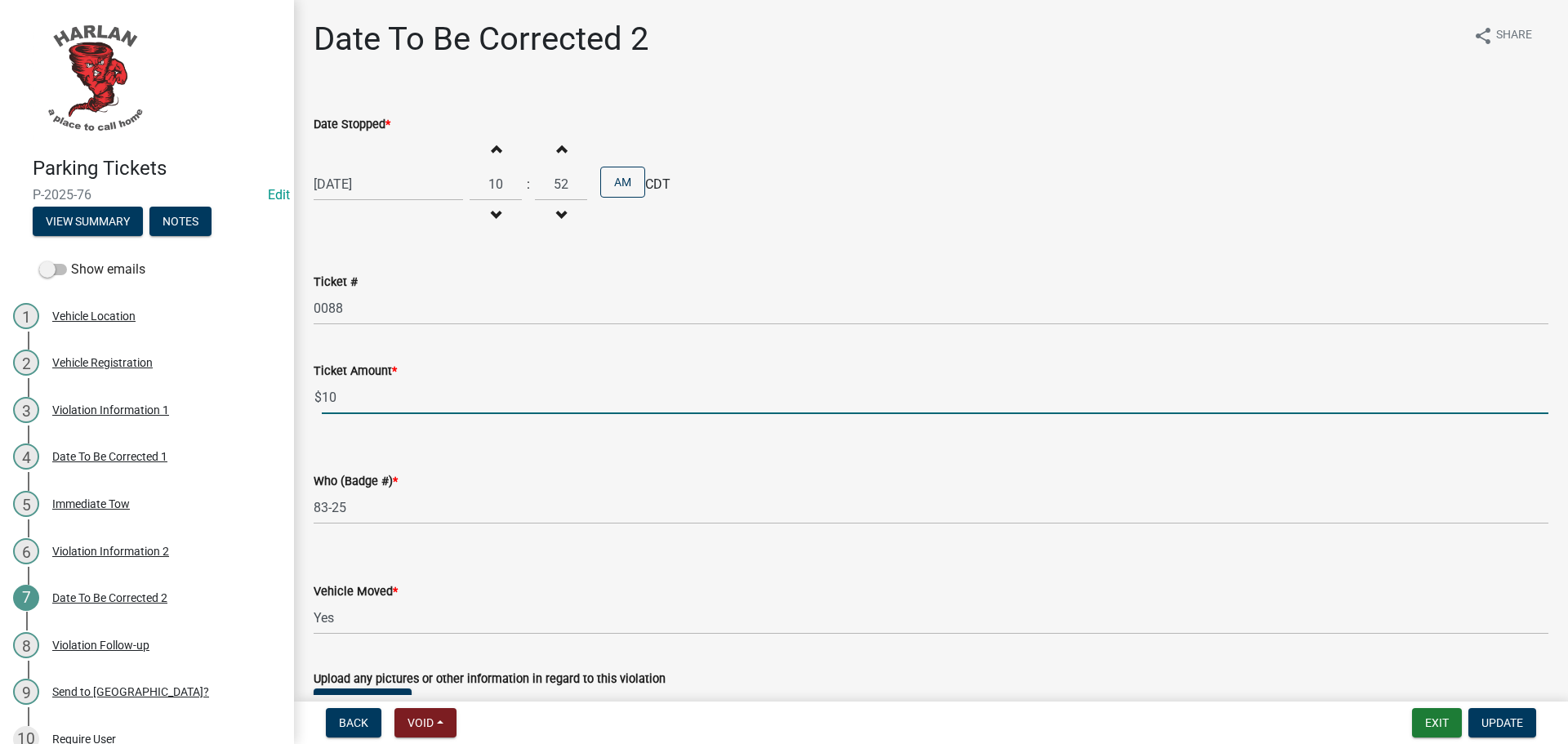
click at [322, 395] on input "10" at bounding box center [935, 397] width 1227 height 34
drag, startPoint x: 322, startPoint y: 395, endPoint x: 357, endPoint y: 402, distance: 35.7
click at [357, 402] on input "10" at bounding box center [935, 397] width 1227 height 34
type input "0.00"
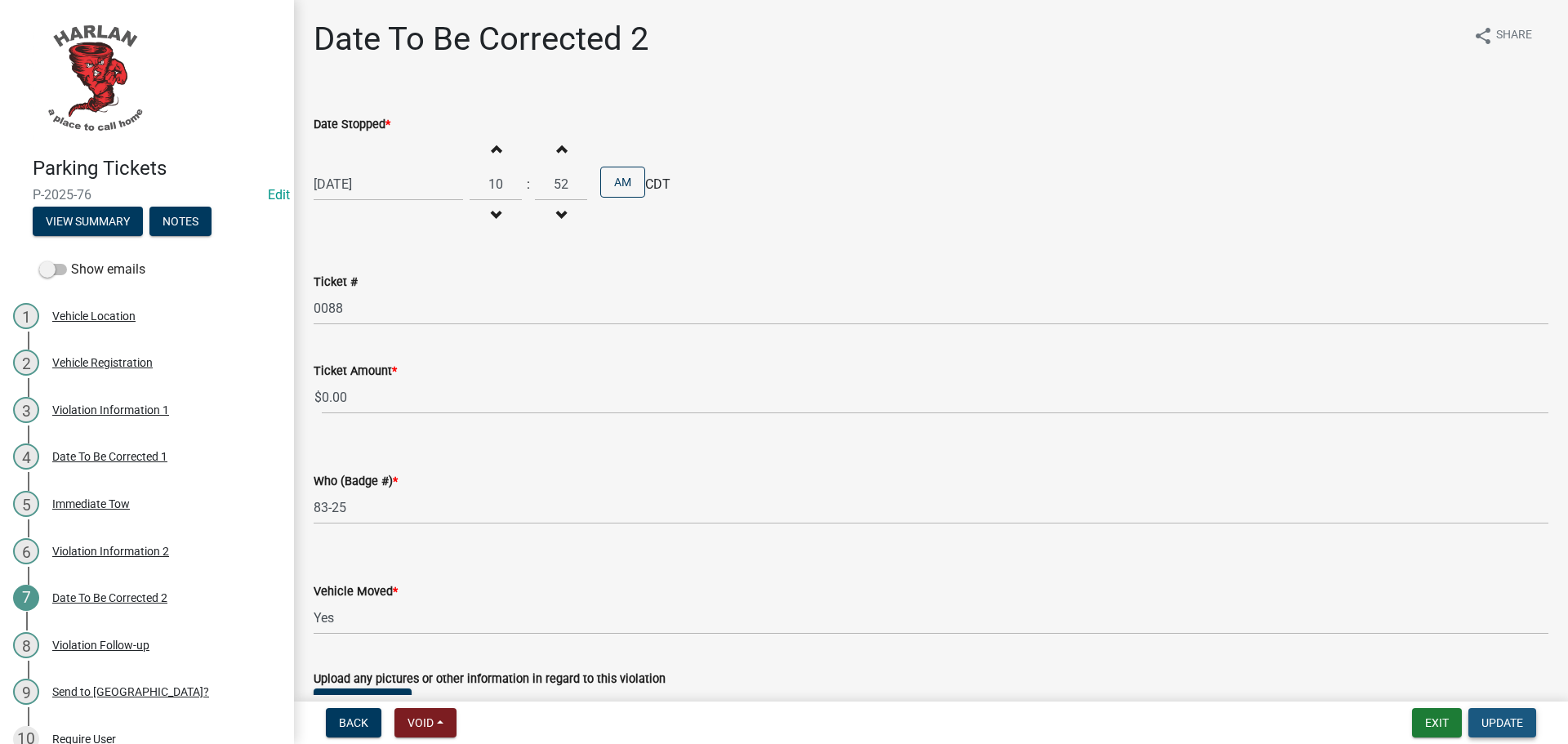
click at [1499, 723] on span "Update" at bounding box center [1503, 723] width 42 height 13
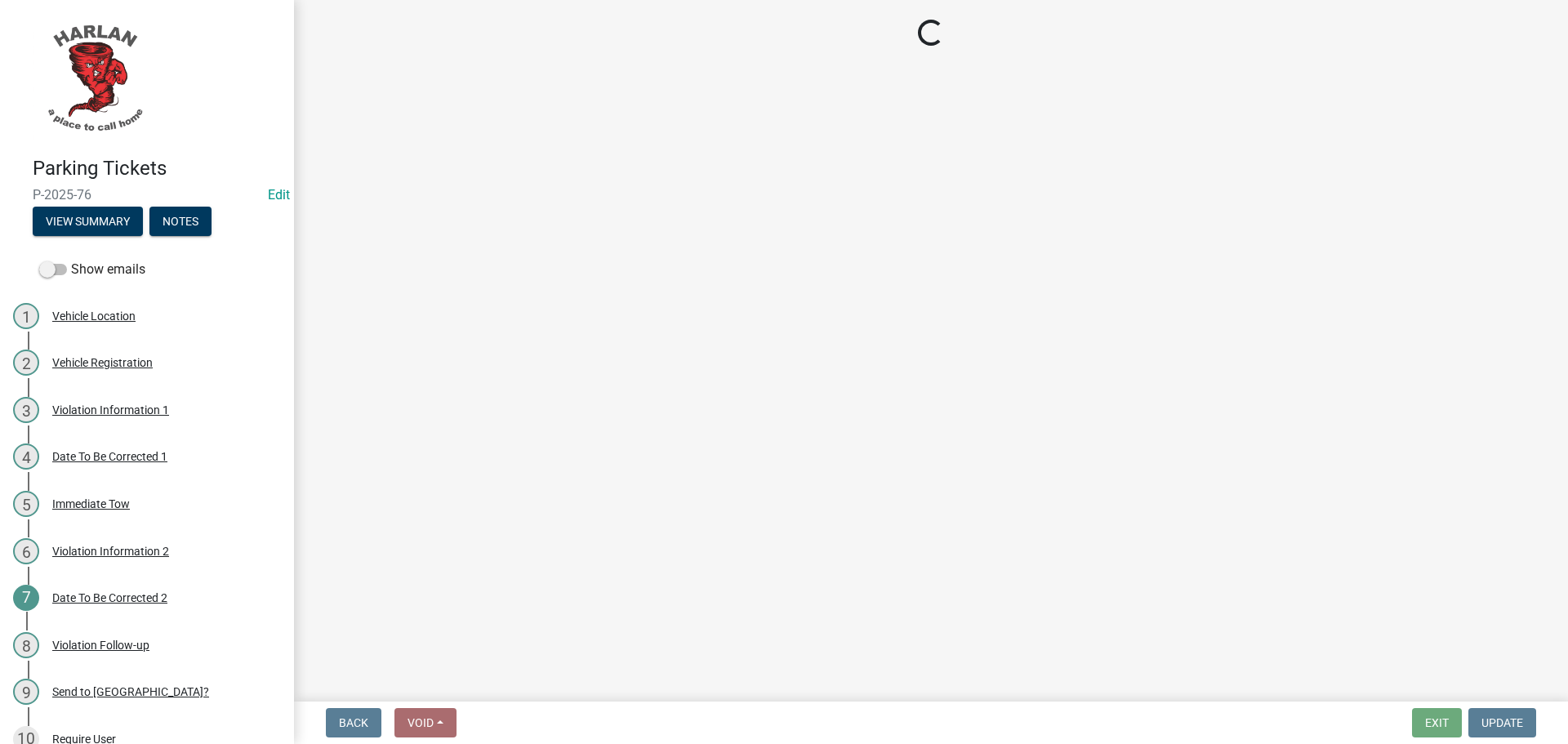
select select "3: 3"
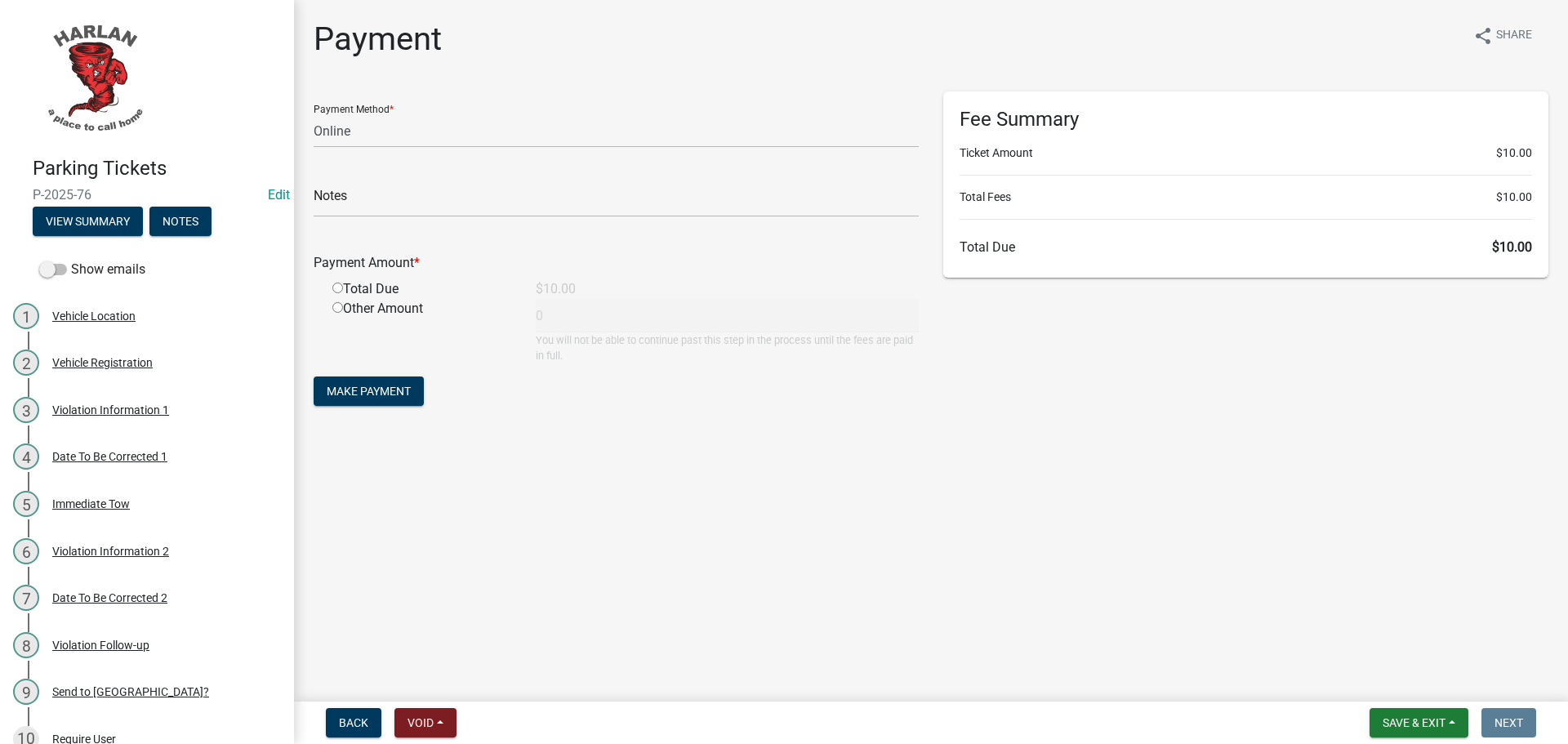
click at [338, 288] on input "radio" at bounding box center [338, 287] width 11 height 11
radio input "true"
type input "10"
click at [349, 128] on select "Credit Card POS Check Cash Online" at bounding box center [616, 131] width 605 height 34
select select "2: 1"
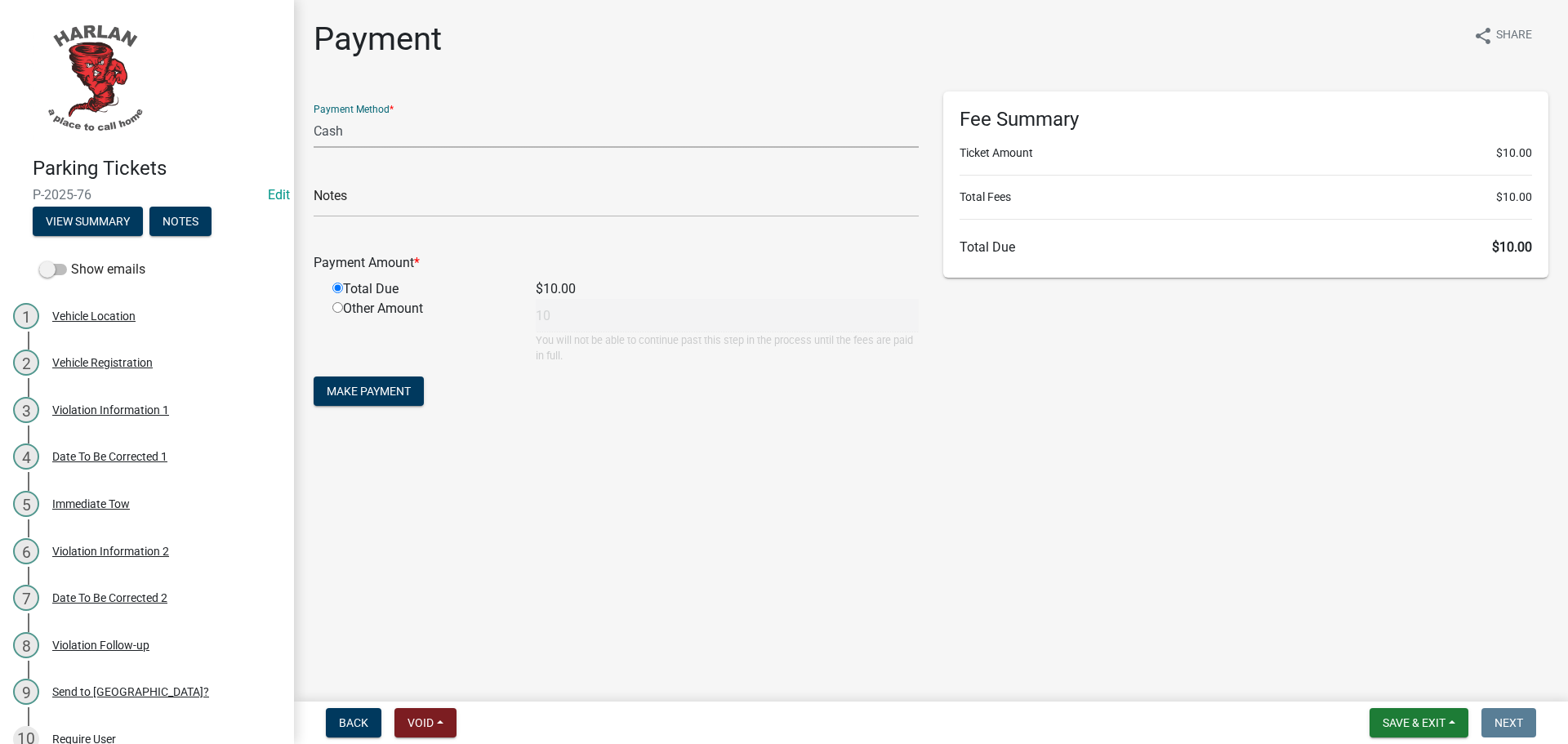
click at [313, 114] on select "Credit Card POS Check Cash Online" at bounding box center [616, 131] width 605 height 34
click at [369, 390] on span "Make Payment" at bounding box center [369, 391] width 84 height 13
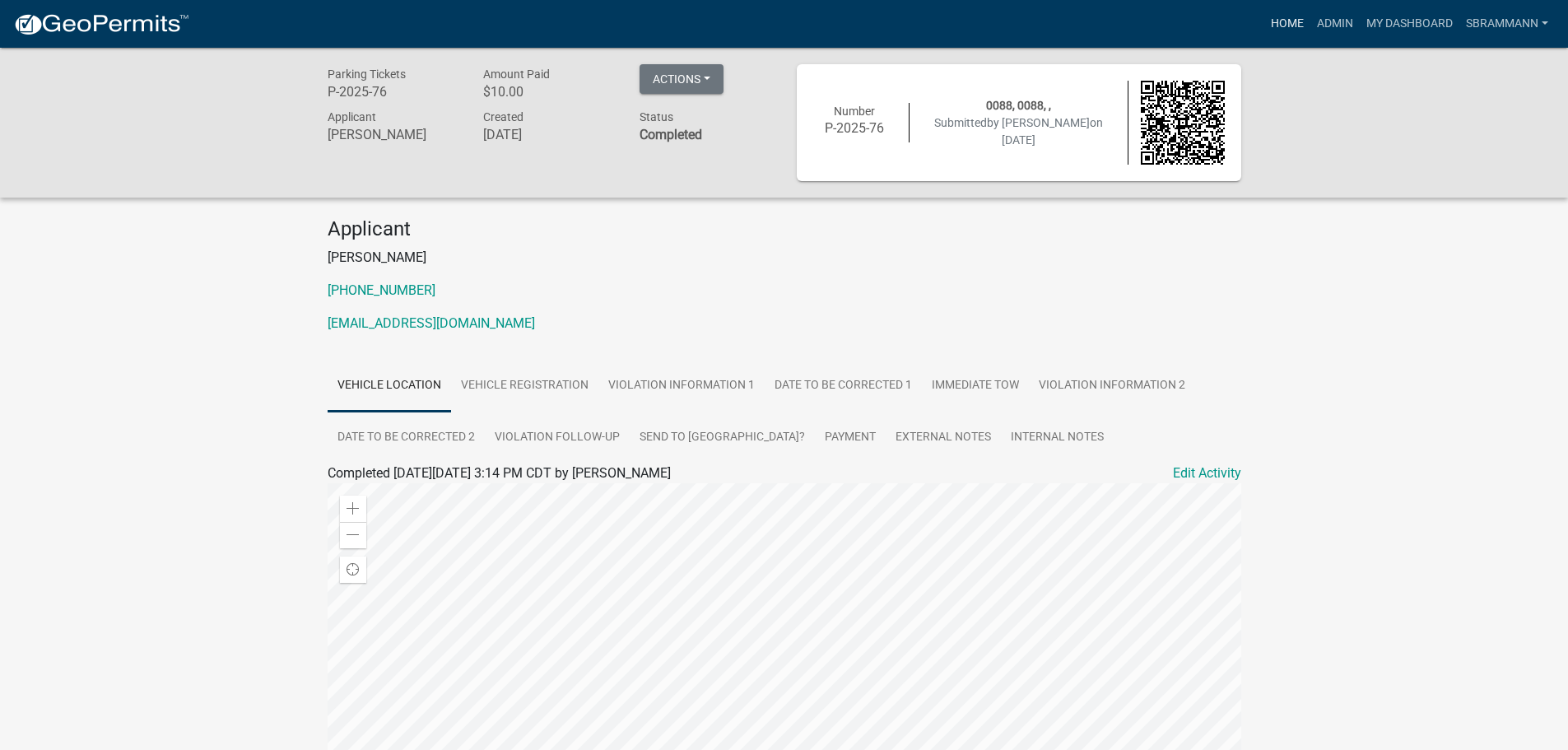
click at [1283, 20] on link "Home" at bounding box center [1287, 24] width 46 height 31
